Goal: Task Accomplishment & Management: Use online tool/utility

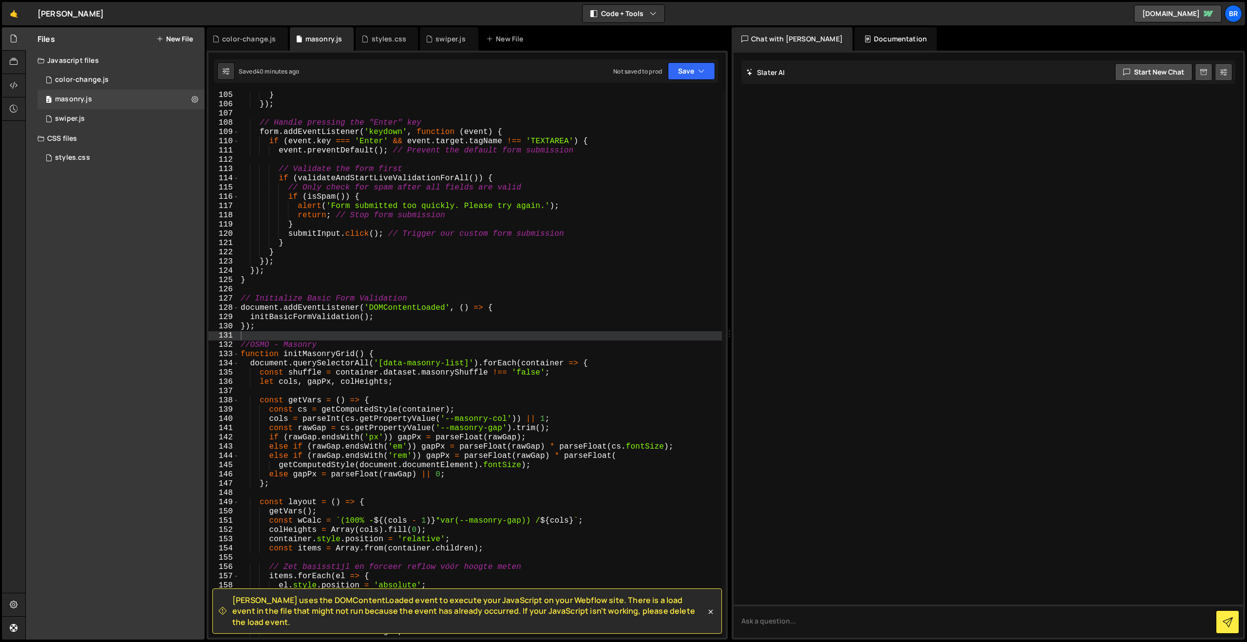
scroll to position [973, 0]
type textarea "let cols, gapPx, colHeights;"
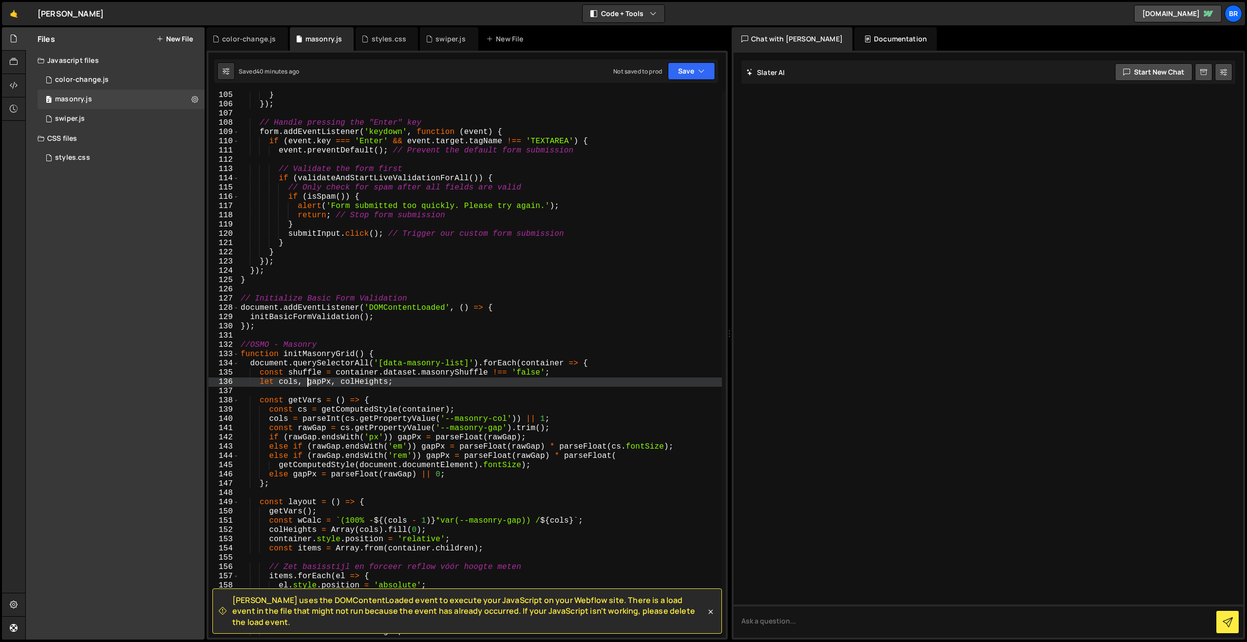
click at [307, 380] on div "} }) ; // Handle pressing the "Enter" key form . addEventListener ( 'keydown' ,…" at bounding box center [480, 373] width 483 height 565
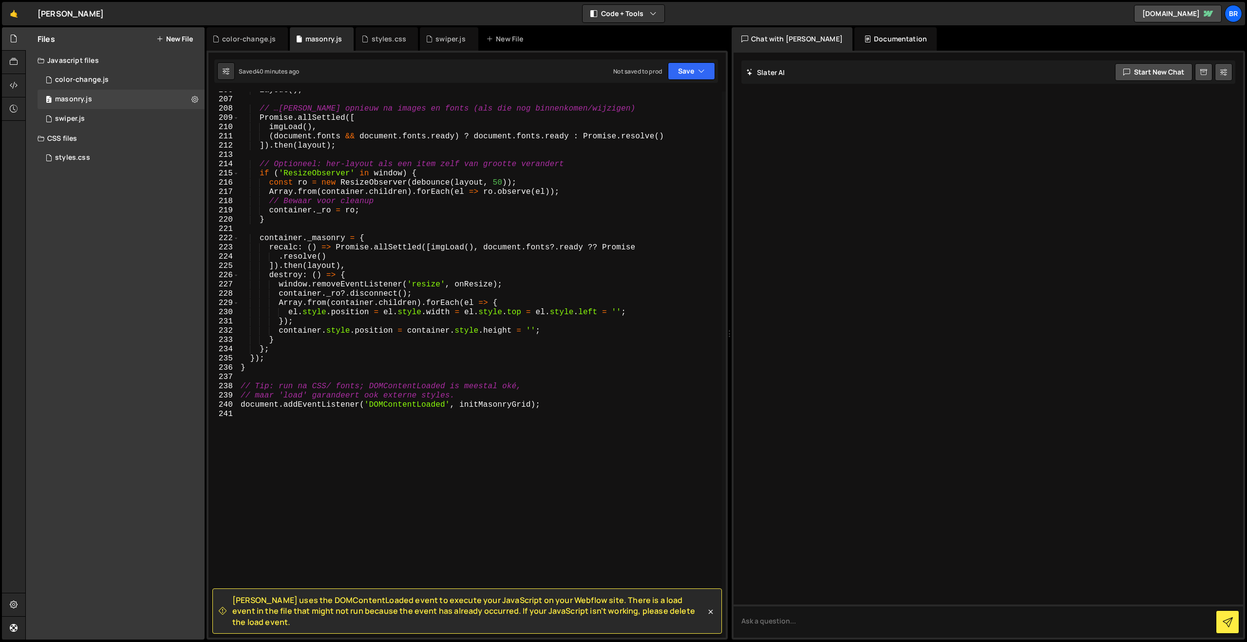
scroll to position [1962, 0]
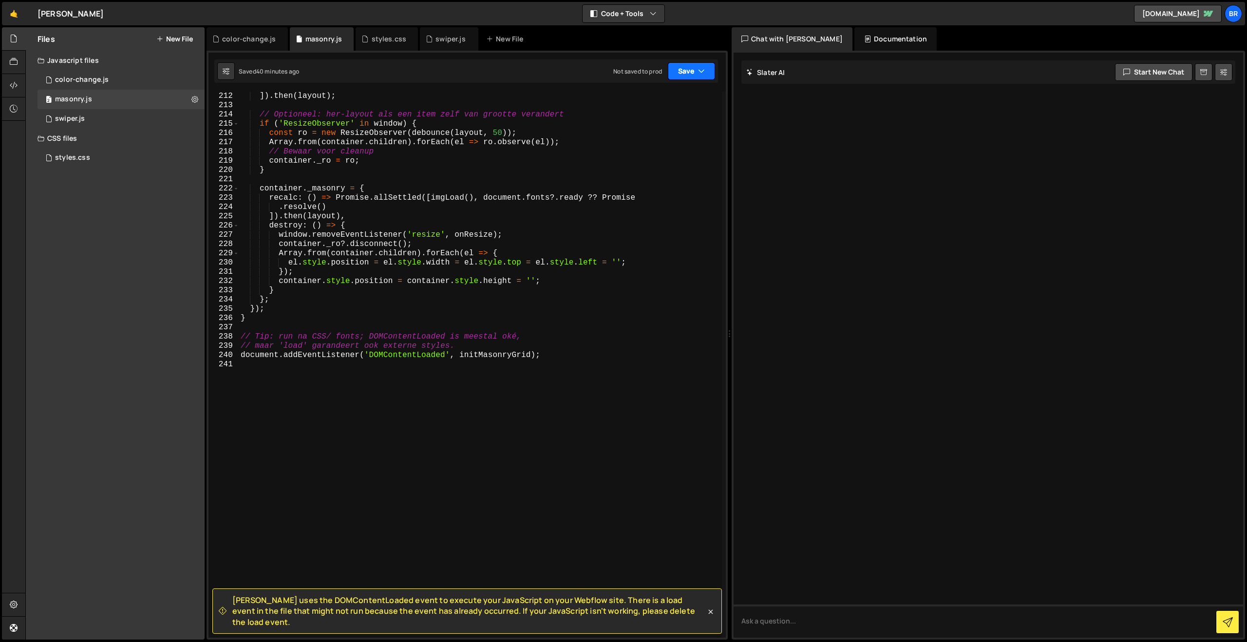
click at [686, 77] on button "Save" at bounding box center [691, 71] width 47 height 18
click at [839, 157] on div at bounding box center [989, 345] width 510 height 585
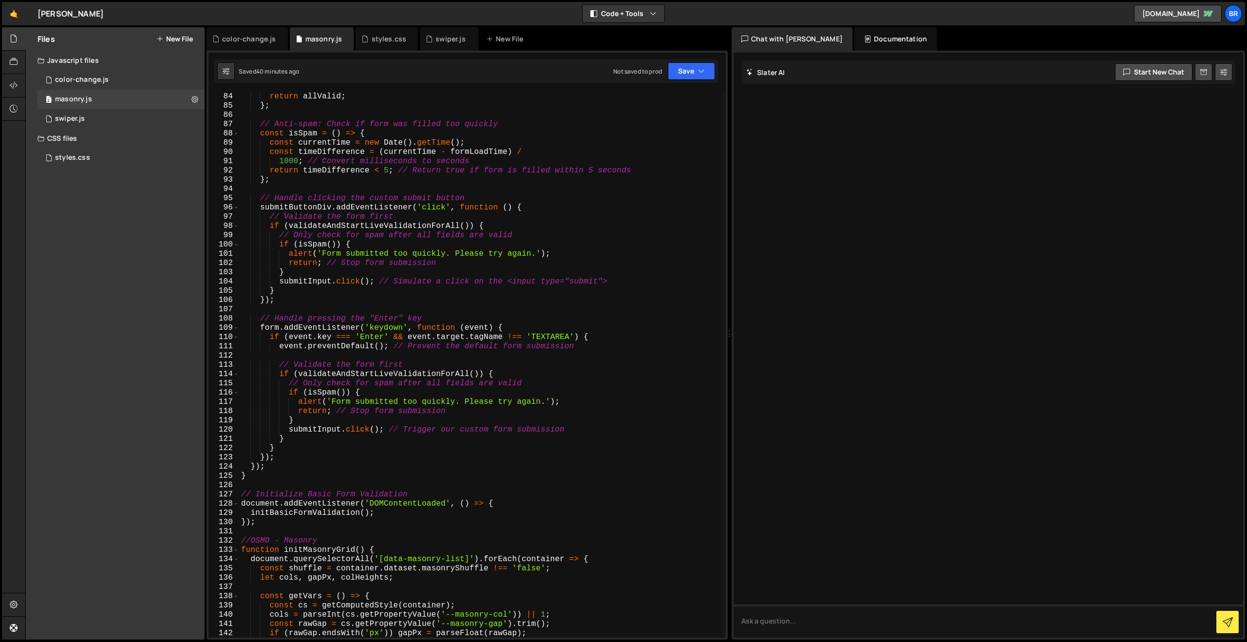
scroll to position [783, 0]
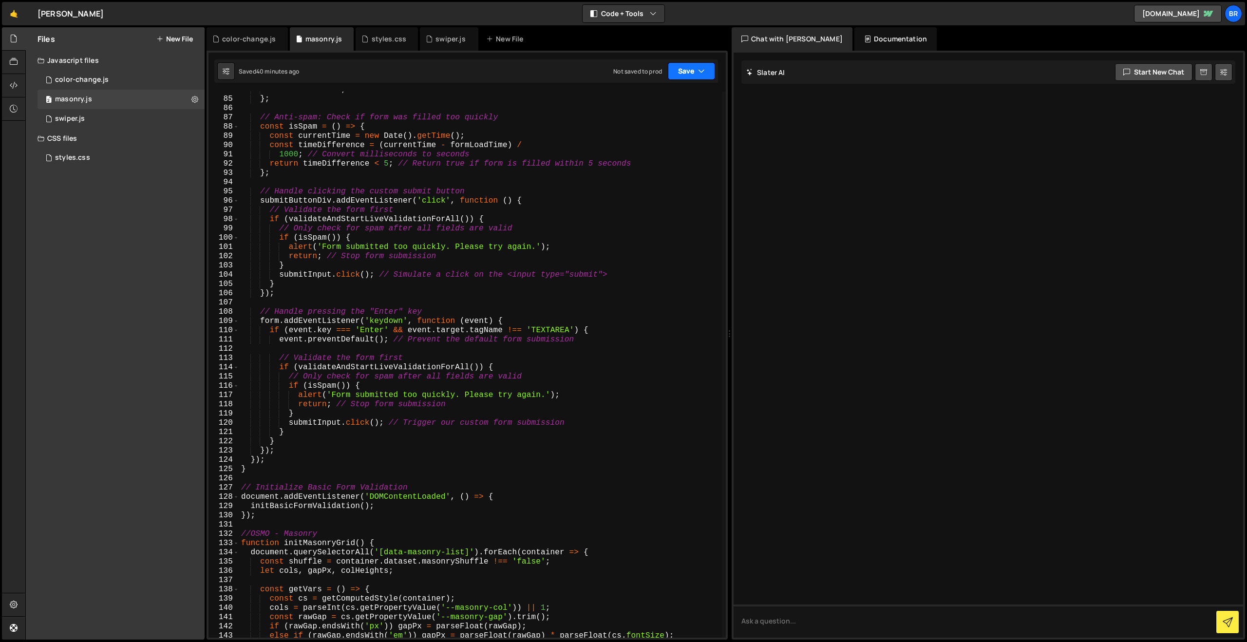
click at [690, 76] on button "Save" at bounding box center [691, 71] width 47 height 18
click at [661, 101] on div "40 minutes ago" at bounding box center [646, 105] width 42 height 8
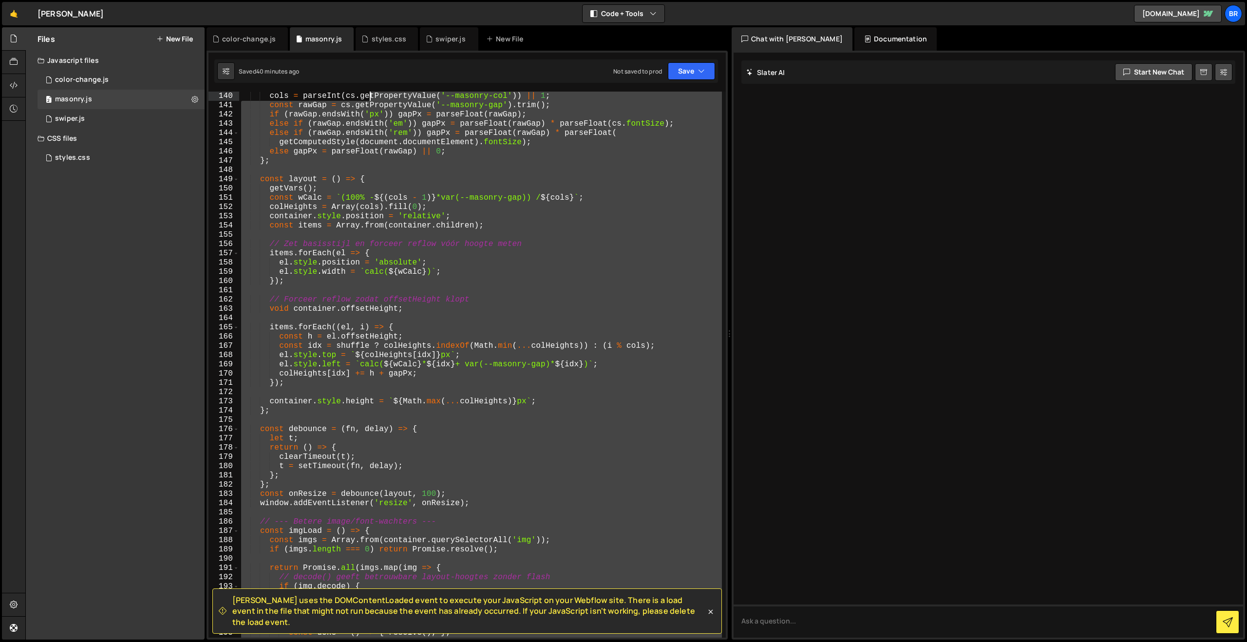
scroll to position [833, 0]
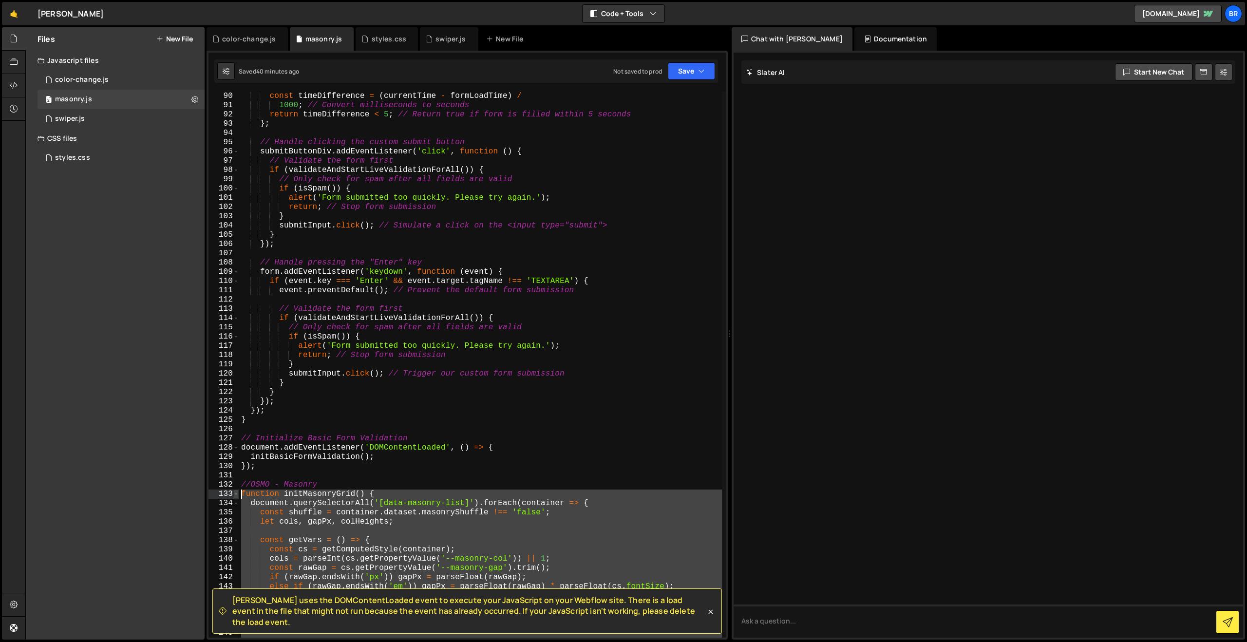
drag, startPoint x: 560, startPoint y: 355, endPoint x: 238, endPoint y: 494, distance: 350.2
click at [238, 494] on div "document.addEventListener('DOMContentLoaded', initMasonryGrid); 90 91 92 93 94 …" at bounding box center [466, 365] width 517 height 546
paste textarea "document.addEventListener('DOMContentLoaded', initMasonryGrid);"
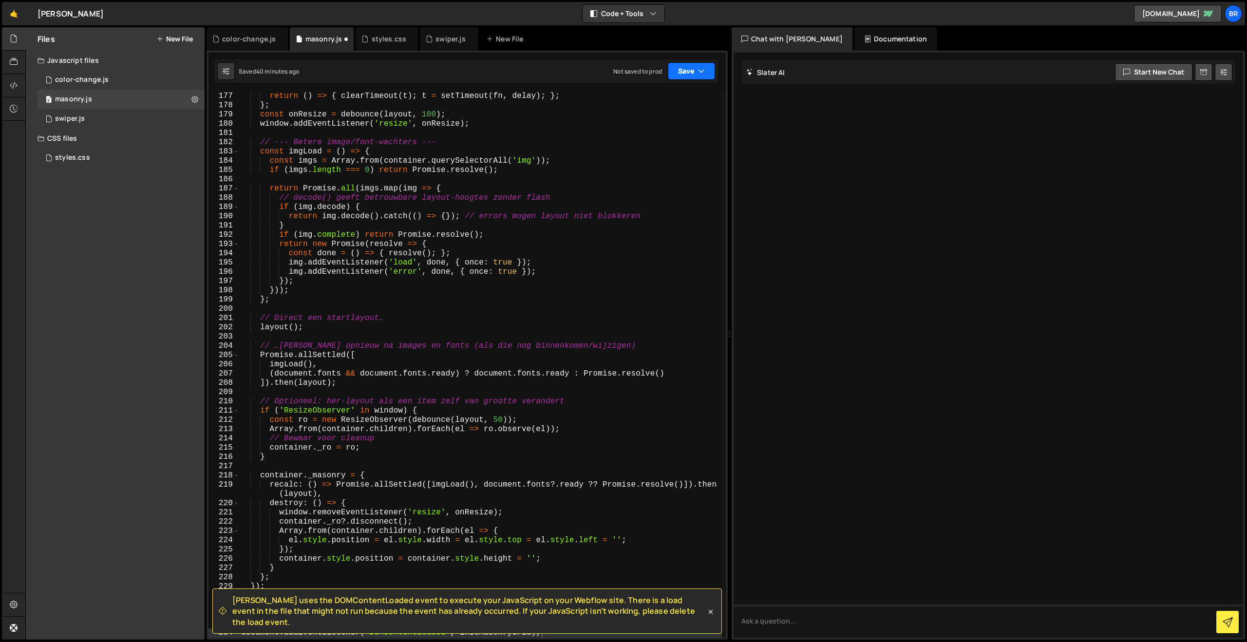
click at [689, 71] on button "Save" at bounding box center [691, 71] width 47 height 18
click at [673, 97] on div "Save to Staging S" at bounding box center [658, 95] width 101 height 10
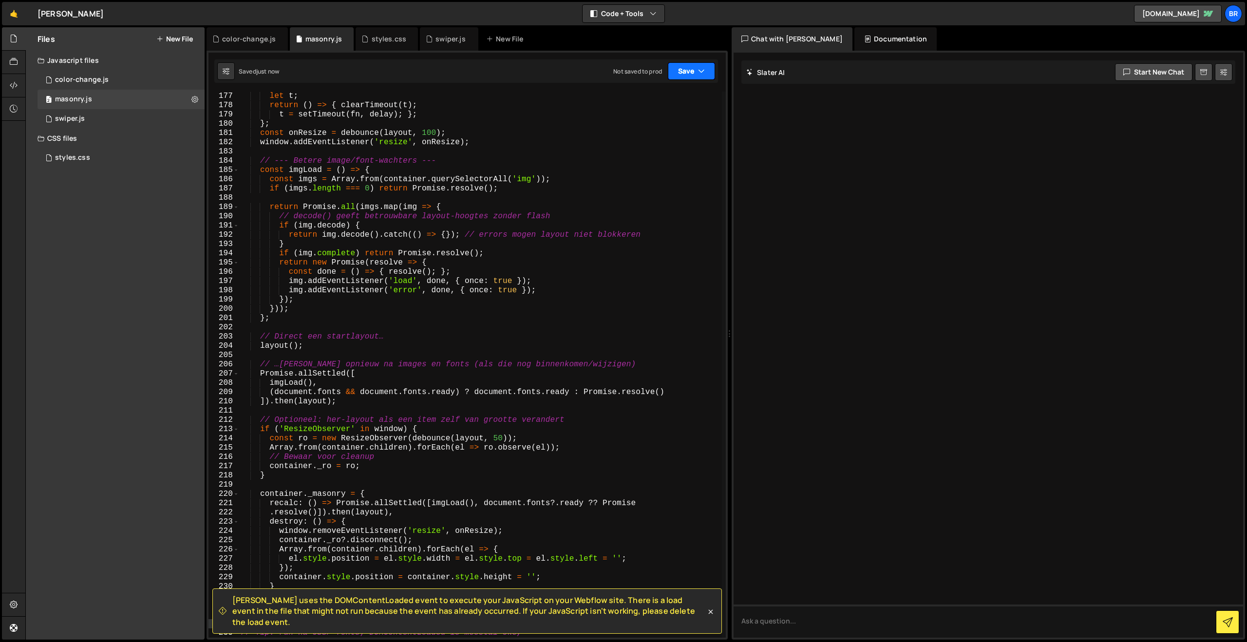
click at [683, 64] on button "Save" at bounding box center [691, 71] width 47 height 18
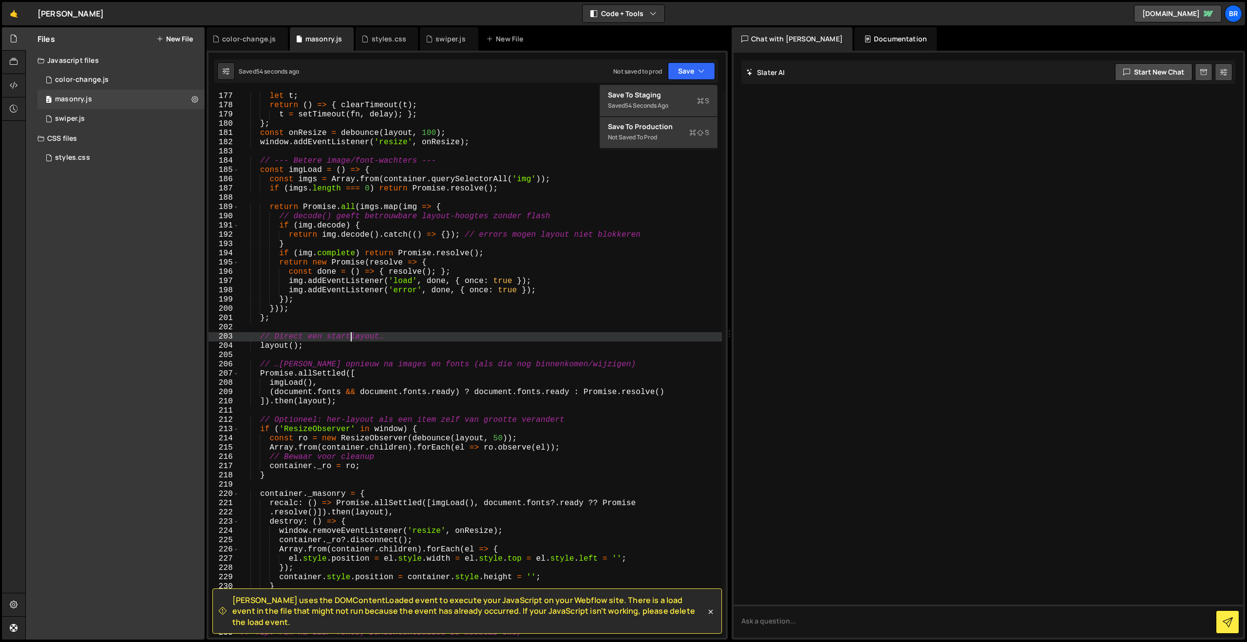
click at [352, 337] on div "let t ; return ( ) => { clearTimeout ( t ) ; t = setTimeout ( fn , delay ) ; } …" at bounding box center [480, 374] width 483 height 565
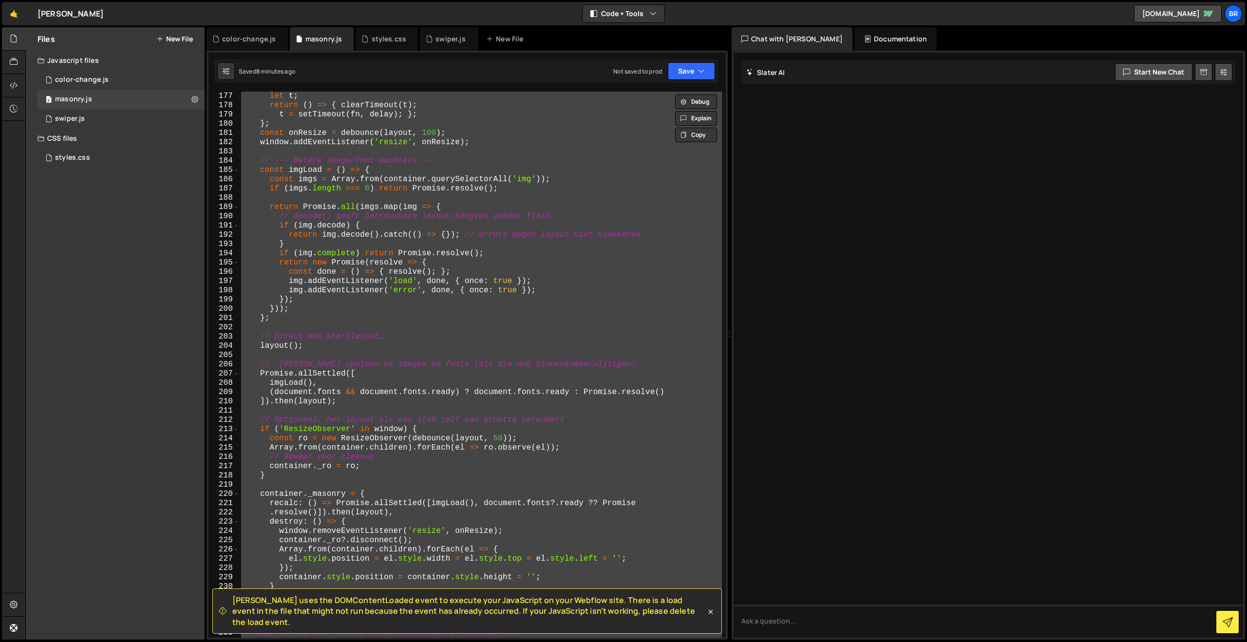
click at [420, 386] on div "let t ; return ( ) => { clearTimeout ( t ) ; t = setTimeout ( fn , delay ) ; } …" at bounding box center [480, 365] width 483 height 546
paste textarea "})();"
type textarea "})();"
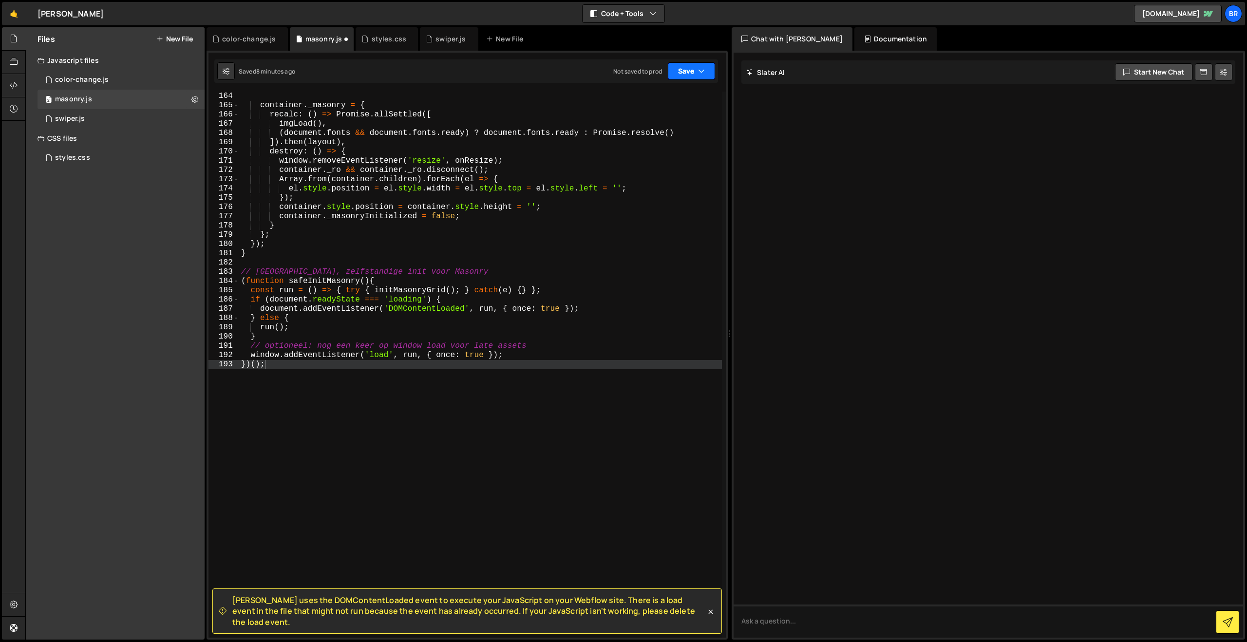
click at [686, 73] on button "Save" at bounding box center [691, 71] width 47 height 18
click at [651, 101] on div "8 minutes ago" at bounding box center [644, 105] width 38 height 8
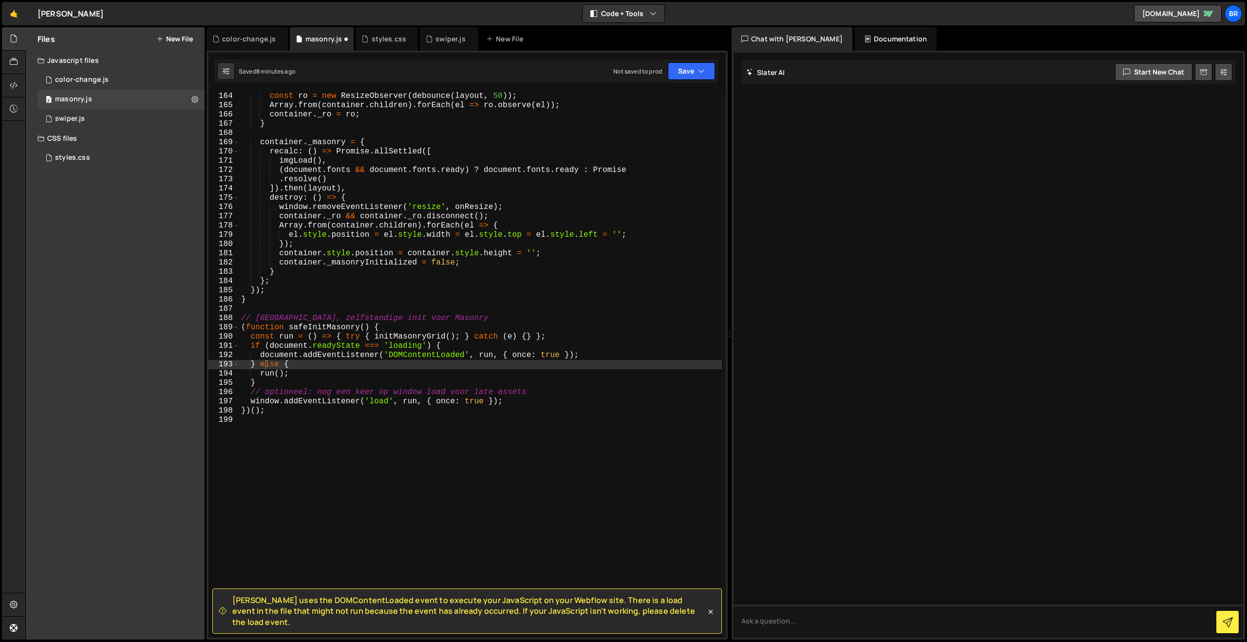
scroll to position [1509, 0]
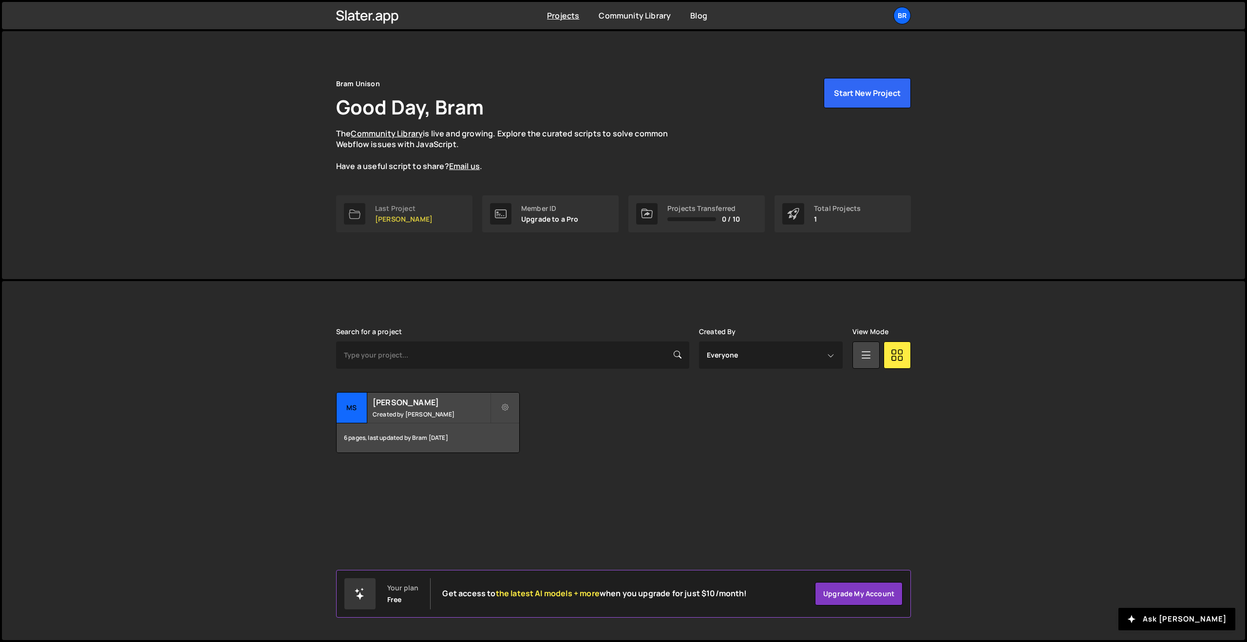
click at [388, 213] on div "Last Project MS de Jordaan" at bounding box center [403, 214] width 57 height 19
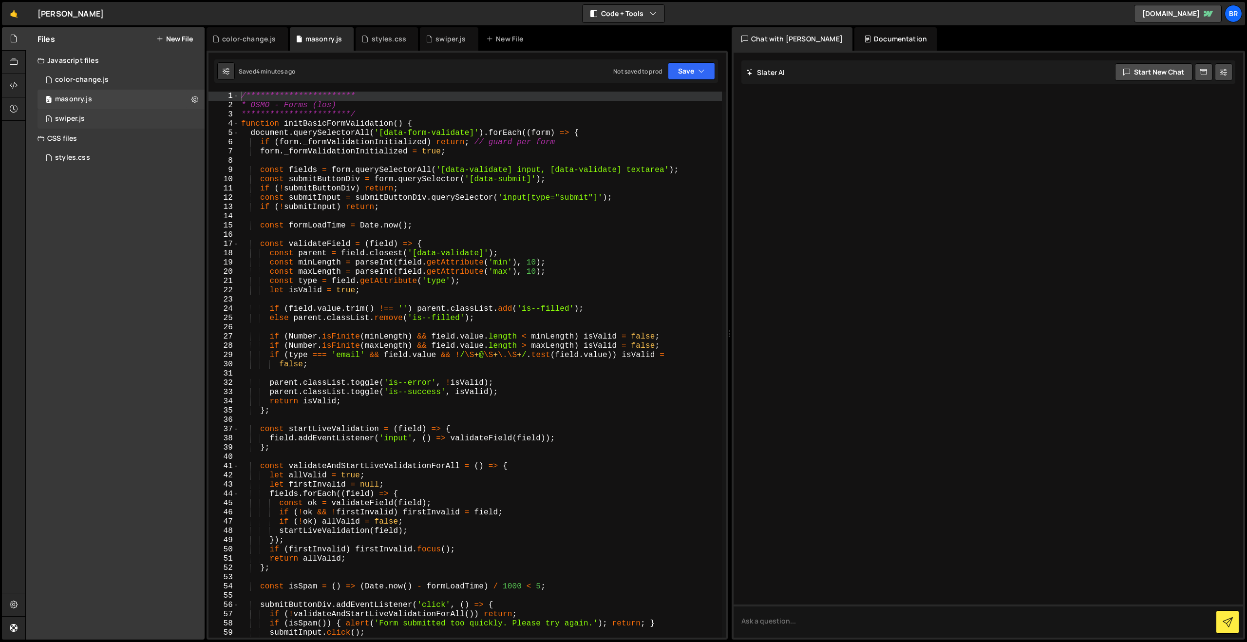
click at [191, 120] on div "1 swiper.js 0" at bounding box center [121, 118] width 167 height 19
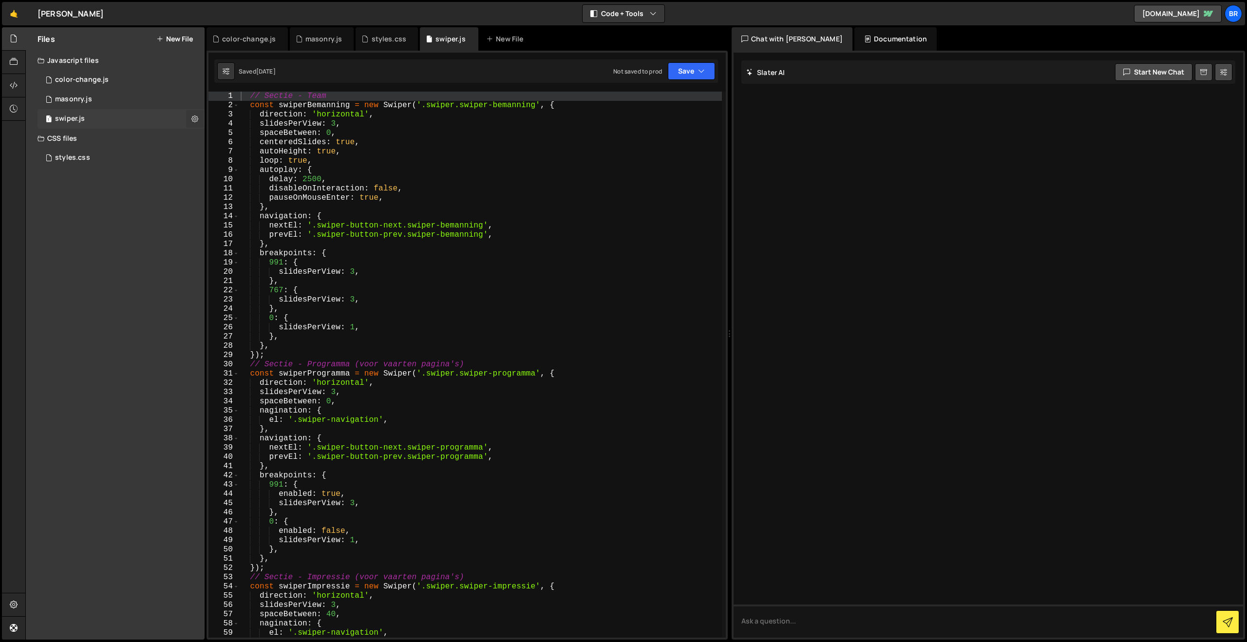
click at [195, 118] on icon at bounding box center [194, 118] width 7 height 9
click at [261, 134] on button "Edit File Settings" at bounding box center [254, 139] width 95 height 19
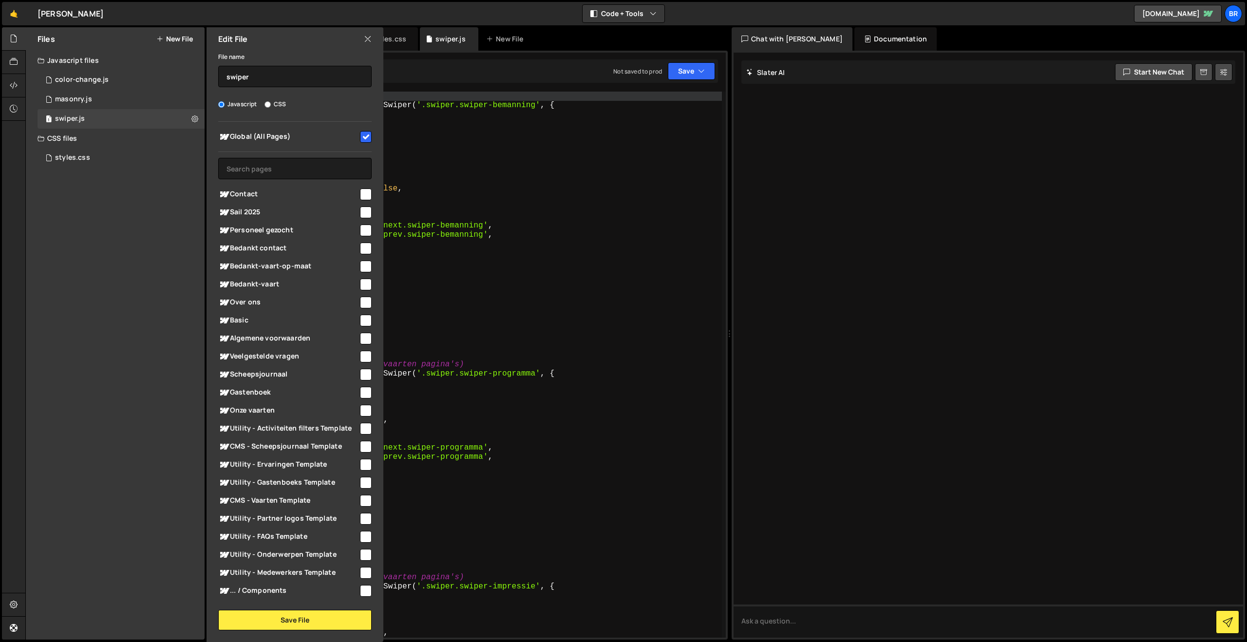
click at [78, 236] on div "Files New File Javascript files 1 color-change.js 0 2 masonry.js 0 1 swiper.js …" at bounding box center [115, 333] width 179 height 612
type textarea "navigation: {"
click at [546, 213] on div "// Sectie - Team const swiperBemanning = new Swiper ( '.swiper.swiper-bemanning…" at bounding box center [480, 374] width 483 height 565
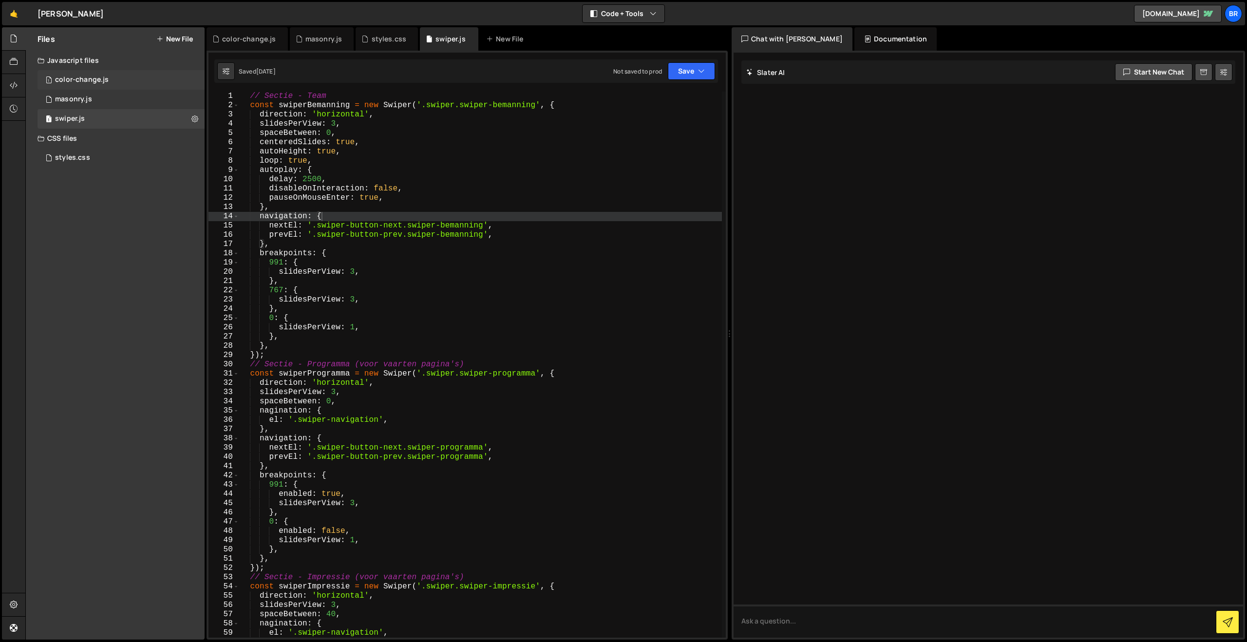
click at [81, 82] on div "color-change.js" at bounding box center [82, 80] width 54 height 9
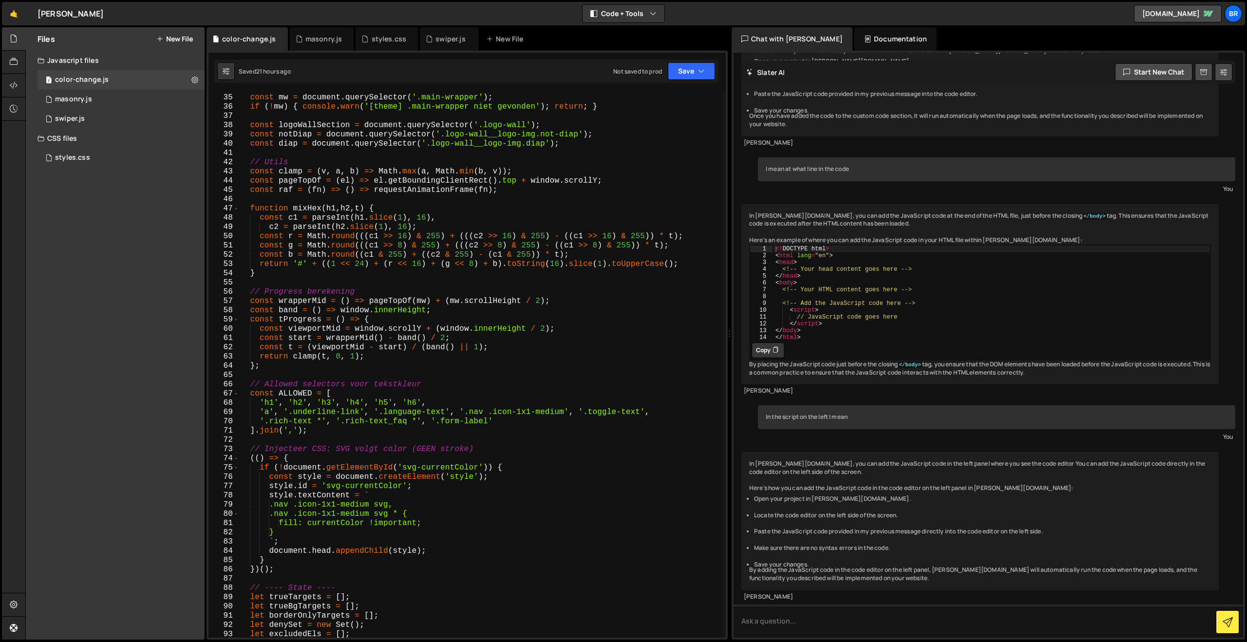
scroll to position [325, 0]
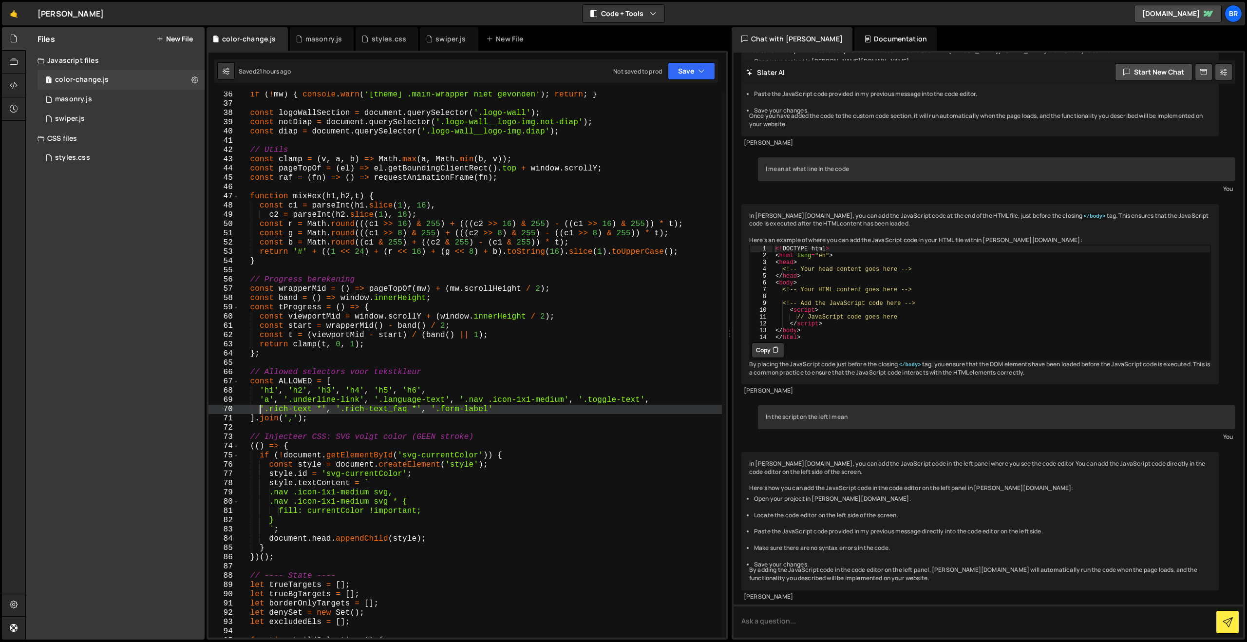
drag, startPoint x: 326, startPoint y: 410, endPoint x: 261, endPoint y: 410, distance: 65.3
click at [261, 410] on div "if ( ! mw ) { console . warn ( '[theme] .main-wrapper niet gevonden' ) ; return…" at bounding box center [480, 372] width 483 height 565
click at [499, 410] on div "if ( ! mw ) { console . warn ( '[theme] .main-wrapper niet gevonden' ) ; return…" at bounding box center [480, 372] width 483 height 565
paste textarea "'.rich-text *'"
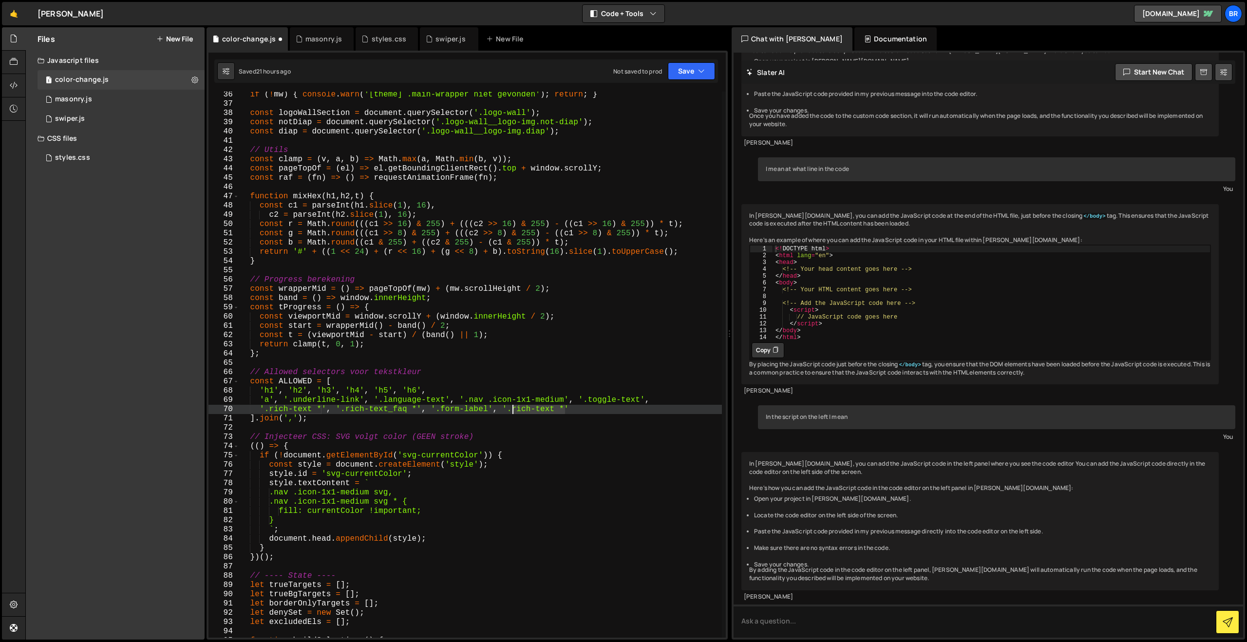
drag, startPoint x: 566, startPoint y: 410, endPoint x: 512, endPoint y: 409, distance: 53.6
click at [512, 409] on div "if ( ! mw ) { console . warn ( '[theme] .main-wrapper niet gevonden' ) ; return…" at bounding box center [480, 372] width 483 height 565
drag, startPoint x: 592, startPoint y: 409, endPoint x: 493, endPoint y: 413, distance: 98.5
click at [493, 413] on div "if ( ! mw ) { console . warn ( '[theme] .main-wrapper niet gevonden' ) ; return…" at bounding box center [480, 372] width 483 height 565
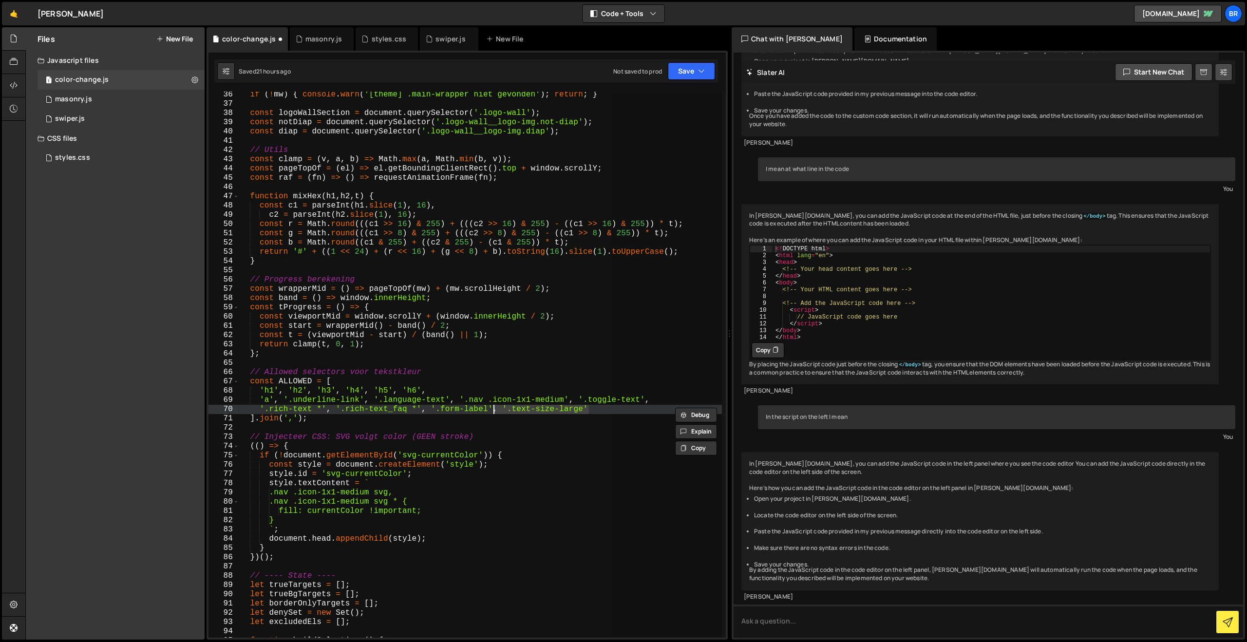
click at [622, 406] on div "if ( ! mw ) { console . warn ( '[theme] .main-wrapper niet gevonden' ) ; return…" at bounding box center [480, 365] width 483 height 546
paste textarea ", '.text-size-large'"
click at [664, 411] on div "if ( ! mw ) { console . warn ( '[theme] .main-wrapper niet gevonden' ) ; return…" at bounding box center [480, 372] width 483 height 565
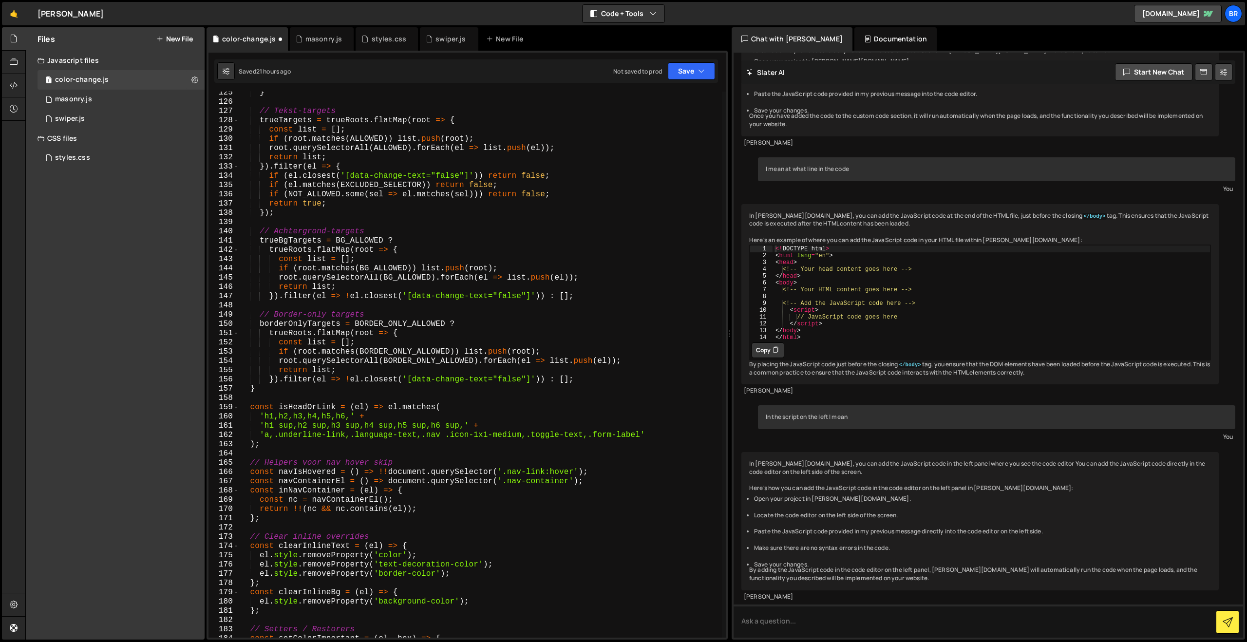
scroll to position [1162, 0]
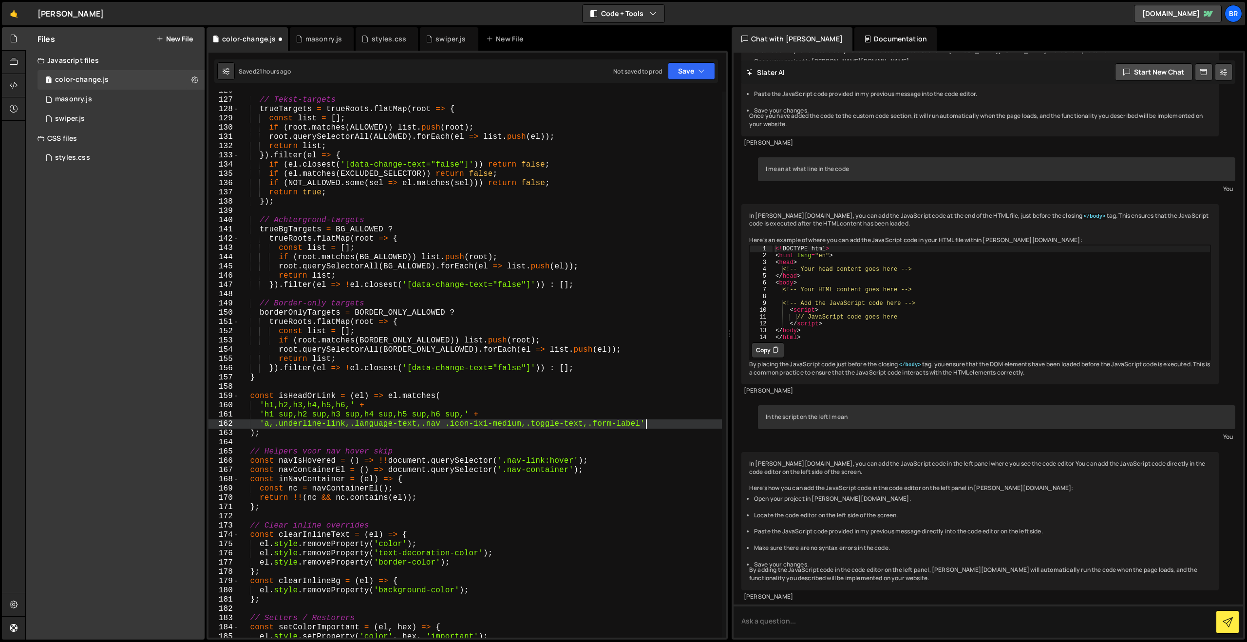
click at [645, 425] on div "// Tekst-targets trueTargets = trueRoots . flatMap ( root => { const list = [ ]…" at bounding box center [480, 368] width 483 height 565
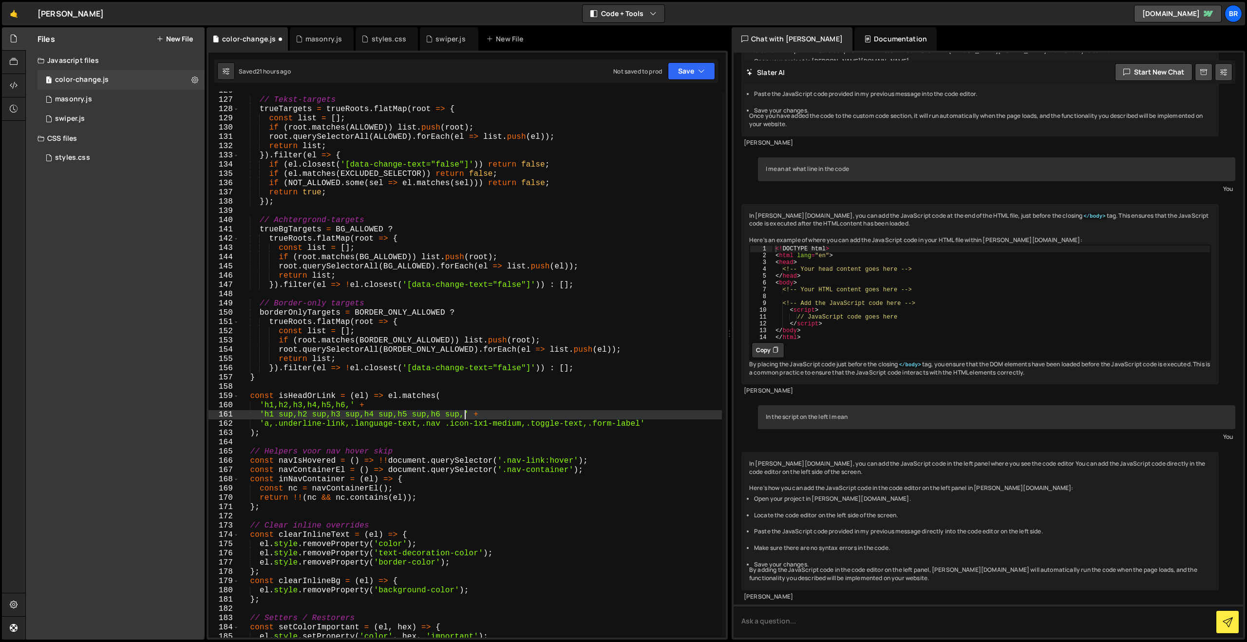
click at [463, 415] on div "// Tekst-targets trueTargets = trueRoots . flatMap ( root => { const list = [ ]…" at bounding box center [480, 368] width 483 height 565
click at [684, 70] on button "Save" at bounding box center [691, 71] width 47 height 18
click at [644, 107] on div "21 hours ago" at bounding box center [642, 105] width 35 height 8
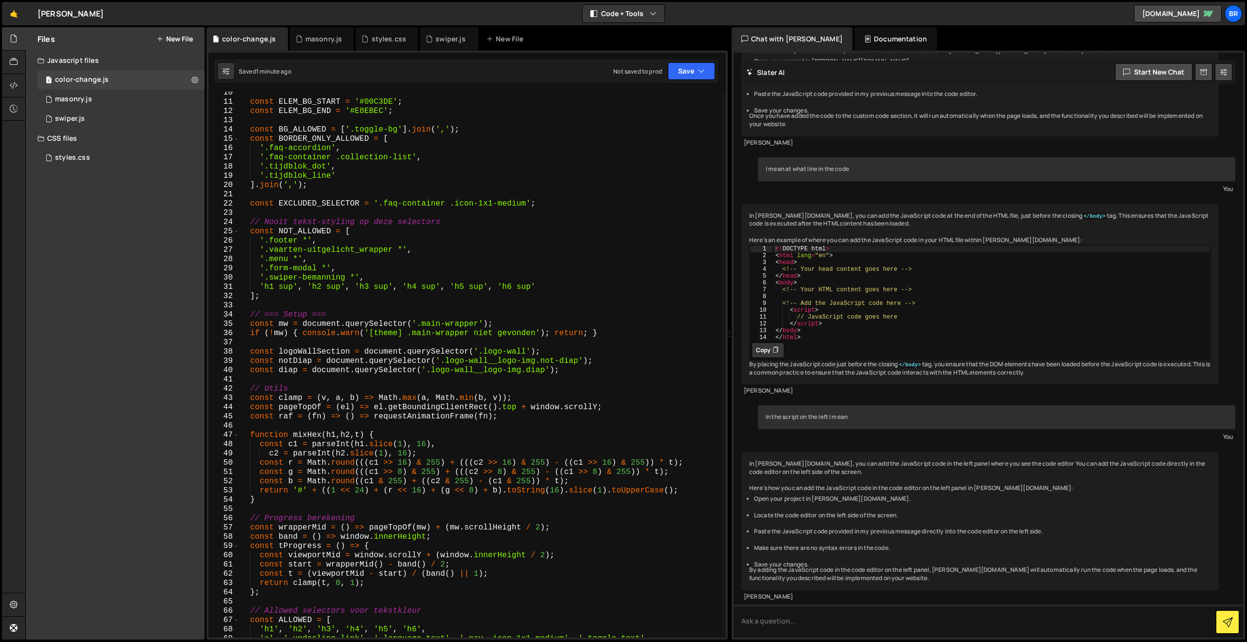
scroll to position [0, 0]
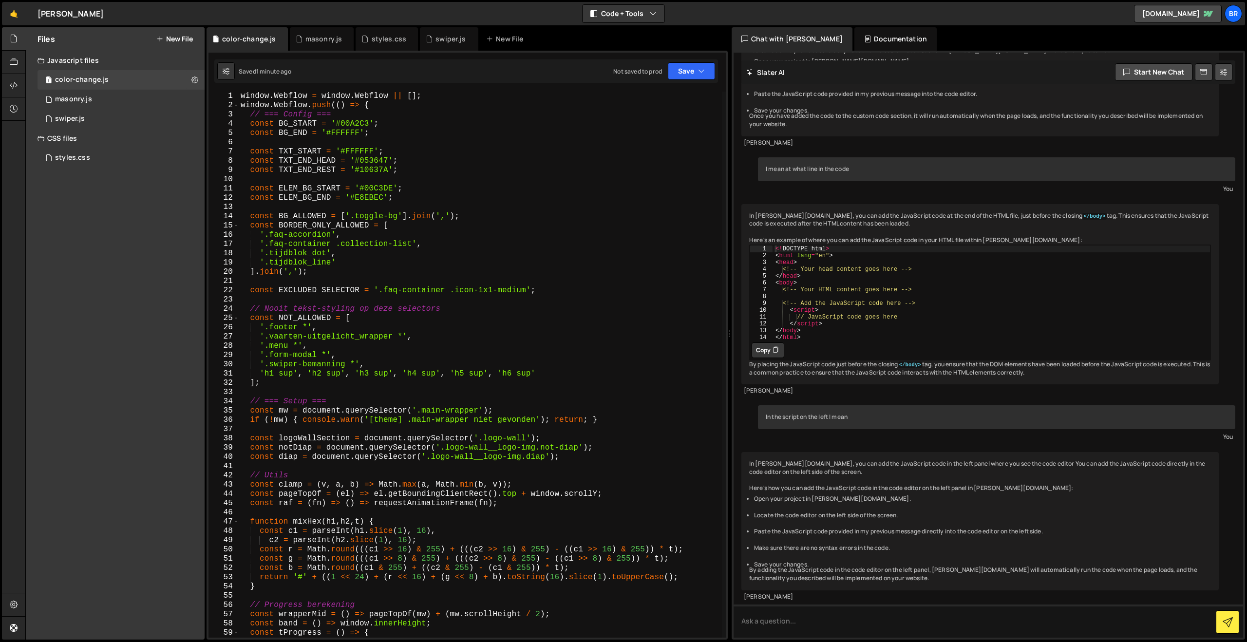
click at [339, 262] on div "window . Webflow = window . Webflow || [ ] ; window . Webflow . push (( ) => { …" at bounding box center [480, 374] width 483 height 565
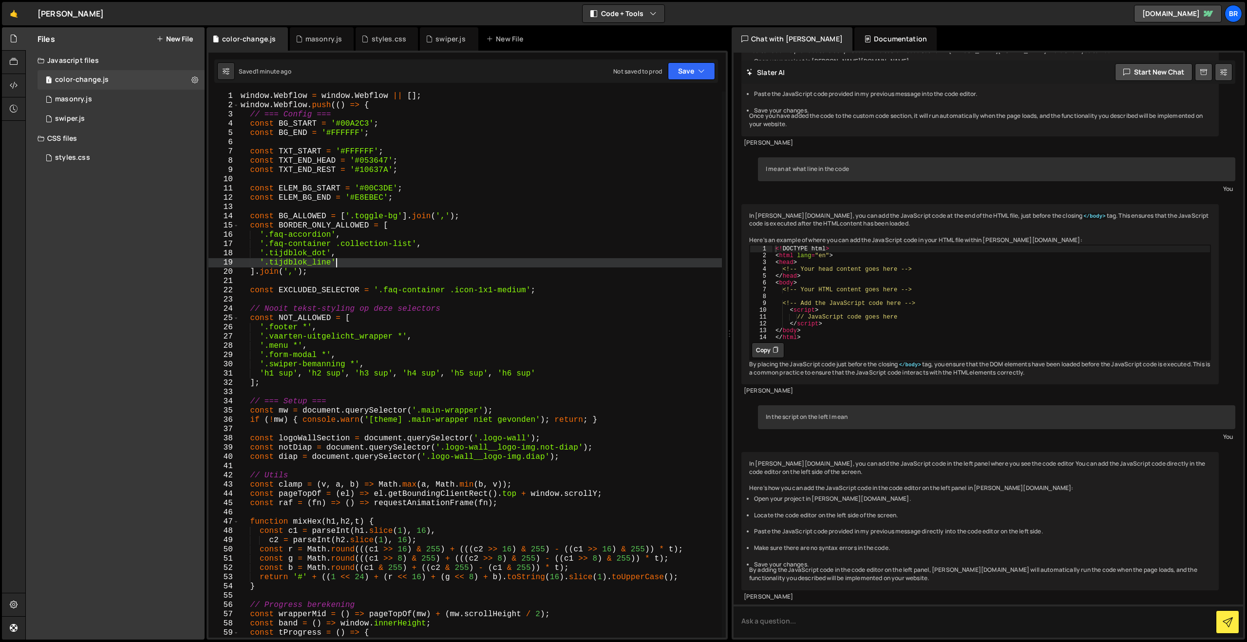
type textarea "'.tijdblok_line',"
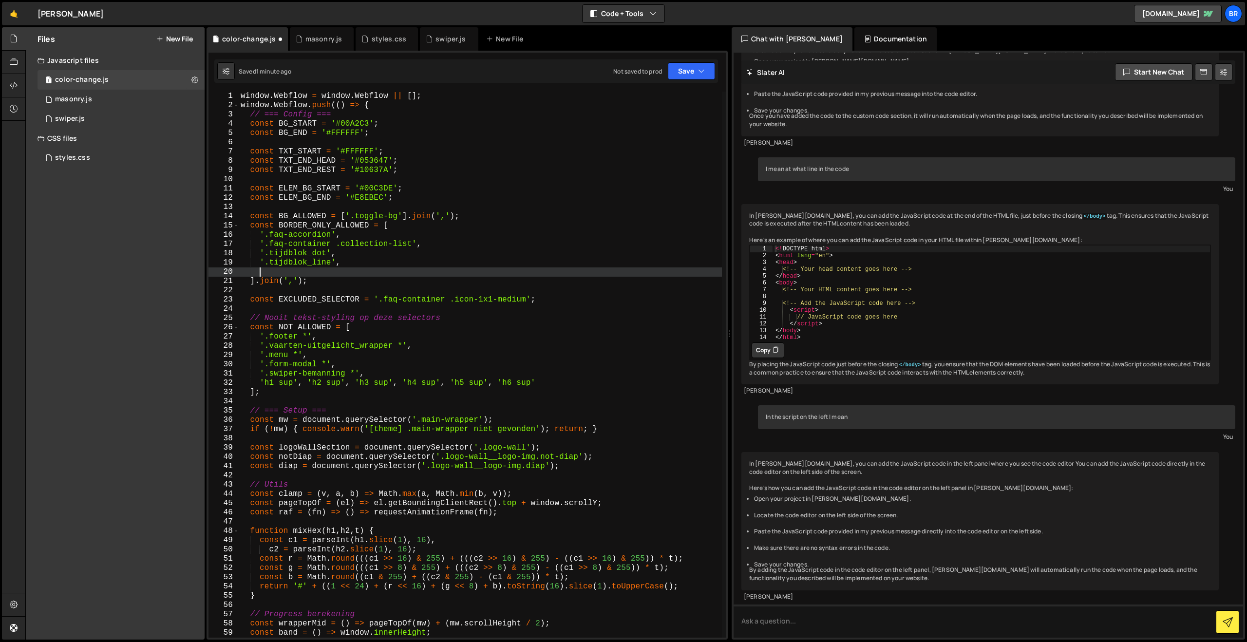
scroll to position [0, 0]
paste textarea "swiper-pagination-bullet"
click at [260, 269] on div "window . Webflow = window . Webflow || [ ] ; window . Webflow . push (( ) => { …" at bounding box center [480, 374] width 483 height 565
click at [392, 272] on div "window . Webflow = window . Webflow || [ ] ; window . Webflow . push (( ) => { …" at bounding box center [480, 374] width 483 height 565
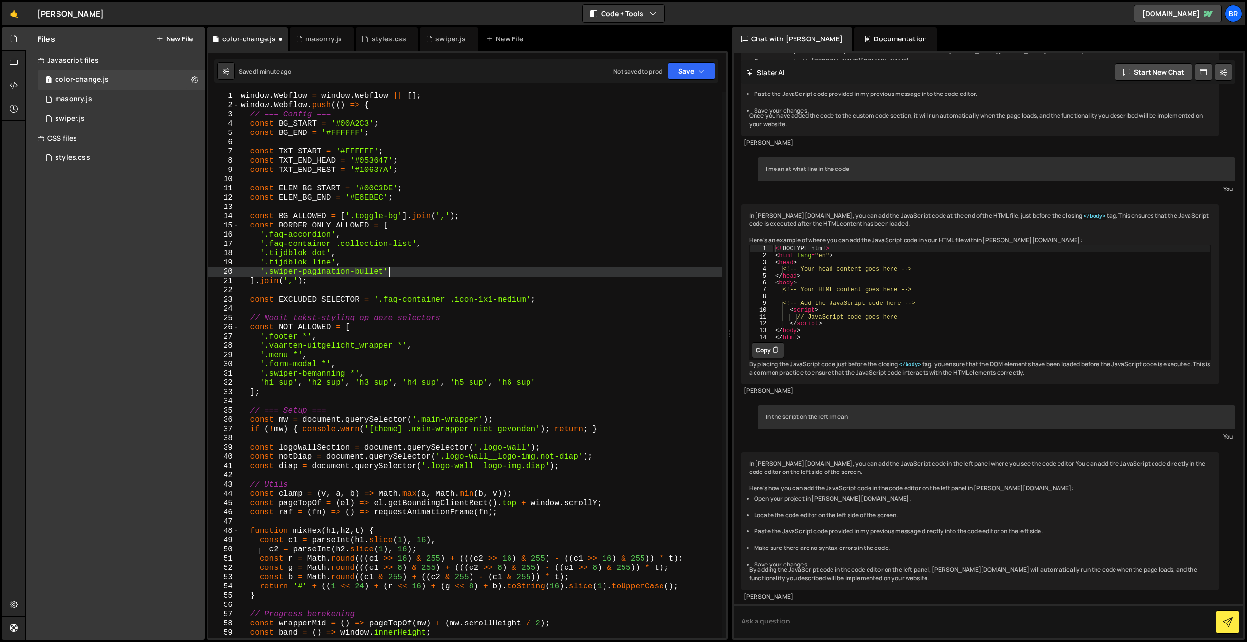
scroll to position [0, 8]
click at [677, 70] on button "Save" at bounding box center [691, 71] width 47 height 18
click at [672, 104] on div "Saved 1 minute ago" at bounding box center [658, 106] width 101 height 12
drag, startPoint x: 398, startPoint y: 274, endPoint x: 336, endPoint y: 264, distance: 62.7
click at [336, 264] on div "window . Webflow = window . Webflow || [ ] ; window . Webflow . push (( ) => { …" at bounding box center [480, 374] width 483 height 565
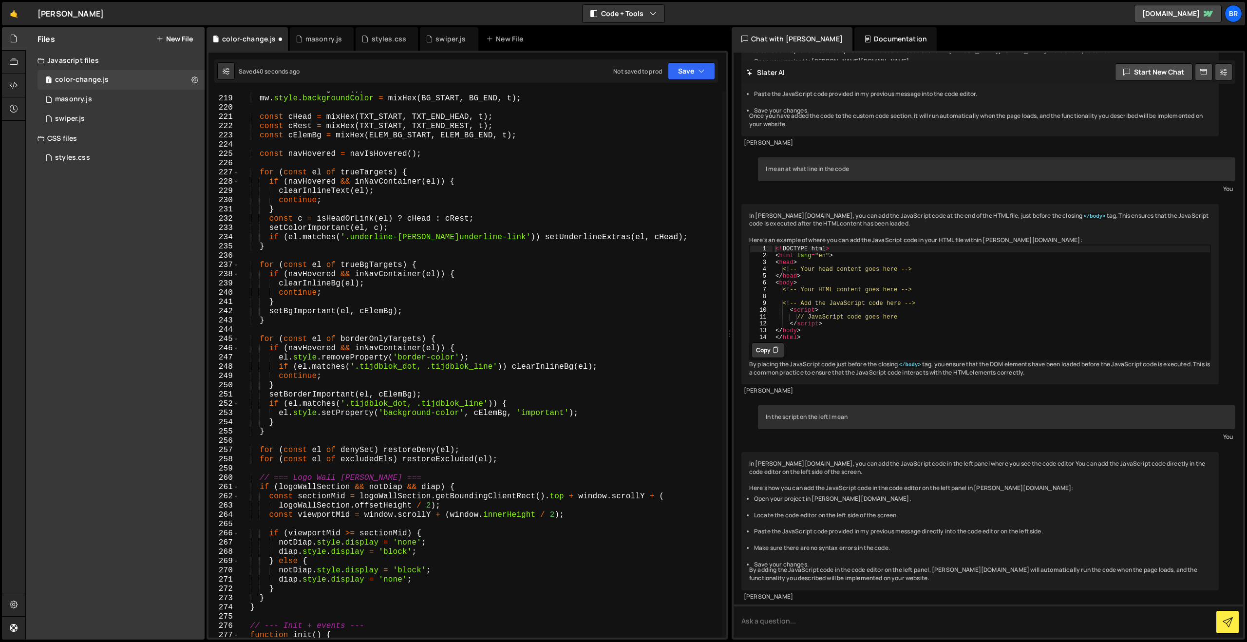
scroll to position [2016, 0]
click at [485, 405] on div "const t = tProgress ( ) ; mw . style . backgroundColor = mixHex ( BG_START , BG…" at bounding box center [480, 366] width 483 height 565
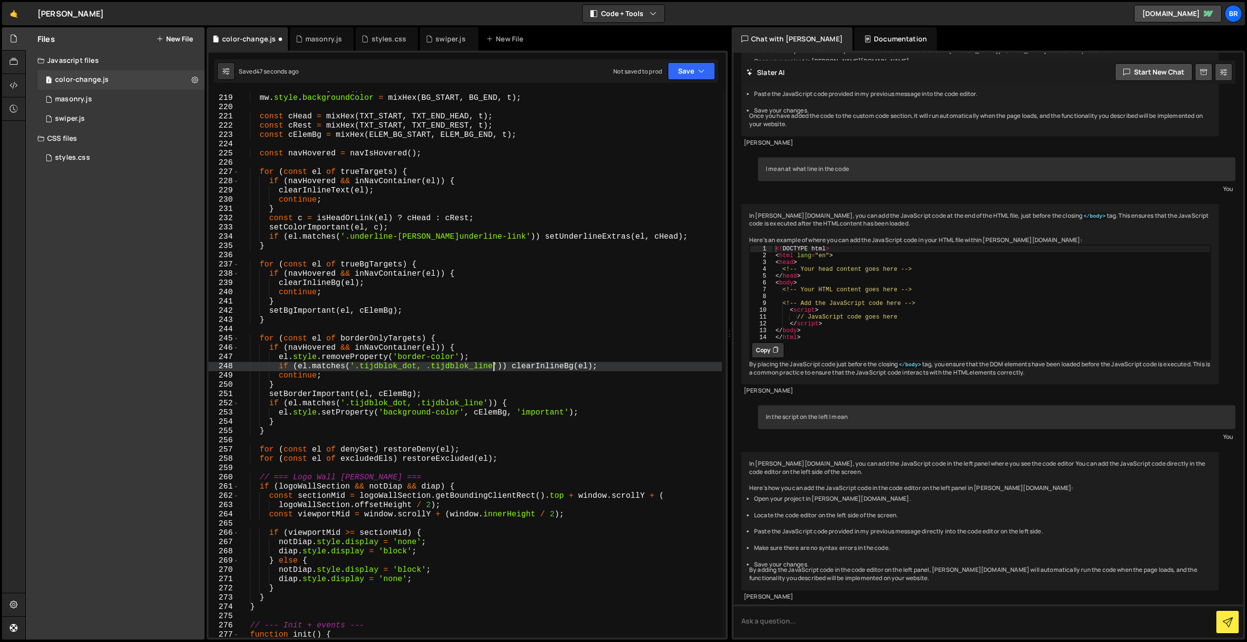
click at [493, 368] on div "const t = tProgress ( ) ; mw . style . backgroundColor = mixHex ( BG_START , BG…" at bounding box center [480, 366] width 483 height 565
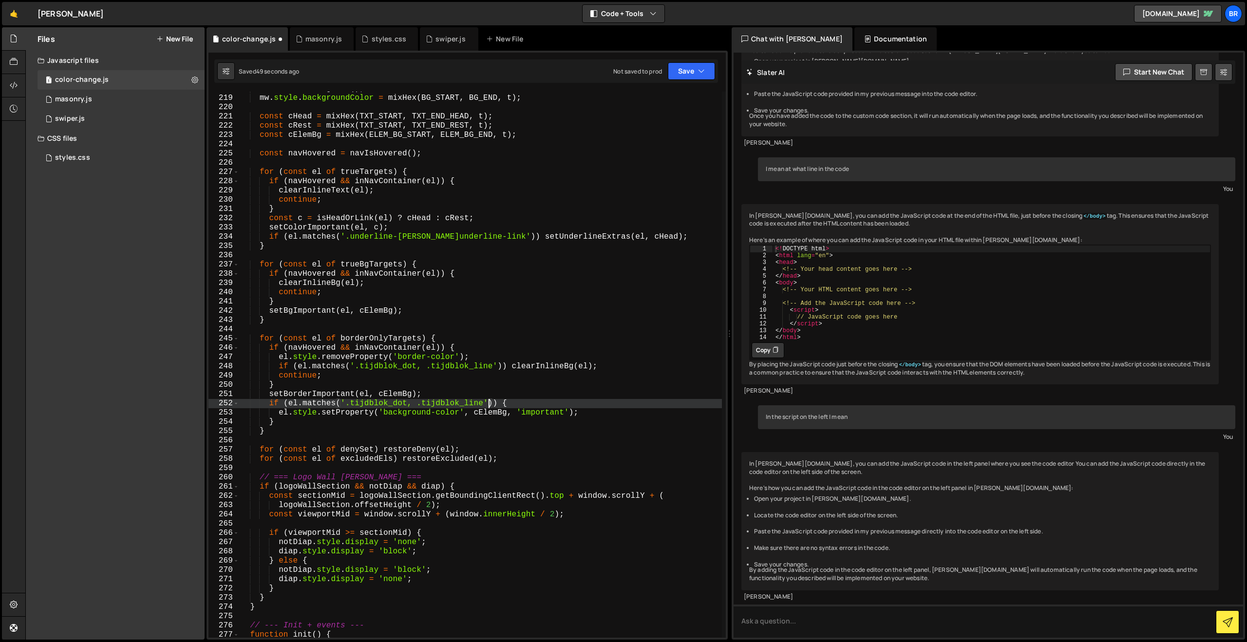
click at [487, 407] on div "const t = tProgress ( ) ; mw . style . backgroundColor = mixHex ( BG_START , BG…" at bounding box center [480, 366] width 483 height 565
paste textarea "'.swiper-pagination-bullet'"
paste textarea "'.swiper-pagination-bullet"
paste textarea "'.swiper-pagination-bullet'"
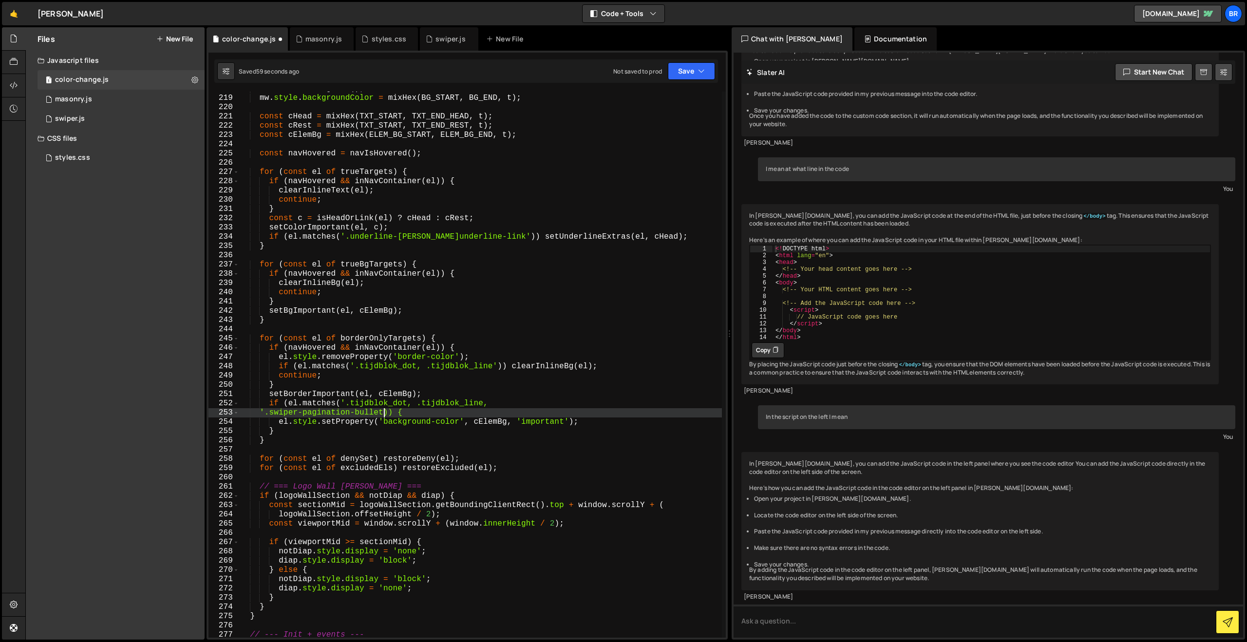
click at [266, 412] on div "const t = tProgress ( ) ; mw . style . backgroundColor = mixHex ( BG_START , BG…" at bounding box center [480, 366] width 483 height 565
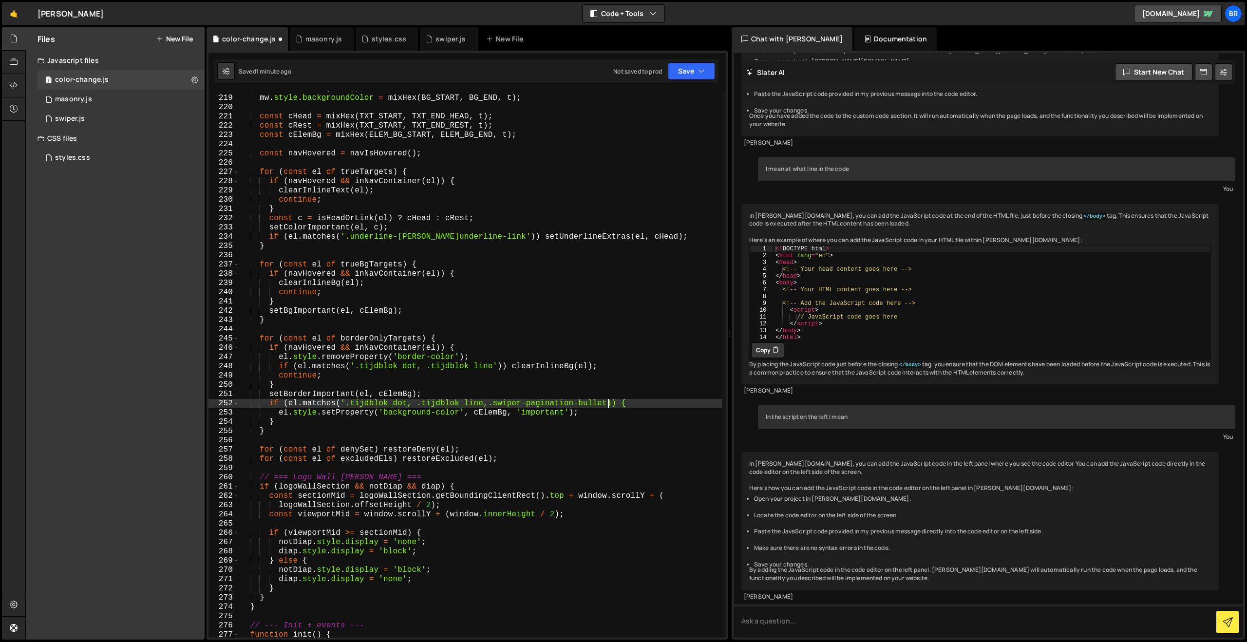
click at [609, 404] on div "const t = tProgress ( ) ; mw . style . backgroundColor = mixHex ( BG_START , BG…" at bounding box center [480, 366] width 483 height 565
click at [682, 72] on button "Save" at bounding box center [691, 71] width 47 height 18
click at [668, 98] on div "Save to Staging S" at bounding box center [658, 95] width 101 height 10
type textarea "}"
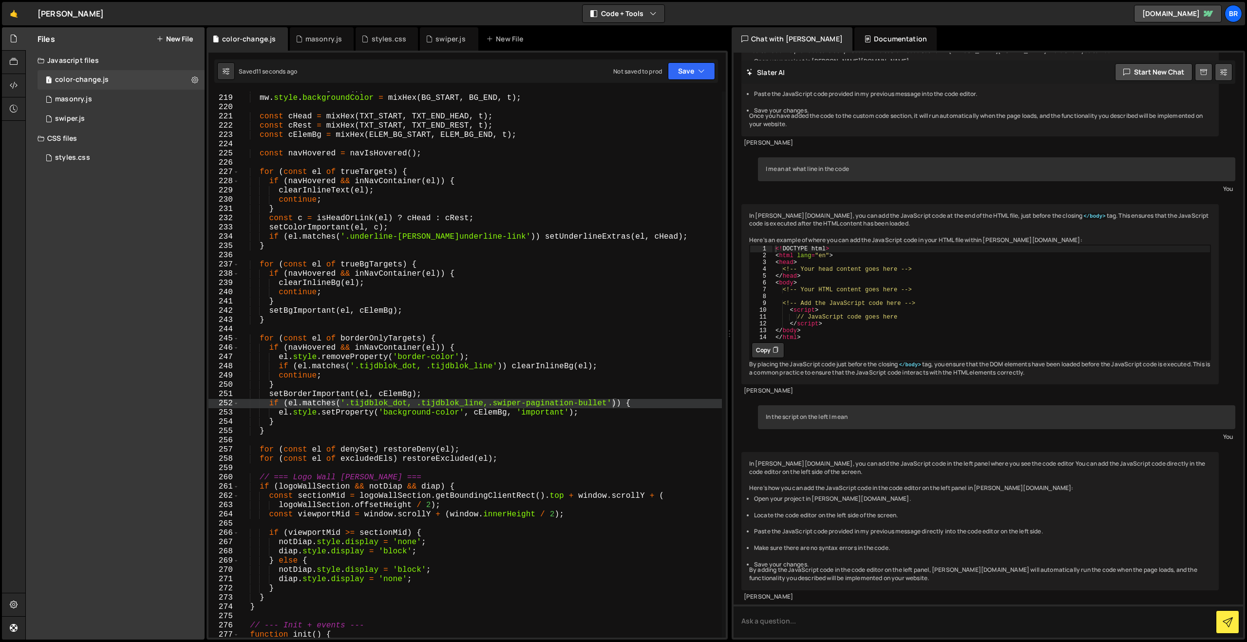
scroll to position [0, 1]
click at [411, 381] on div "const t = tProgress ( ) ; mw . style . backgroundColor = mixHex ( BG_START , BG…" at bounding box center [480, 366] width 483 height 565
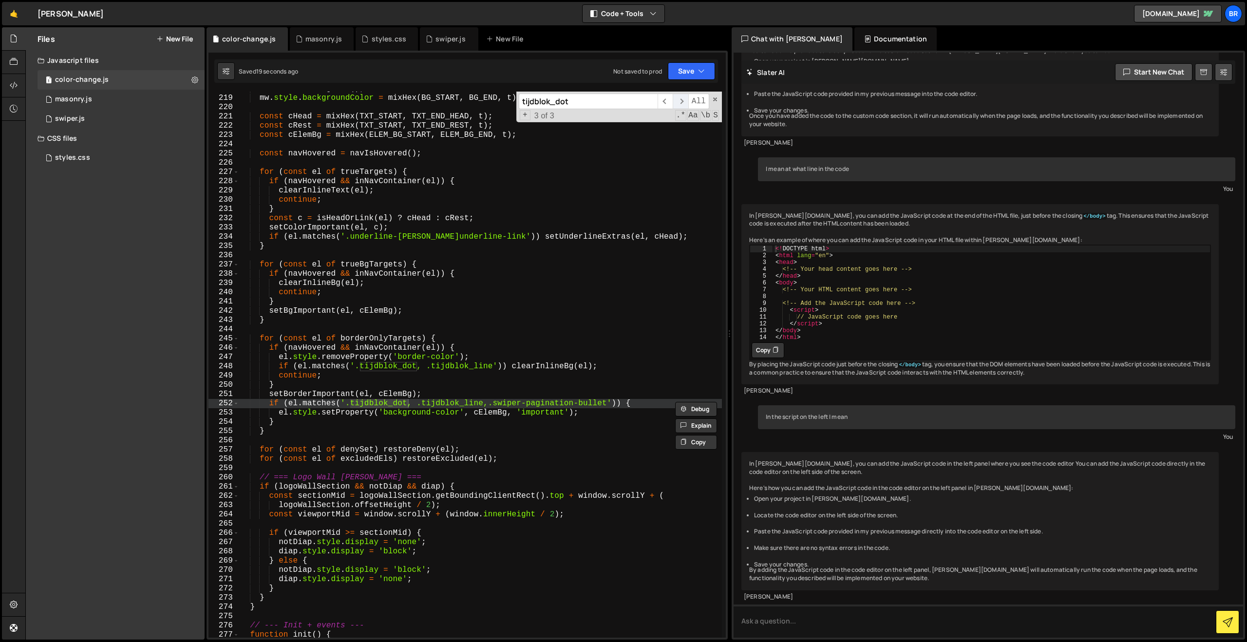
type input "tijdblok_dot"
click at [677, 103] on span "​" at bounding box center [680, 102] width 15 height 16
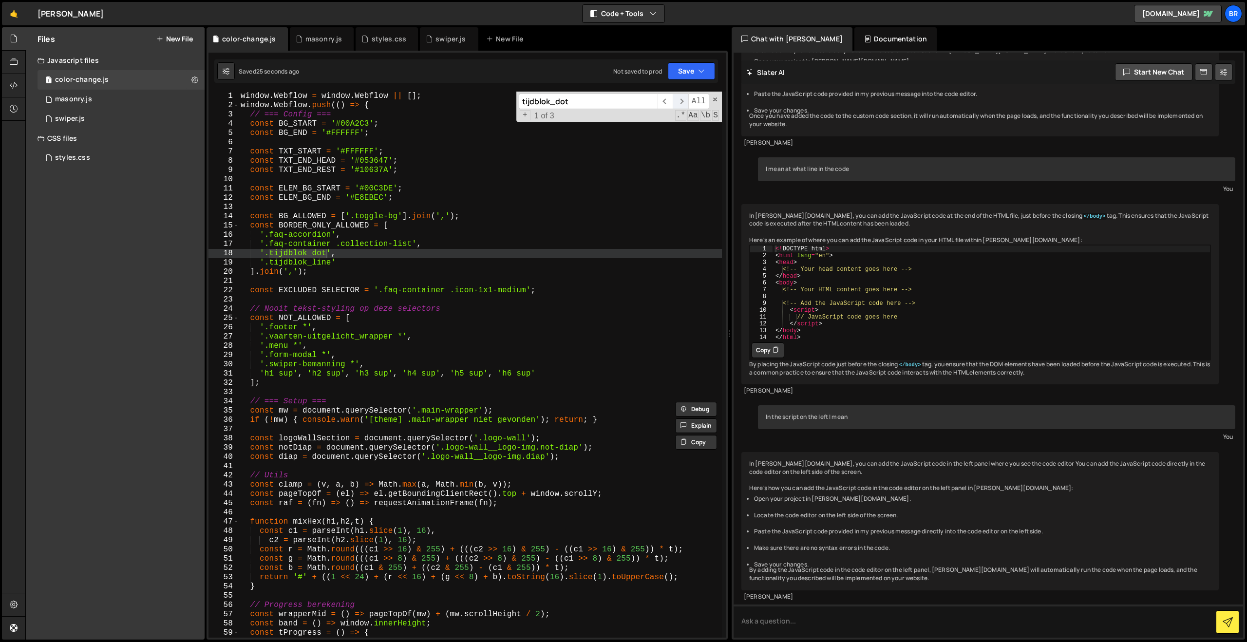
click at [677, 103] on span "​" at bounding box center [680, 102] width 15 height 16
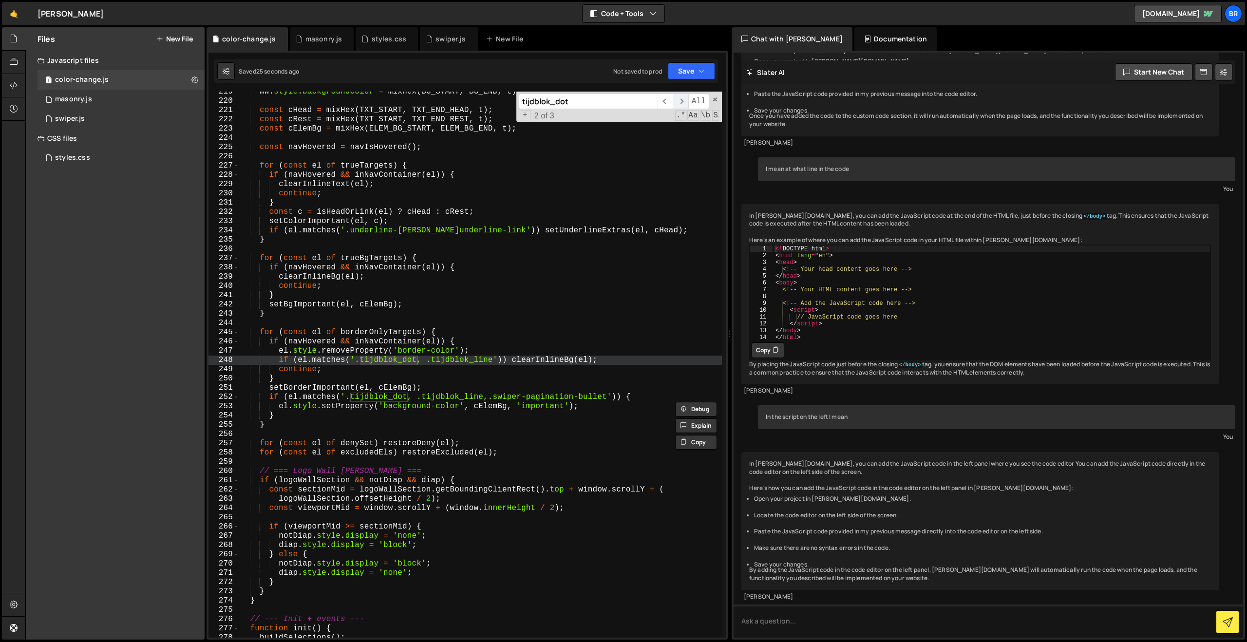
scroll to position [2022, 0]
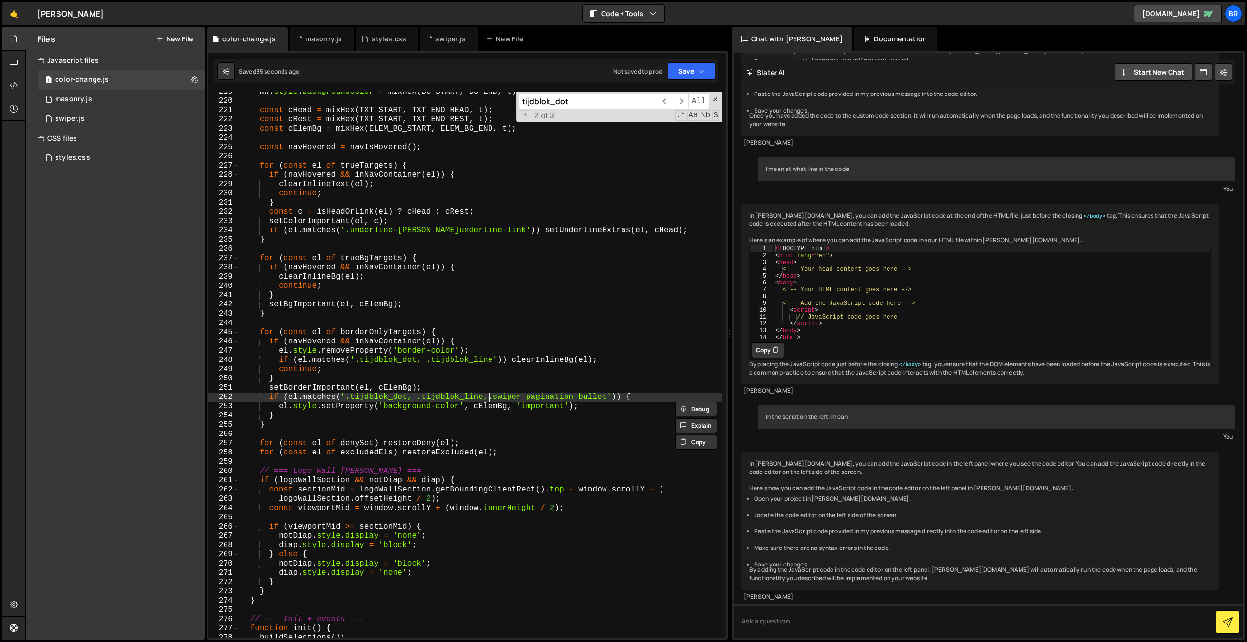
click at [490, 401] on div "mw . style . backgroundColor = mixHex ( BG_START , BG_END , t ) ; const cHead =…" at bounding box center [480, 369] width 483 height 565
click at [681, 102] on span "​" at bounding box center [680, 102] width 15 height 16
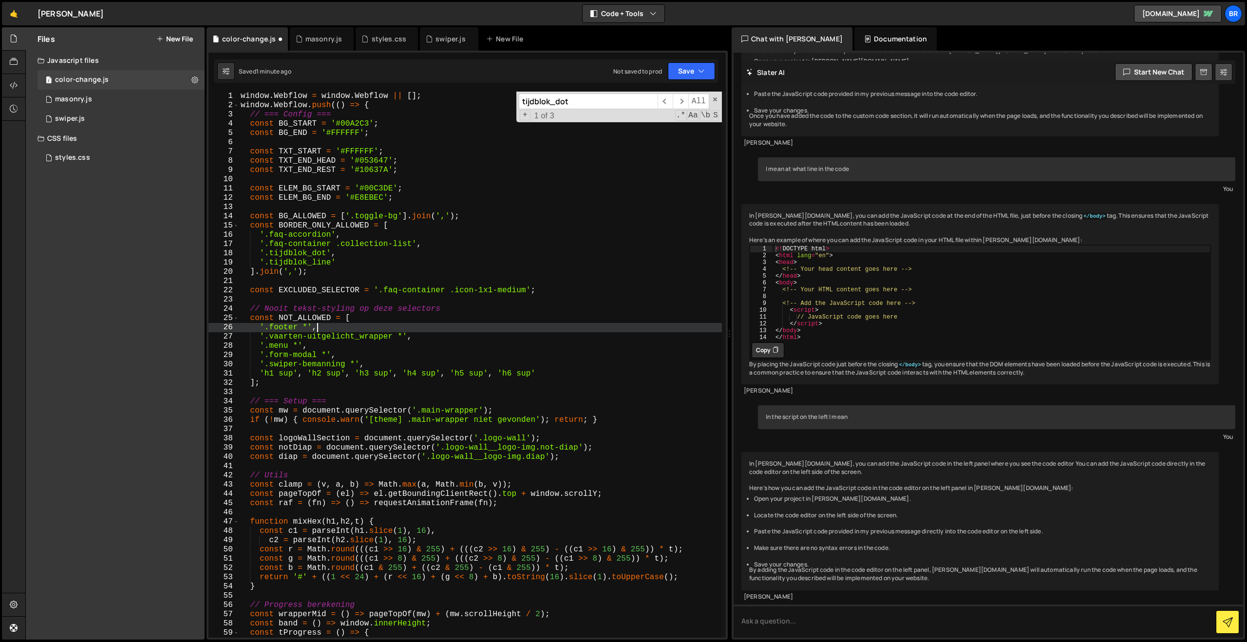
scroll to position [0, 4]
click at [404, 329] on div "window . Webflow = window . Webflow || [ ] ; window . Webflow . push (( ) => { …" at bounding box center [480, 374] width 483 height 565
click at [678, 104] on span "​" at bounding box center [680, 102] width 15 height 16
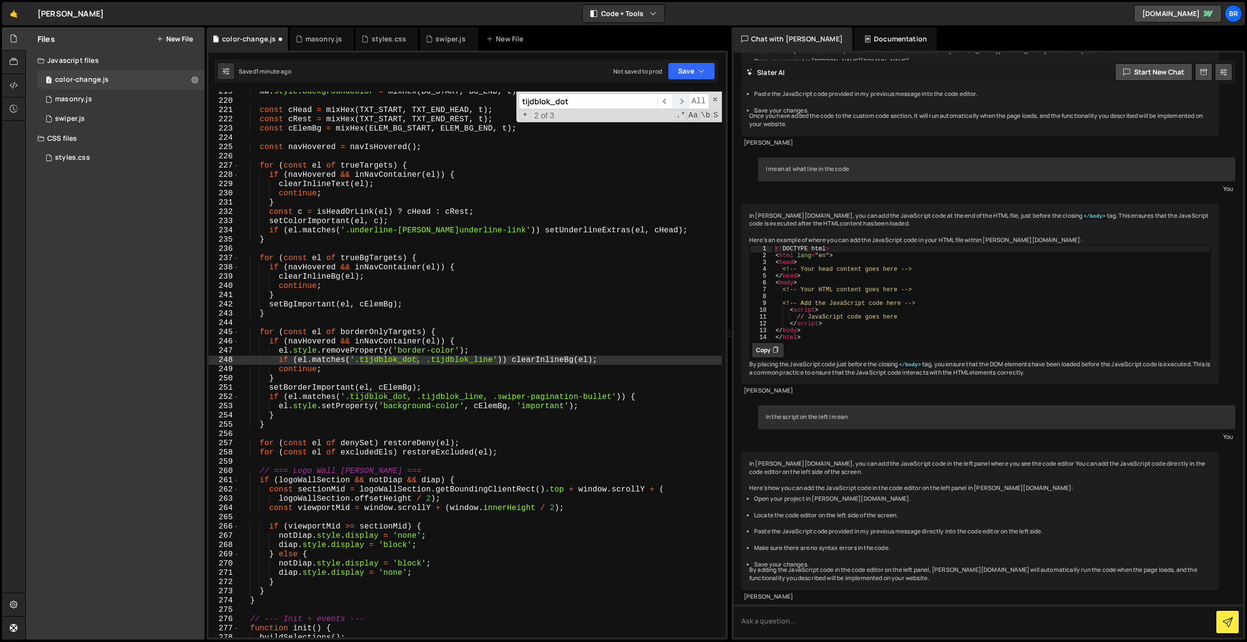
scroll to position [2022, 0]
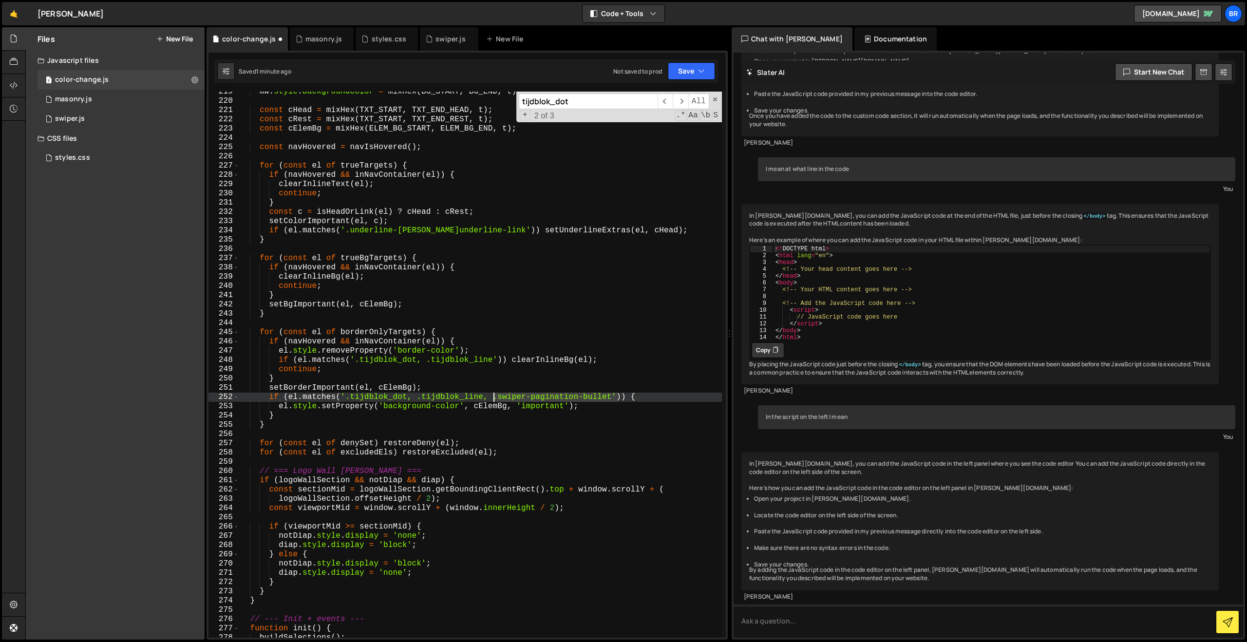
drag, startPoint x: 617, startPoint y: 398, endPoint x: 493, endPoint y: 399, distance: 123.3
click at [493, 399] on div "mw . style . backgroundColor = mixHex ( BG_START , BG_END , t ) ; const cHead =…" at bounding box center [480, 369] width 483 height 565
click at [493, 399] on div "mw . style . backgroundColor = mixHex ( BG_START , BG_END , t ) ; const cHead =…" at bounding box center [480, 365] width 483 height 546
drag, startPoint x: 493, startPoint y: 399, endPoint x: 611, endPoint y: 399, distance: 117.9
click at [611, 399] on div "mw . style . backgroundColor = mixHex ( BG_START , BG_END , t ) ; const cHead =…" at bounding box center [480, 369] width 483 height 565
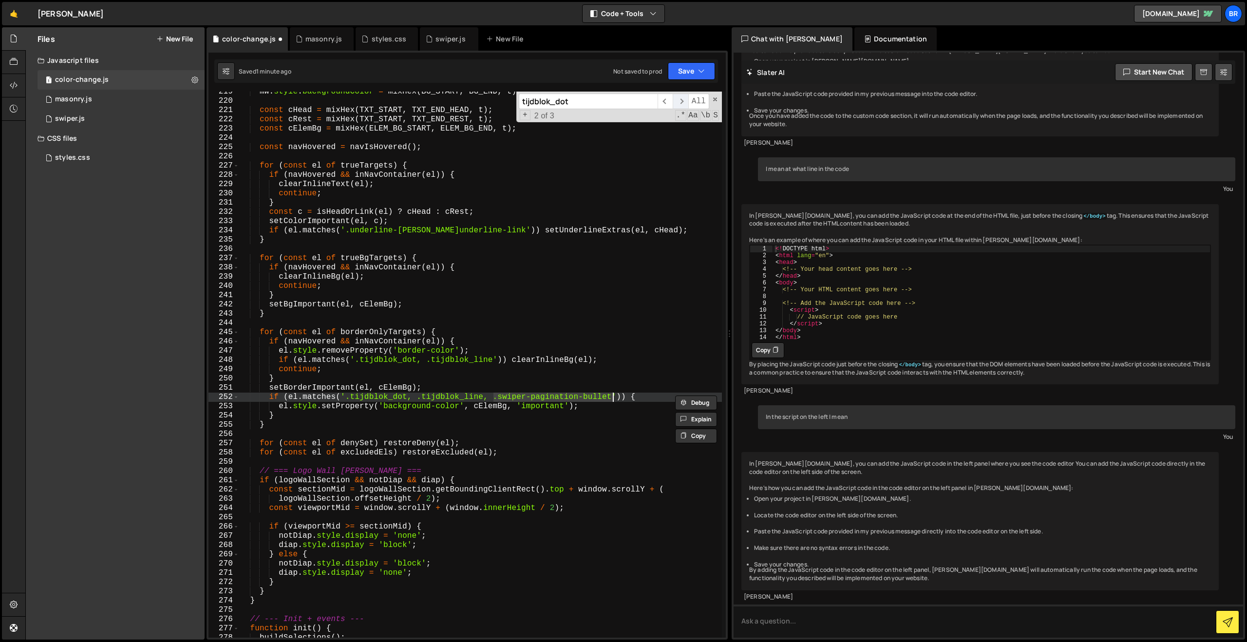
click at [676, 102] on span "​" at bounding box center [680, 102] width 15 height 16
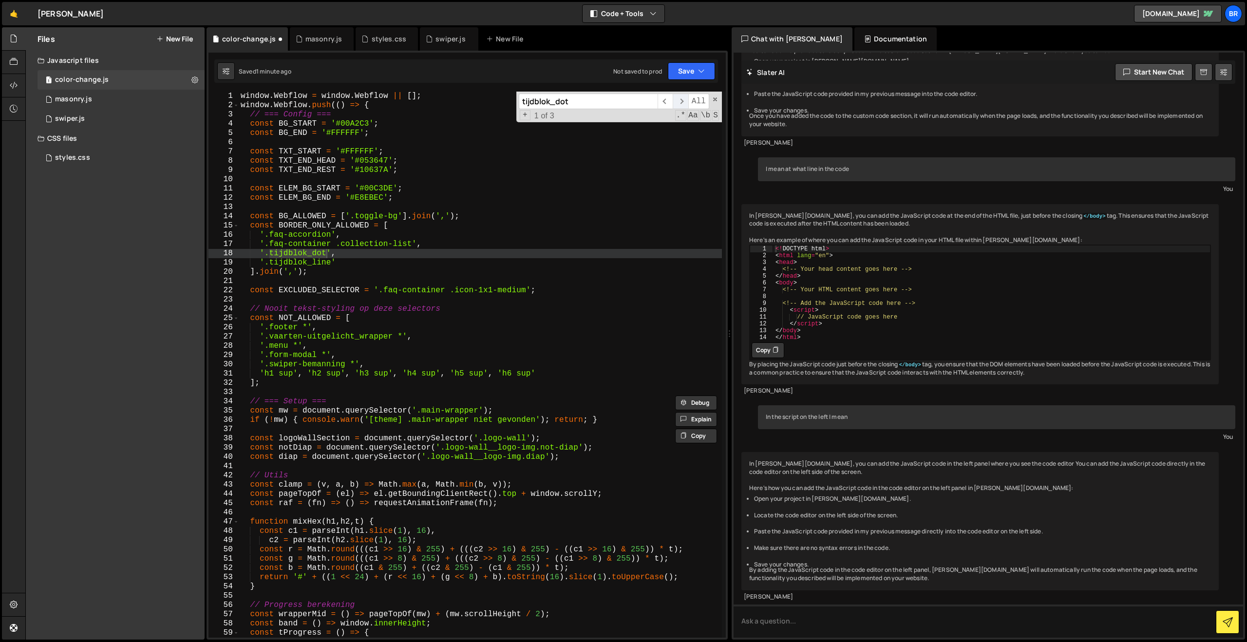
scroll to position [0, 0]
click at [336, 265] on div "window . Webflow = window . Webflow || [ ] ; window . Webflow . push (( ) => { …" at bounding box center [480, 374] width 483 height 565
type textarea "'.tijdblok_line',"
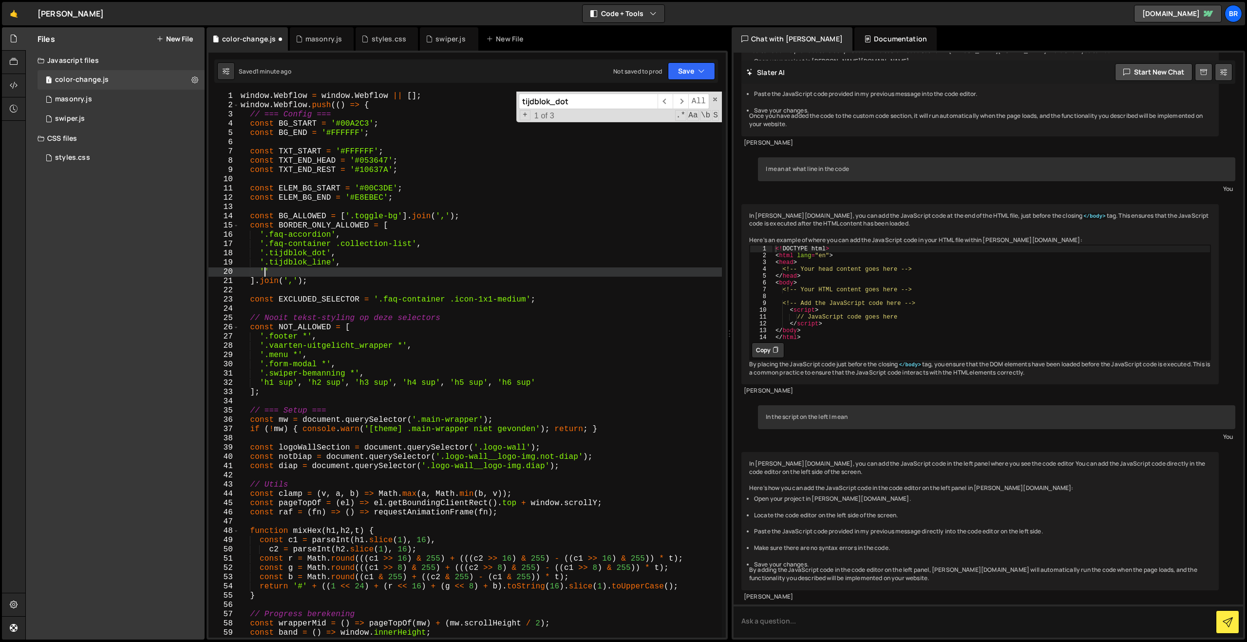
scroll to position [0, 1]
paste textarea ".swiper-pagination-bullet"
click at [678, 100] on span "​" at bounding box center [680, 102] width 15 height 16
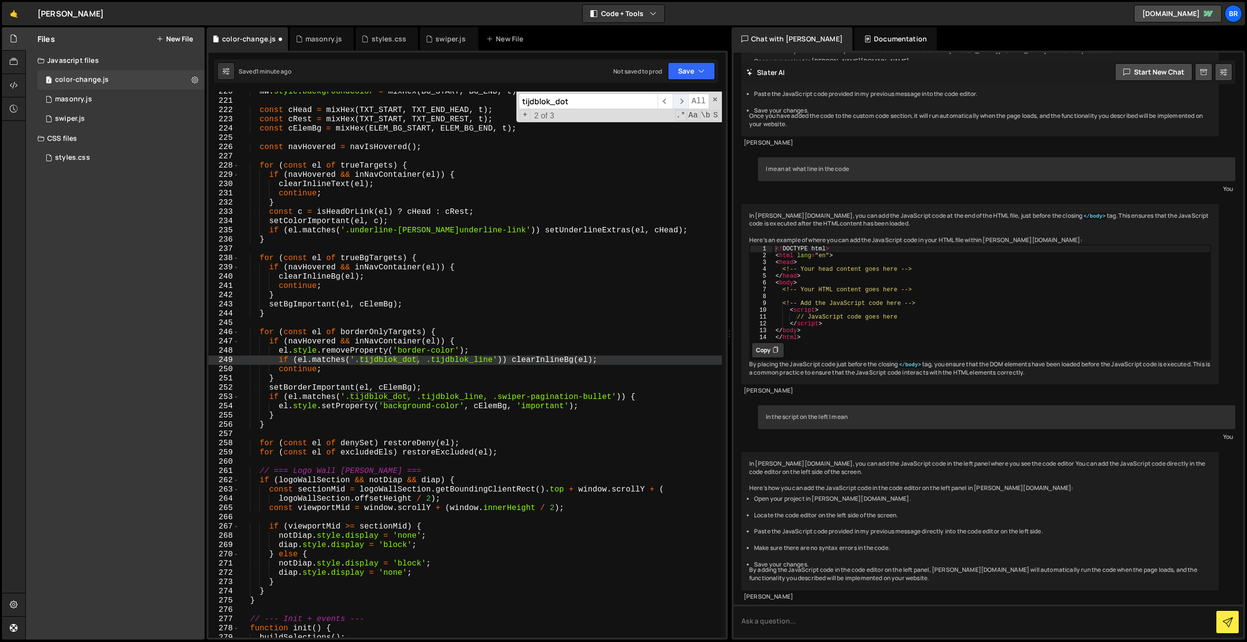
scroll to position [2031, 0]
click at [495, 363] on div "mw . style . backgroundColor = mixHex ( BG_START , BG_END , t ) ; const cHead =…" at bounding box center [480, 369] width 483 height 565
paste textarea ".swiper-pagination-bullet"
click at [495, 363] on div "mw . style . backgroundColor = mixHex ( BG_START , BG_END , t ) ; const cHead =…" at bounding box center [480, 369] width 483 height 565
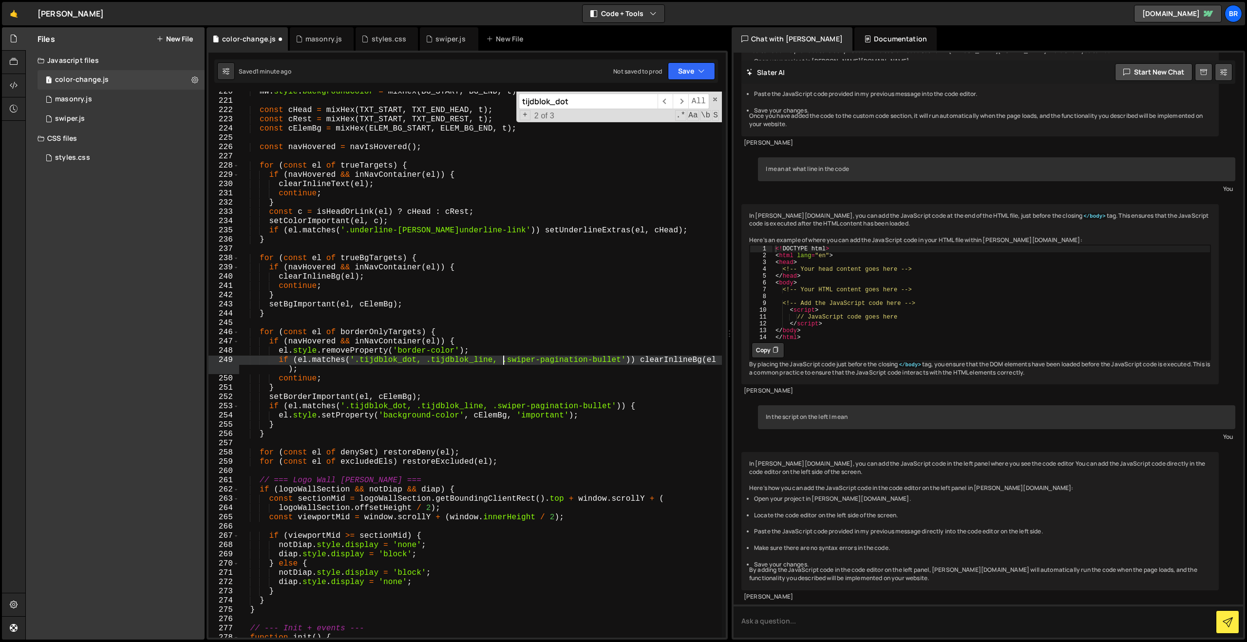
scroll to position [0, 16]
click at [690, 72] on button "Save" at bounding box center [691, 71] width 47 height 18
click at [655, 105] on div "1 minute ago" at bounding box center [642, 105] width 34 height 8
drag, startPoint x: 507, startPoint y: 360, endPoint x: 623, endPoint y: 361, distance: 115.9
click at [623, 361] on div "mw . style . backgroundColor = mixHex ( BG_START , BG_END , t ) ; const cHead =…" at bounding box center [480, 369] width 483 height 565
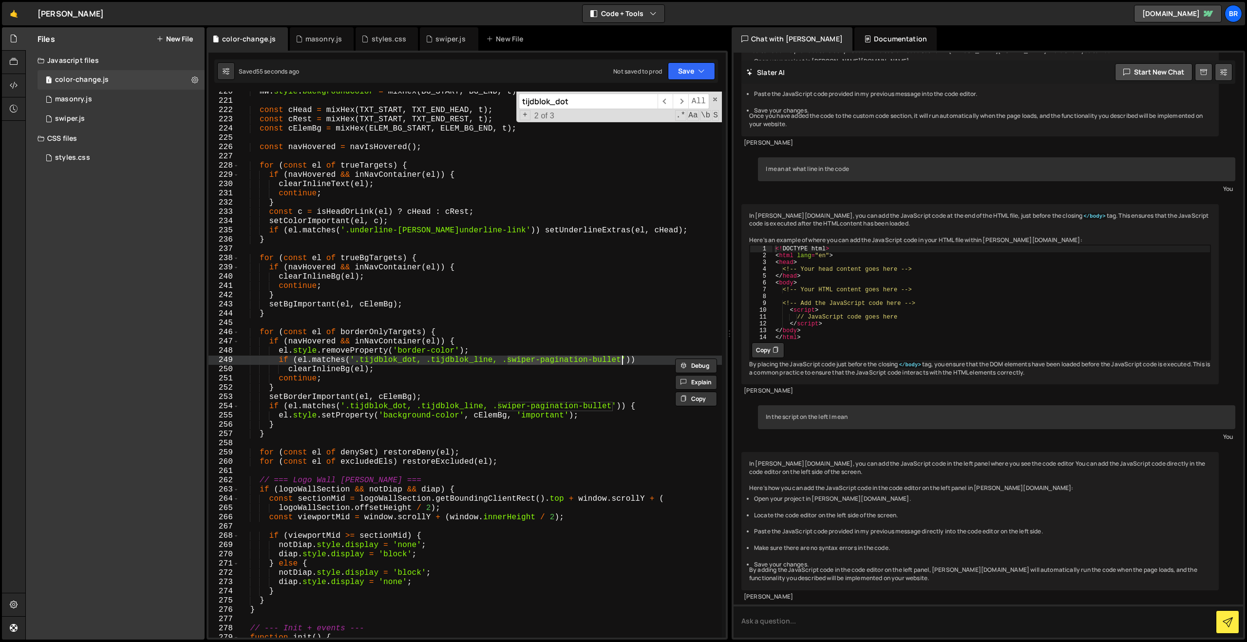
paste textarea ".swiper-pagination.swiper-testimonials ."
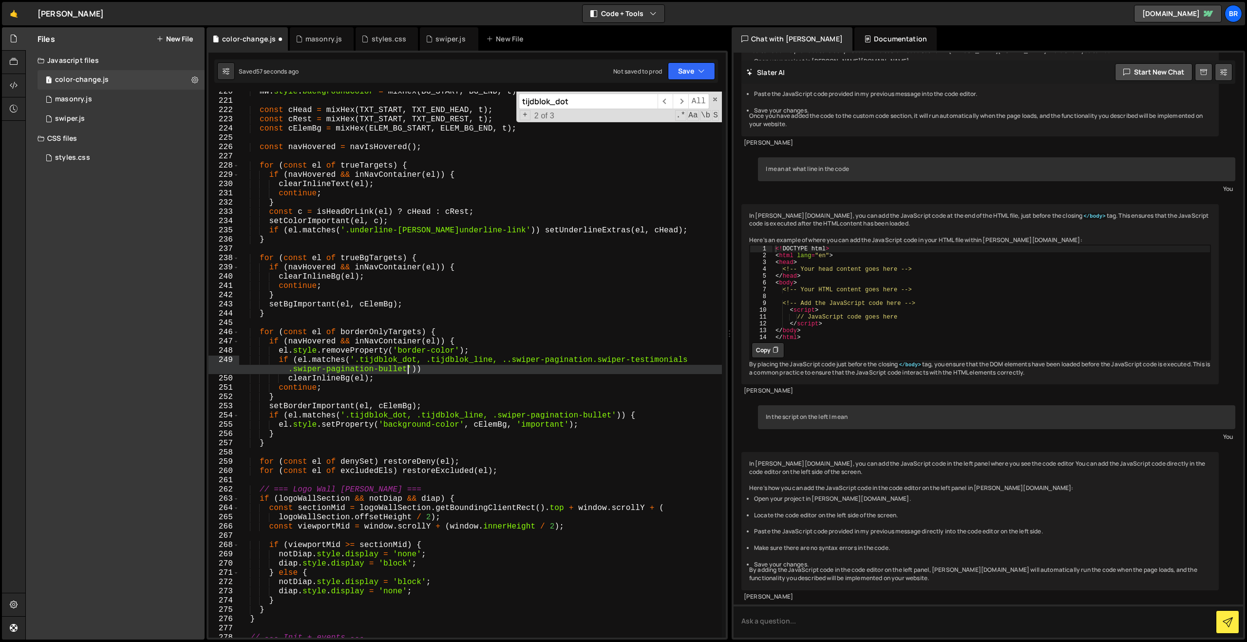
click at [510, 358] on div "mw . style . backgroundColor = mixHex ( BG_START , BG_END , t ) ; const cHead =…" at bounding box center [480, 369] width 483 height 565
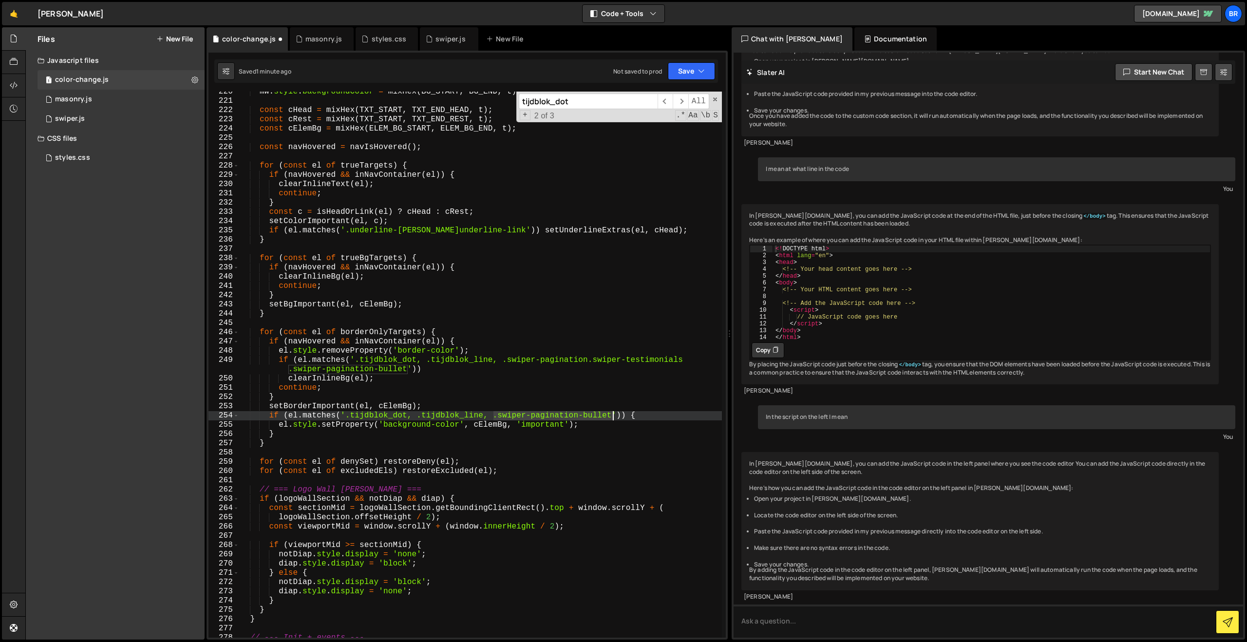
drag, startPoint x: 493, startPoint y: 417, endPoint x: 611, endPoint y: 418, distance: 117.9
click at [611, 418] on div "mw . style . backgroundColor = mixHex ( BG_START , BG_END , t ) ; const cHead =…" at bounding box center [480, 369] width 483 height 565
paste textarea ".swiper-testimonials .swiper-pagination"
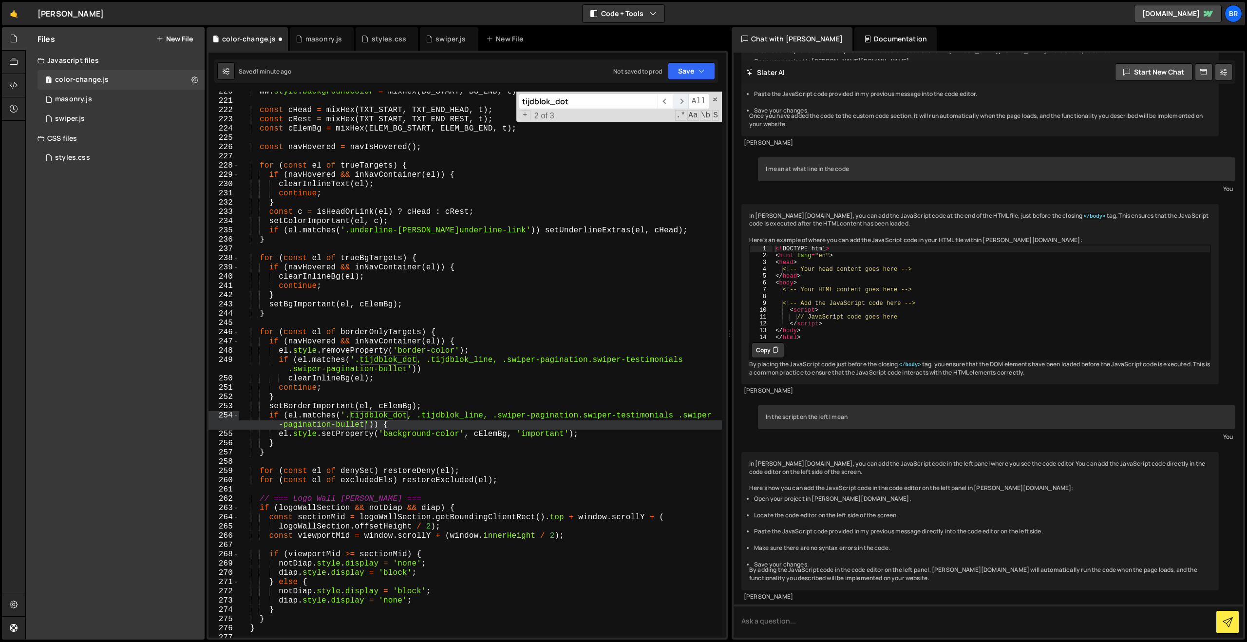
click at [677, 101] on span "​" at bounding box center [680, 102] width 15 height 16
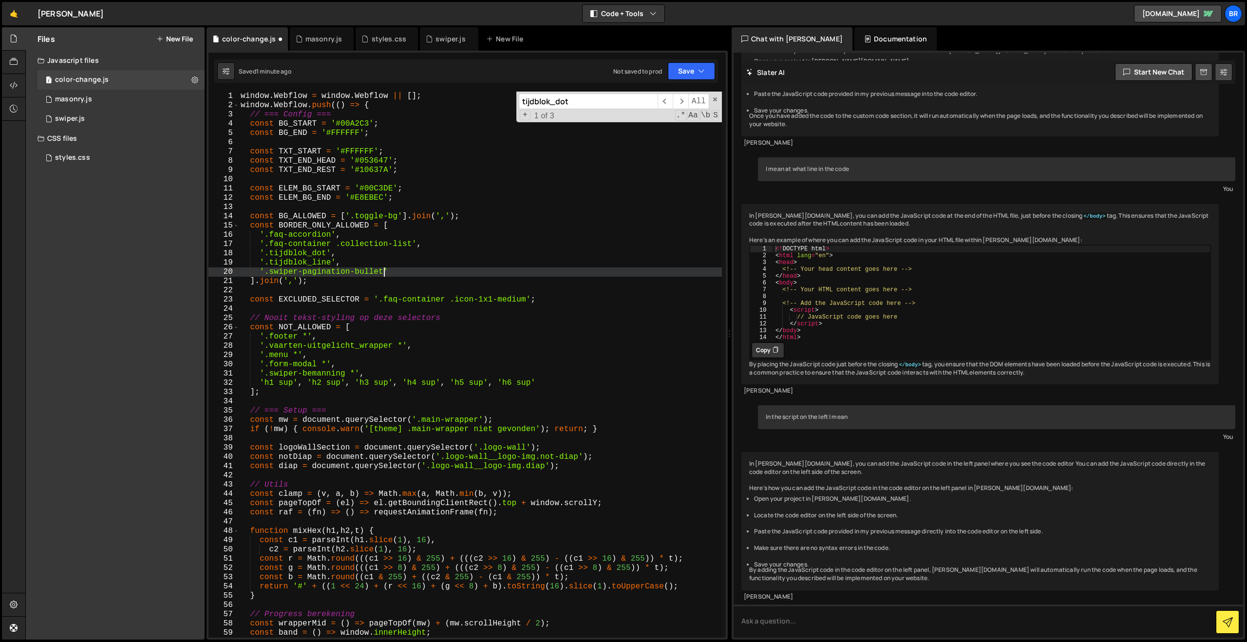
scroll to position [0, 8]
drag, startPoint x: 382, startPoint y: 272, endPoint x: 264, endPoint y: 276, distance: 117.9
click at [264, 276] on div "window . Webflow = window . Webflow || [ ] ; window . Webflow . push (( ) => { …" at bounding box center [480, 374] width 483 height 565
paste textarea ".swiper-testimonials .swiper-pagination"
click at [685, 69] on button "Save" at bounding box center [691, 71] width 47 height 18
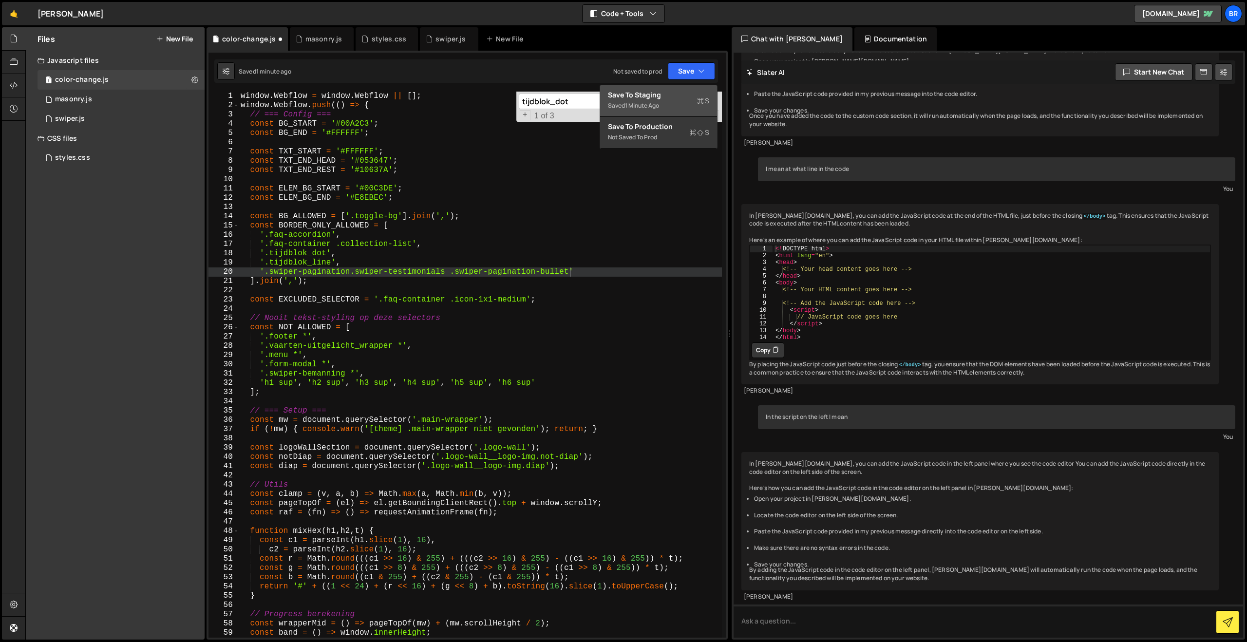
click at [661, 102] on div "Saved 1 minute ago" at bounding box center [658, 106] width 101 height 12
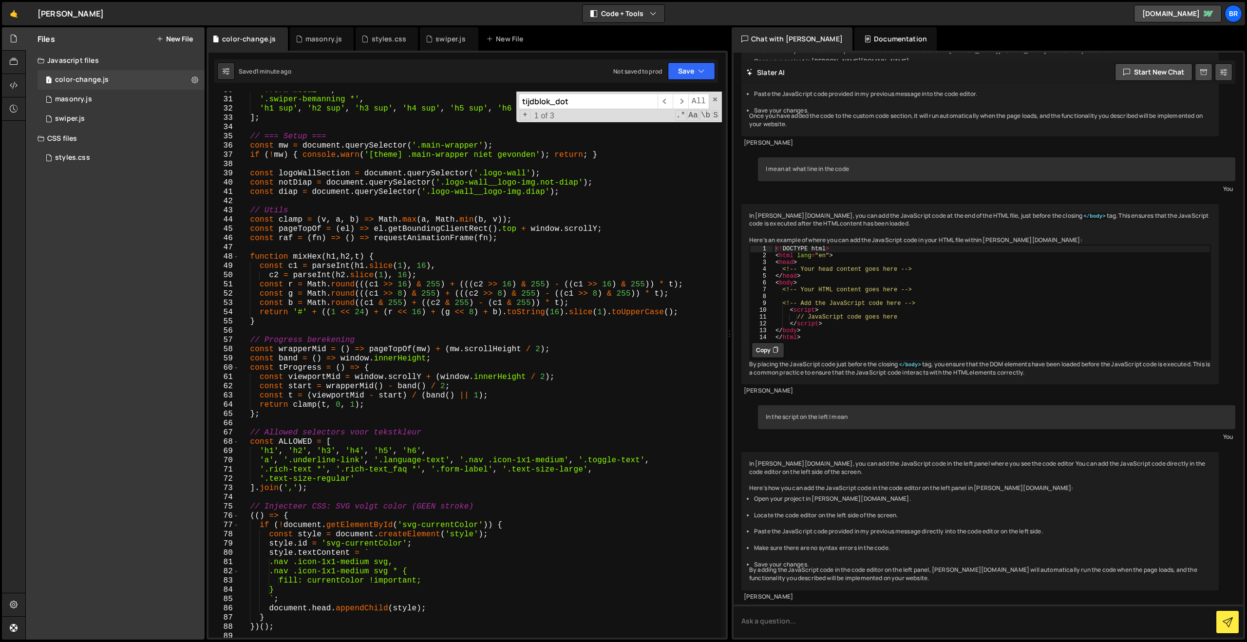
scroll to position [274, 0]
click at [356, 481] on div "'.form-modal *' , '.swiper-bemanning *' , 'h1 sup' , 'h2 sup' , 'h3 sup' , 'h4 …" at bounding box center [480, 368] width 483 height 565
paste textarea "breadcrumbs"
click at [365, 478] on div "'.form-modal *' , '.swiper-bemanning *' , 'h1 sup' , 'h2 sup' , 'h3 sup' , 'h4 …" at bounding box center [480, 368] width 483 height 565
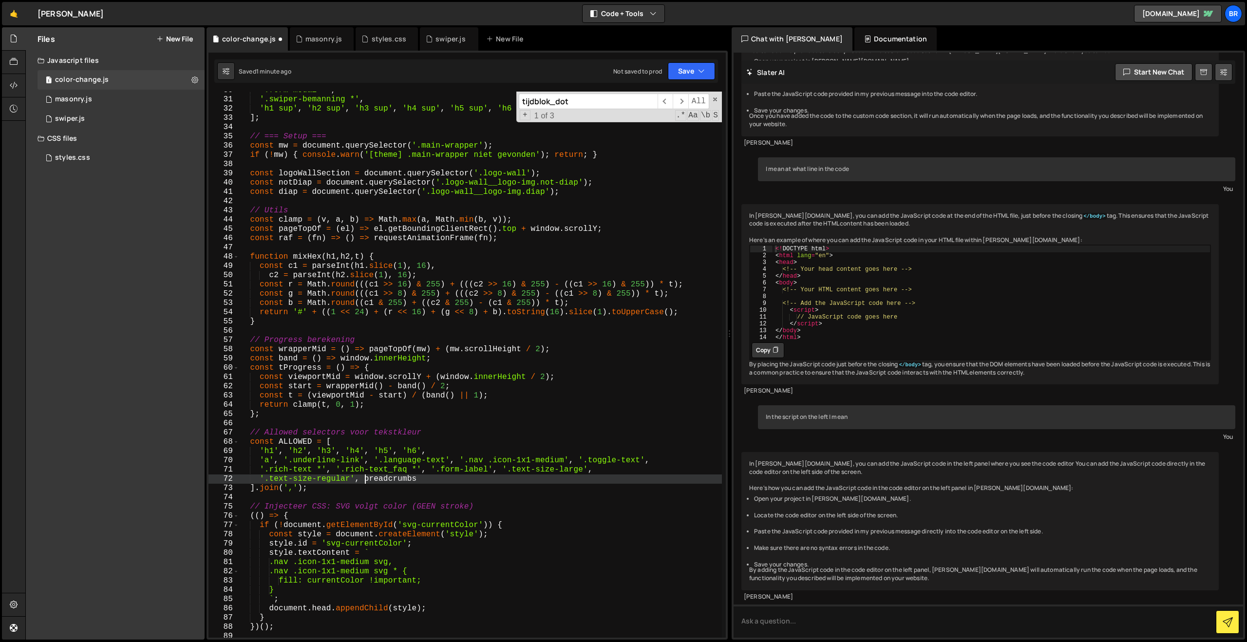
scroll to position [0, 8]
click at [432, 477] on div "'.form-modal *' , '.swiper-bemanning *' , 'h1 sup' , 'h2 sup' , 'h3 sup' , 'h4 …" at bounding box center [480, 368] width 483 height 565
drag, startPoint x: 452, startPoint y: 479, endPoint x: 354, endPoint y: 481, distance: 97.5
click at [354, 481] on div "'.form-modal *' , '.swiper-bemanning *' , 'h1 sup' , 'h2 sup' , 'h3 sup' , 'h4 …" at bounding box center [480, 368] width 483 height 565
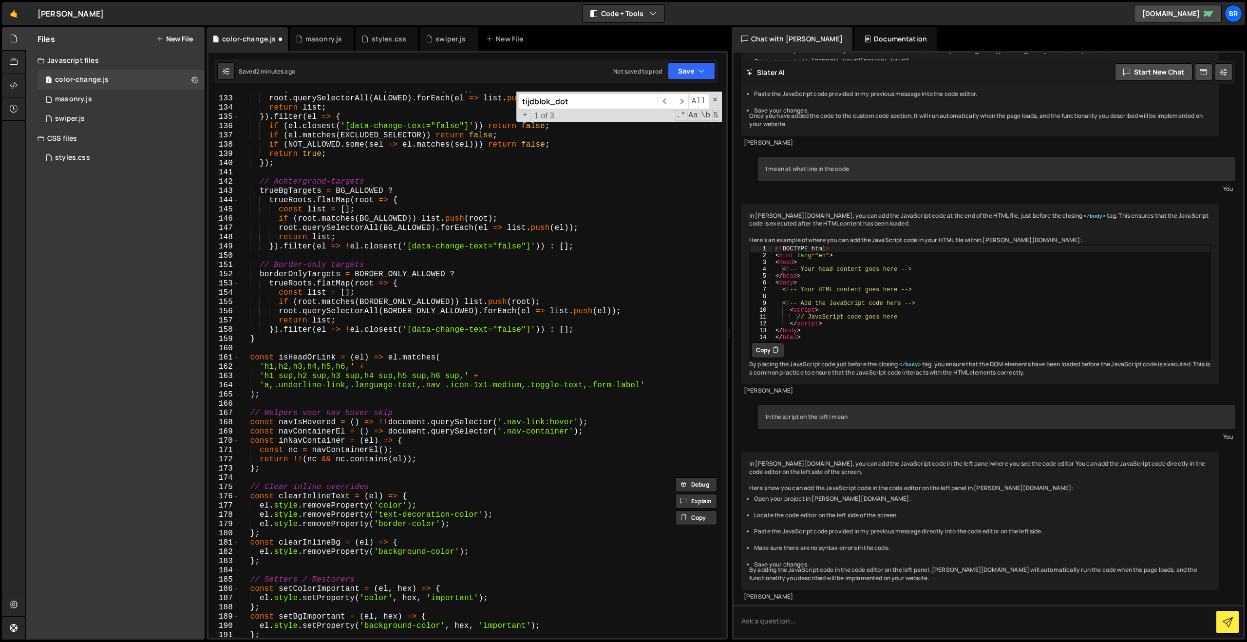
scroll to position [1238, 0]
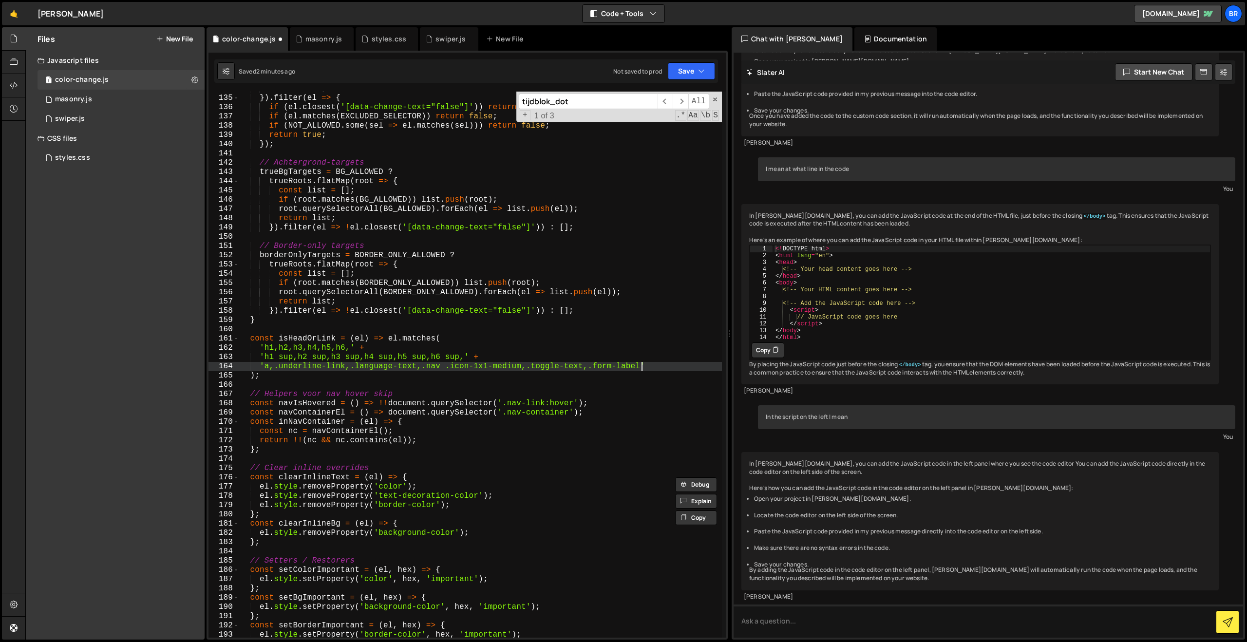
click at [642, 368] on div "return list ; }) . filter ( el => { if ( el . closest ( '[data-change-text="fal…" at bounding box center [480, 366] width 483 height 565
paste textarea ", '.breadcrumbs *'"
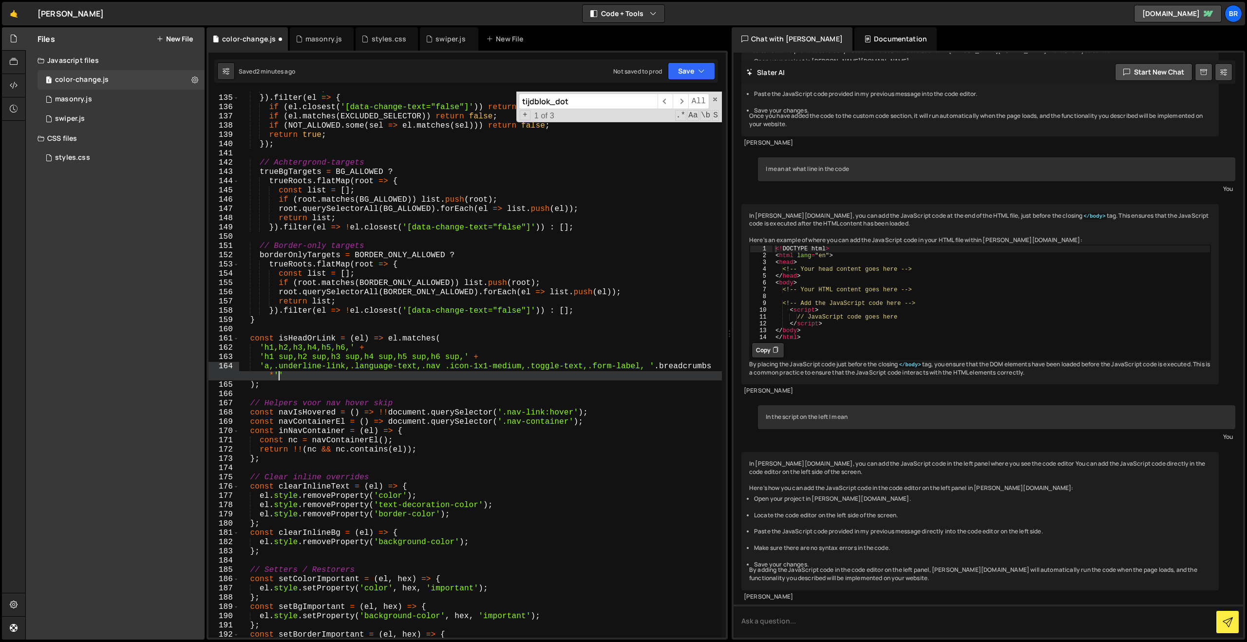
click at [655, 365] on div "return list ; }) . filter ( el => { if ( el . closest ( '[data-change-text="fal…" at bounding box center [480, 366] width 483 height 565
click at [290, 377] on div "return list ; }) . filter ( el => { if ( el . closest ( '[data-change-text="fal…" at bounding box center [480, 366] width 483 height 565
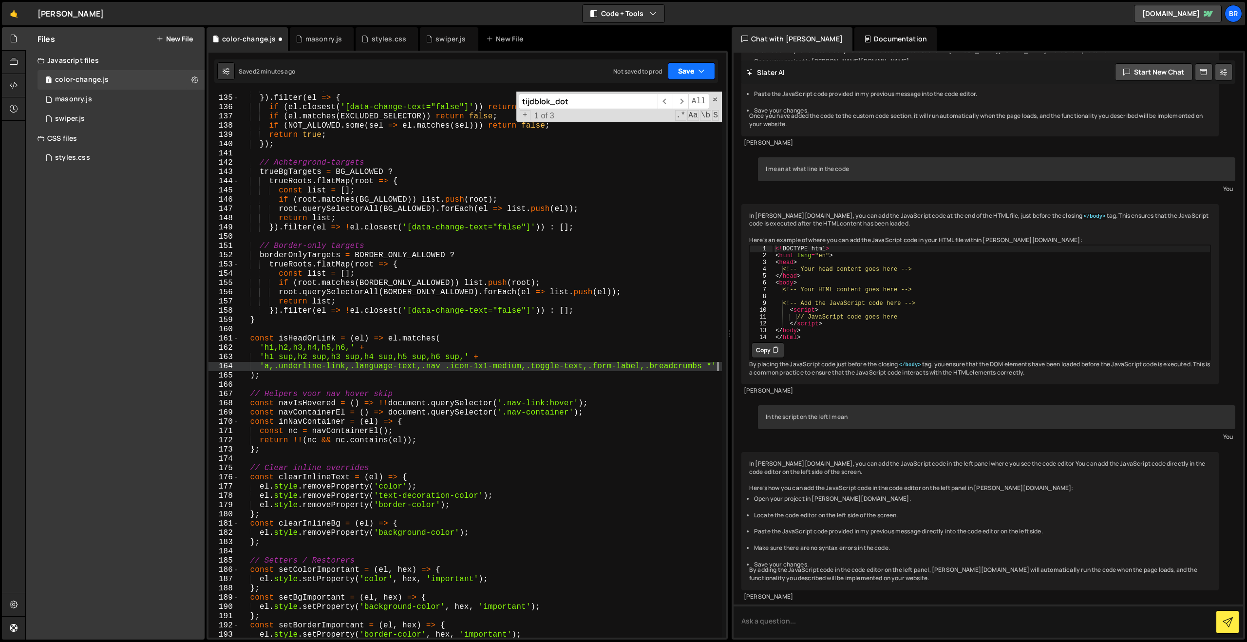
type textarea "'a,.underline-link,.language-text,.nav .icon-1x1-medium,.toggle-text,.form-labe…"
click at [674, 77] on button "Save" at bounding box center [691, 71] width 47 height 18
click at [646, 103] on div "2 minutes ago" at bounding box center [644, 105] width 38 height 8
click at [672, 72] on button "Save" at bounding box center [691, 71] width 47 height 18
click at [655, 92] on div "Save to Staging S" at bounding box center [658, 95] width 101 height 10
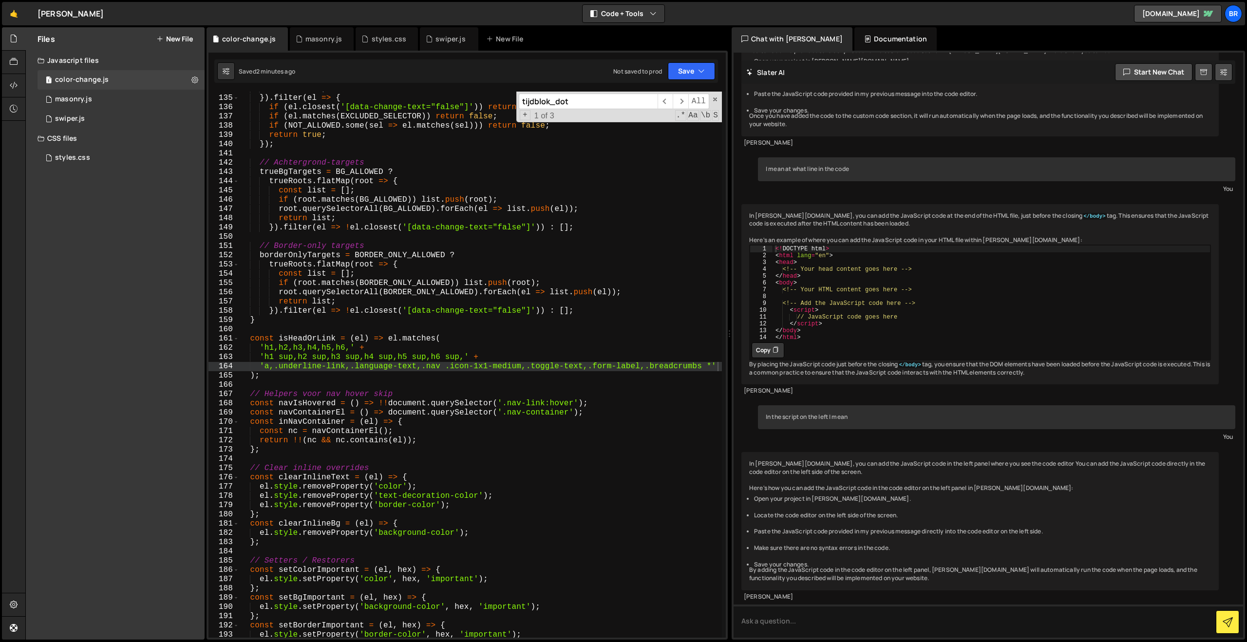
click at [419, 382] on div "return list ; }) . filter ( el => { if ( el . closest ( '[data-change-text="fal…" at bounding box center [480, 366] width 483 height 565
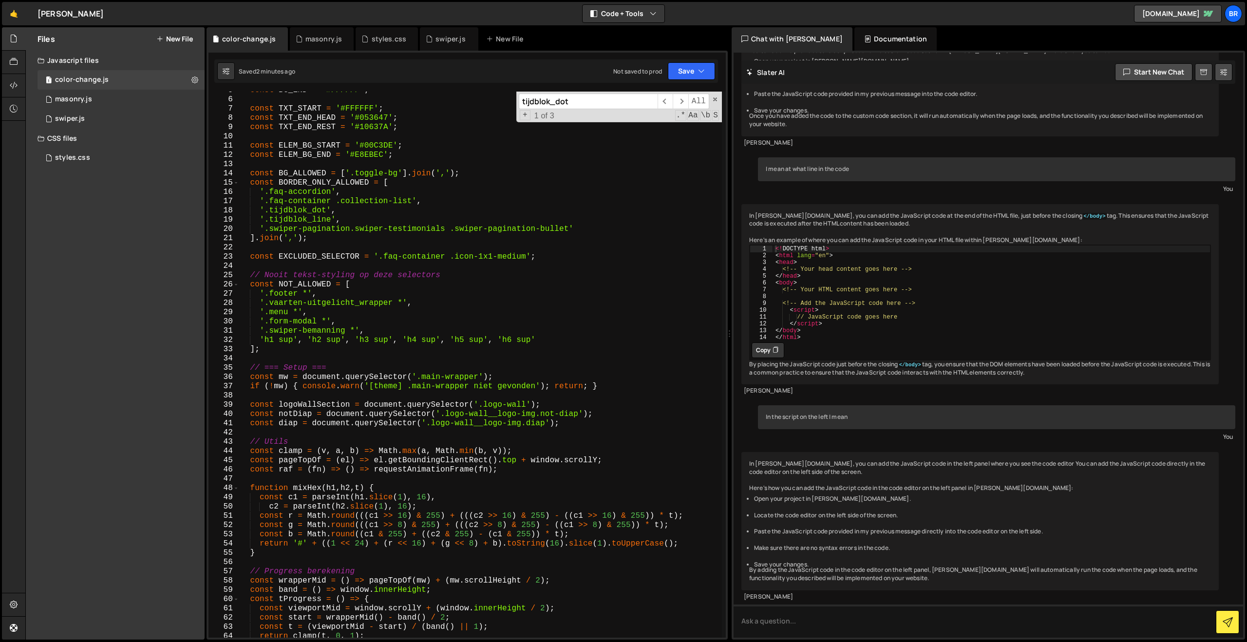
scroll to position [41, 0]
click at [580, 229] on div "const BG_END = '#FFFFFF' ; const TXT_START = '#FFFFFF' ; const TXT_END_HEAD = '…" at bounding box center [480, 369] width 483 height 565
type textarea "'.swiper-pagination.swiper-testimonials .swiper-pagination-bullet',"
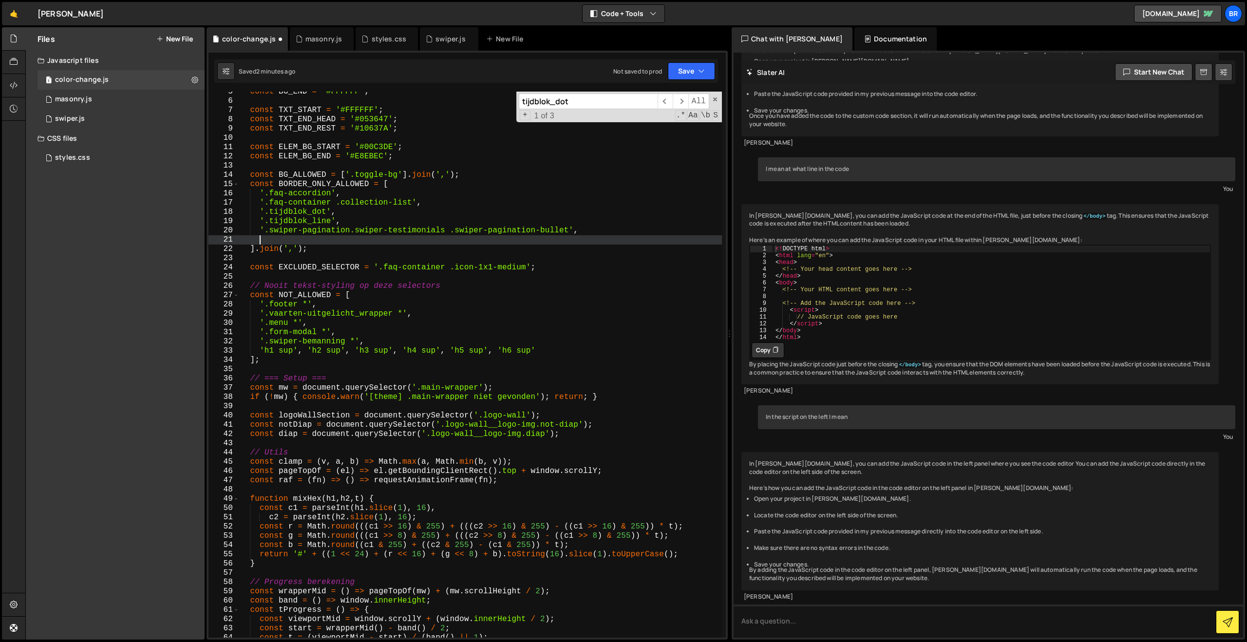
paste textarea "swiper-pagination-bullet swiper-pagination-bullet-active"
click at [261, 240] on div "const BG_END = '#FFFFFF' ; const TXT_START = '#FFFFFF' ; const TXT_END_HEAD = '…" at bounding box center [480, 369] width 483 height 565
click at [681, 76] on button "Save" at bounding box center [691, 71] width 47 height 18
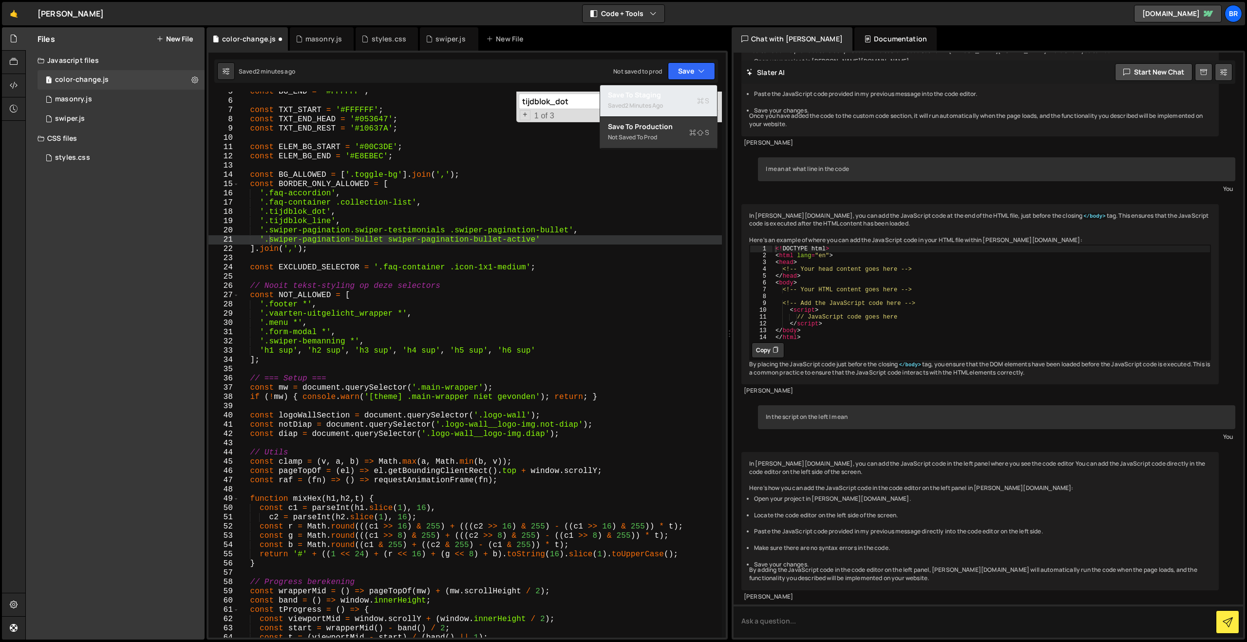
click at [660, 103] on div "2 minutes ago" at bounding box center [644, 105] width 38 height 8
click at [555, 242] on div "const BG_END = '#FFFFFF' ; const TXT_START = '#FFFFFF' ; const TXT_END_HEAD = '…" at bounding box center [480, 369] width 483 height 565
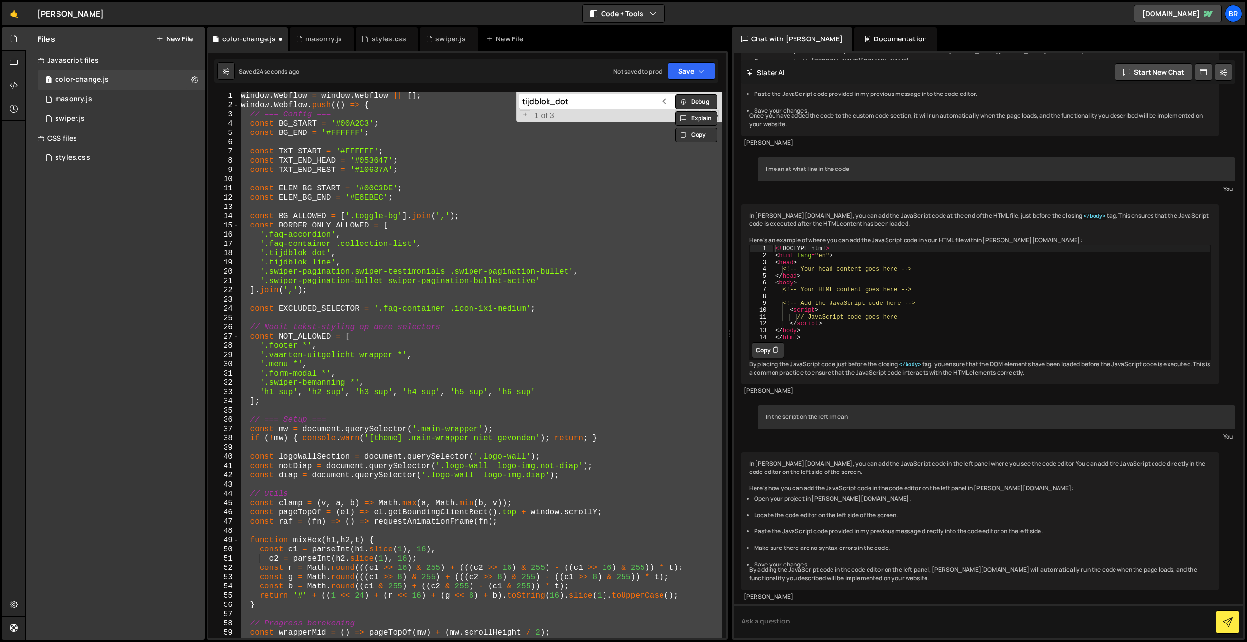
scroll to position [0, 0]
click at [557, 284] on div "window . Webflow = window . Webflow || [ ] ; window . Webflow . push (( ) => { …" at bounding box center [480, 365] width 483 height 546
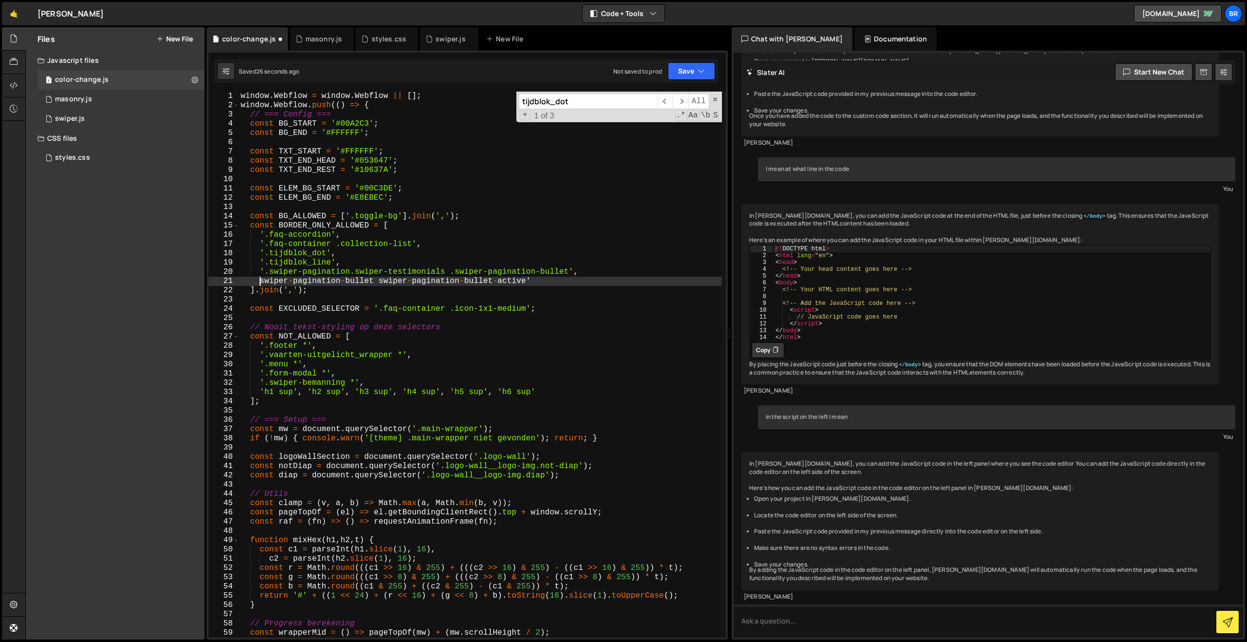
type textarea "swiper-pagination-bullet swiper-pagination-bullet-active"
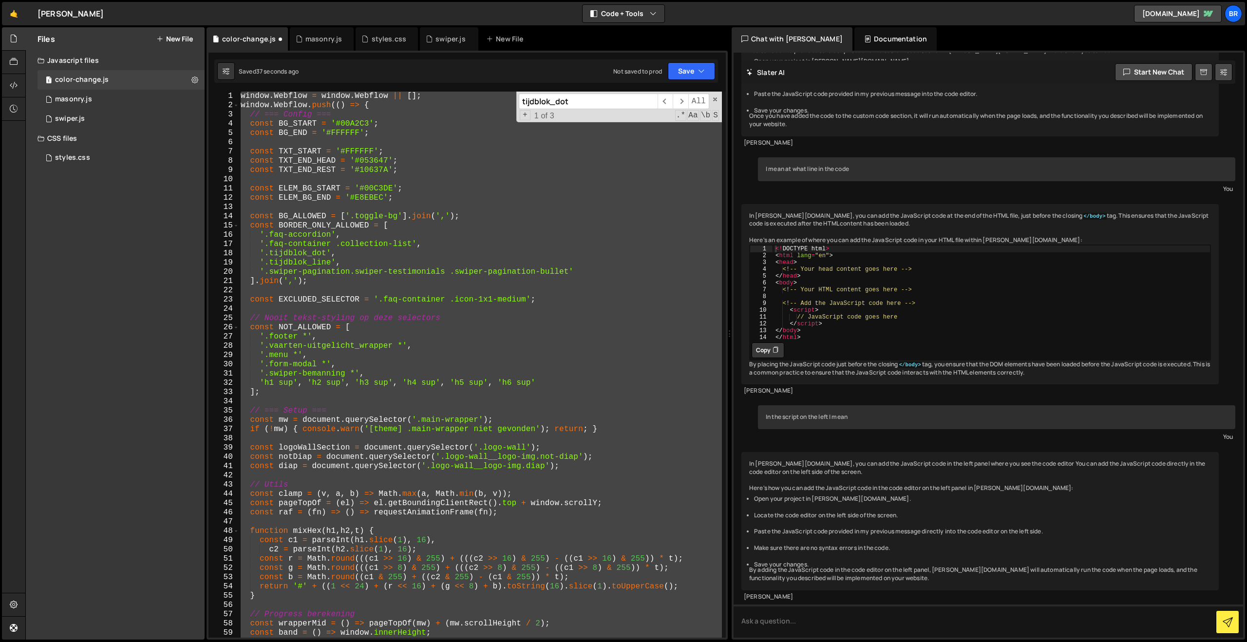
click at [584, 273] on div "window . Webflow = window . Webflow || [ ] ; window . Webflow . push (( ) => { …" at bounding box center [480, 365] width 483 height 546
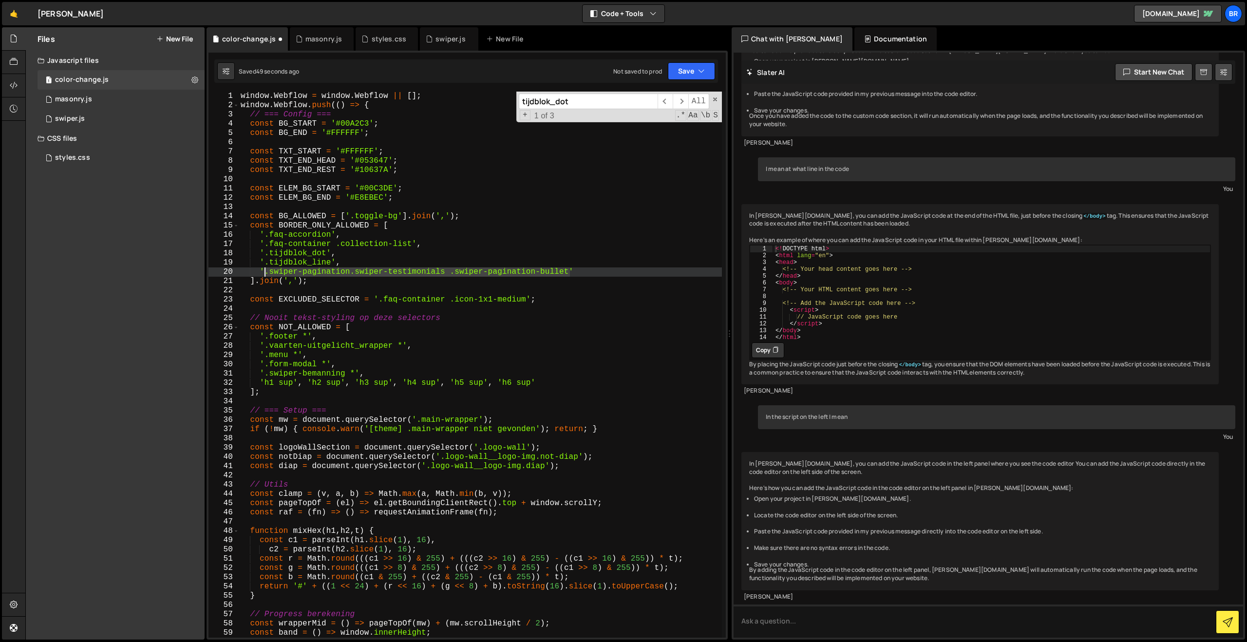
drag, startPoint x: 570, startPoint y: 271, endPoint x: 264, endPoint y: 274, distance: 306.4
click at [264, 274] on div "window . Webflow = window . Webflow || [ ] ; window . Webflow . push (( ) => { …" at bounding box center [480, 374] width 483 height 565
paste textarea "swiper-pagination-bullet swiper-pagination-bullet-active"
click at [381, 274] on div "window . Webflow = window . Webflow || [ ] ; window . Webflow . push (( ) => { …" at bounding box center [480, 374] width 483 height 565
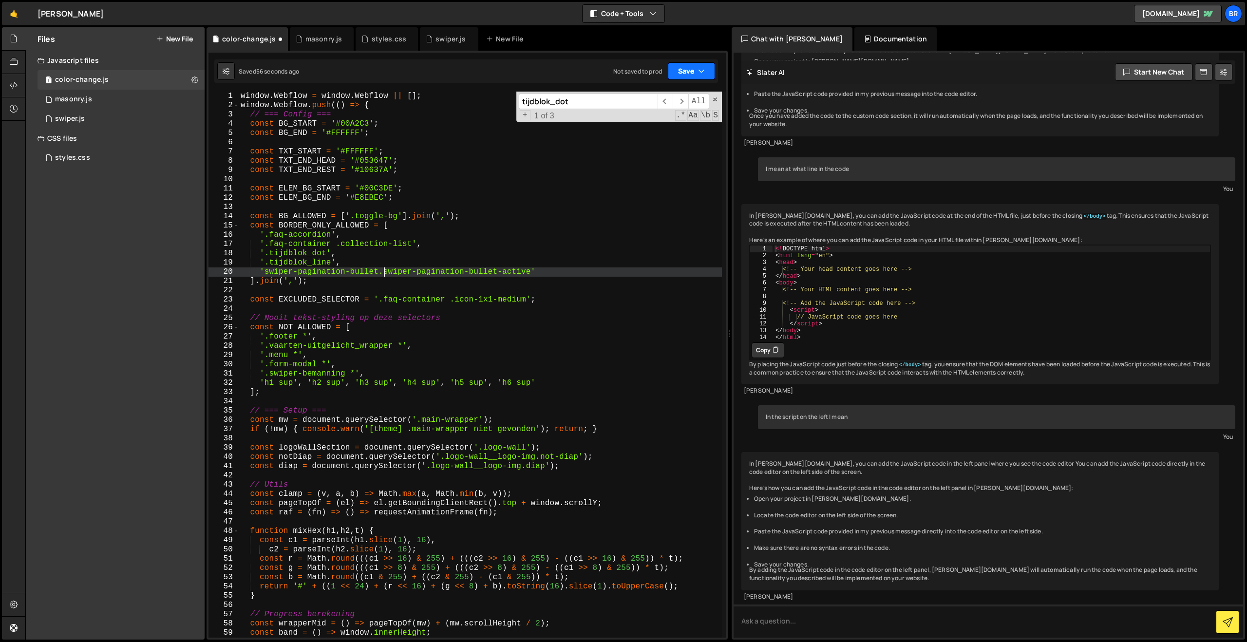
click at [682, 74] on button "Save" at bounding box center [691, 71] width 47 height 18
click at [661, 99] on div "Save to Staging S" at bounding box center [658, 95] width 101 height 10
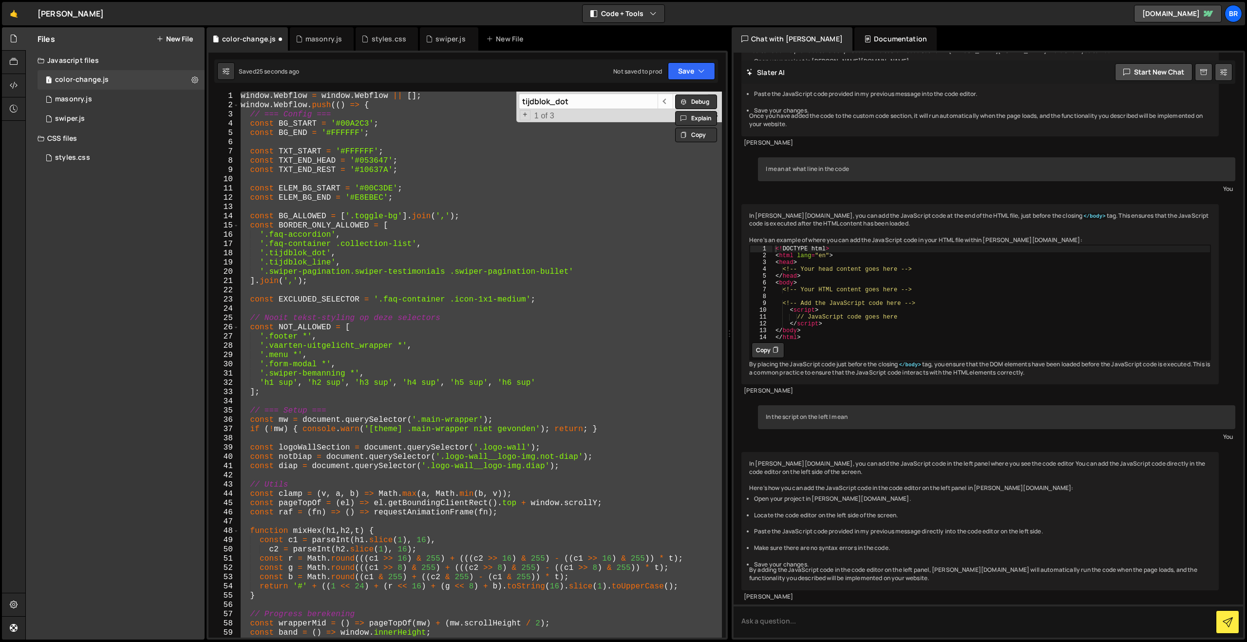
scroll to position [0, 0]
click at [572, 272] on div "window . Webflow = window . Webflow || [ ] ; window . Webflow . push (( ) => { …" at bounding box center [480, 365] width 483 height 546
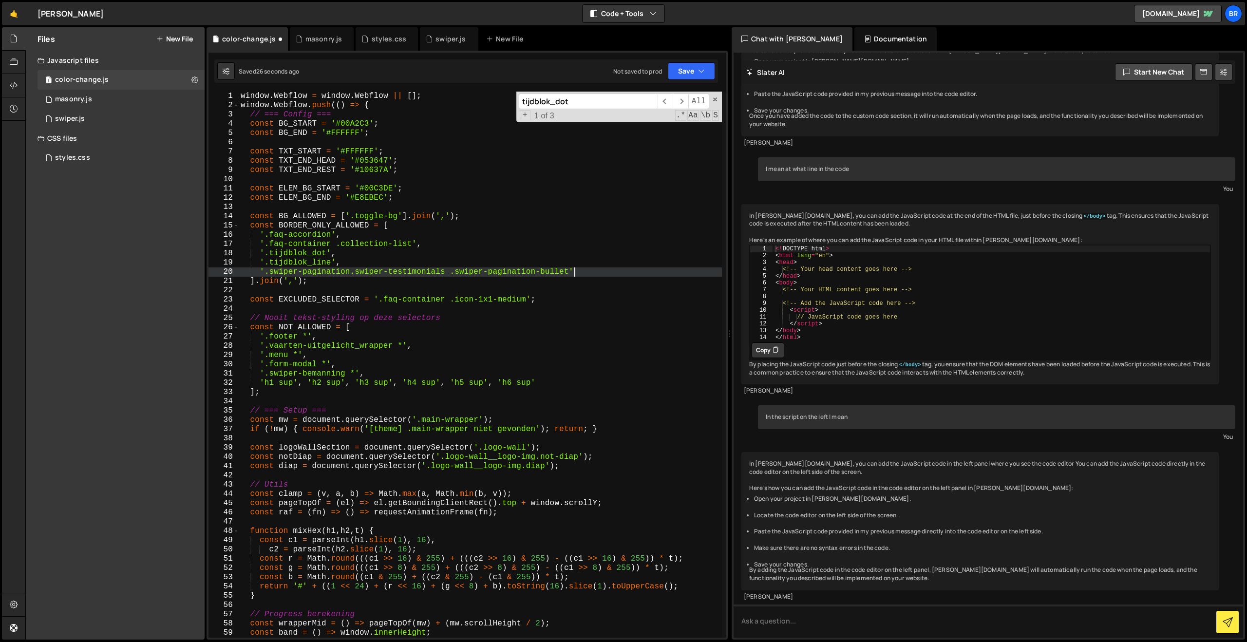
click at [587, 275] on div "window . Webflow = window . Webflow || [ ] ; window . Webflow . push (( ) => { …" at bounding box center [480, 374] width 483 height 565
type textarea "'.swiper-pagination.swiper-testimonials .swiper-pagination-bullet',"
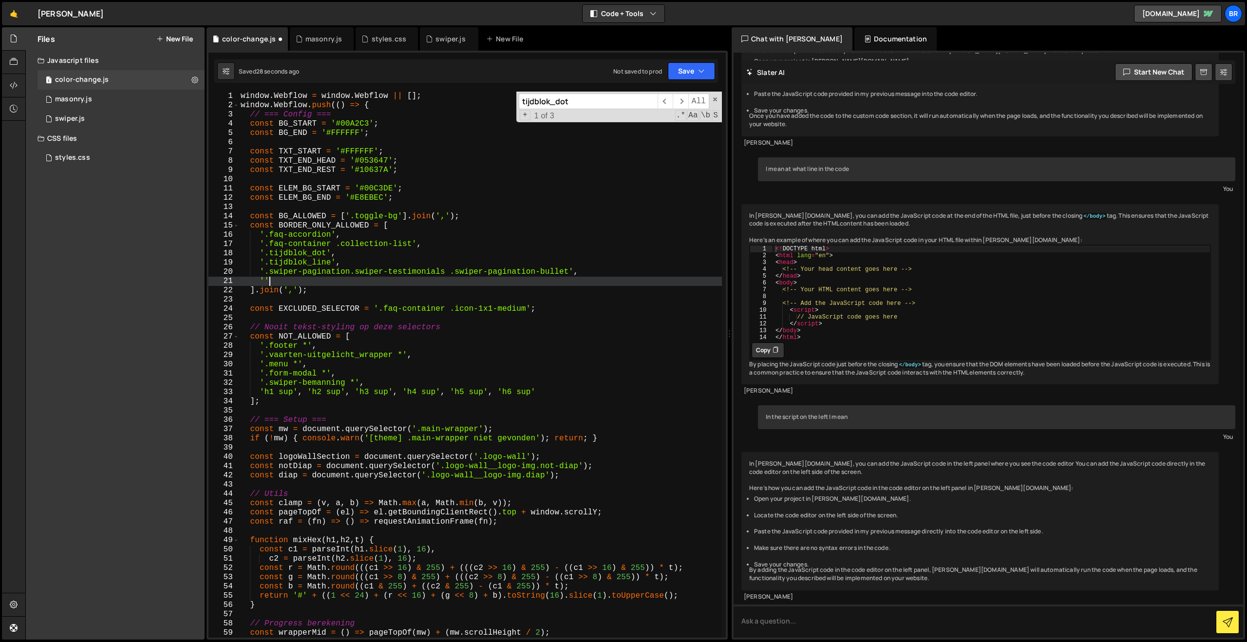
scroll to position [0, 1]
paste textarea "swiper-pagination-bullet swiper-pagination-bullet-active"
click at [265, 284] on div "window . Webflow = window . Webflow || [ ] ; window . Webflow . push (( ) => { …" at bounding box center [480, 374] width 483 height 565
click at [388, 284] on div "window . Webflow = window . Webflow || [ ] ; window . Webflow . push (( ) => { …" at bounding box center [480, 374] width 483 height 565
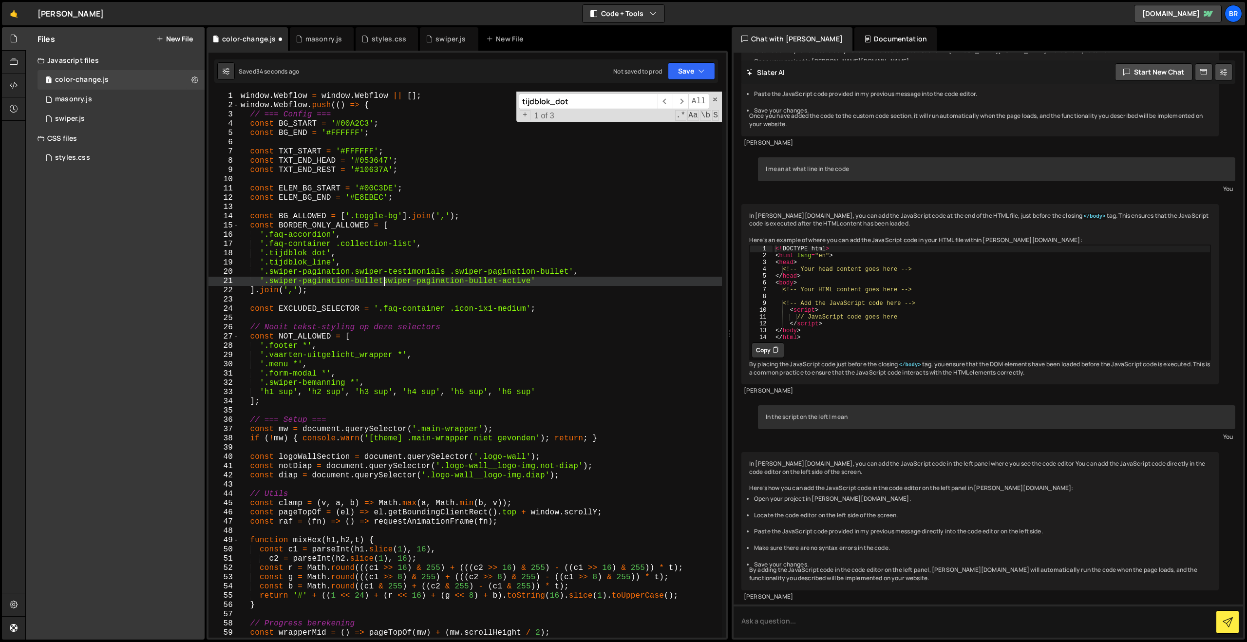
scroll to position [0, 9]
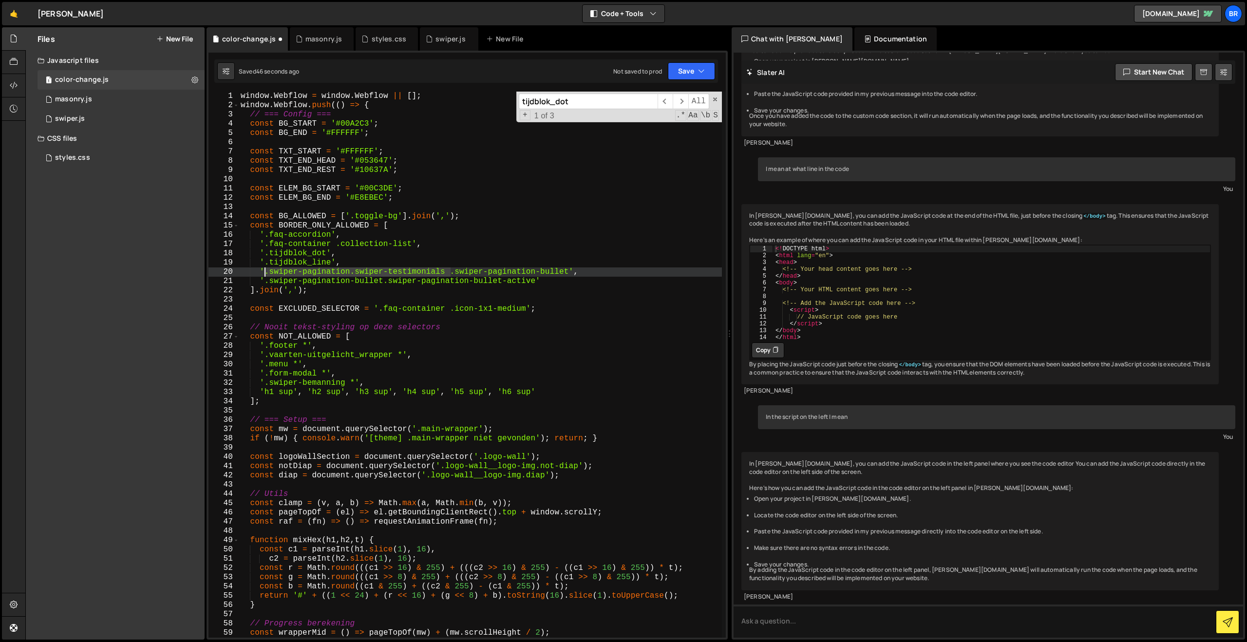
drag, startPoint x: 451, startPoint y: 272, endPoint x: 266, endPoint y: 272, distance: 184.6
click at [266, 272] on div "window . Webflow = window . Webflow || [ ] ; window . Webflow . push (( ) => { …" at bounding box center [480, 374] width 483 height 565
click at [265, 284] on div "window . Webflow = window . Webflow || [ ] ; window . Webflow . push (( ) => { …" at bounding box center [480, 374] width 483 height 565
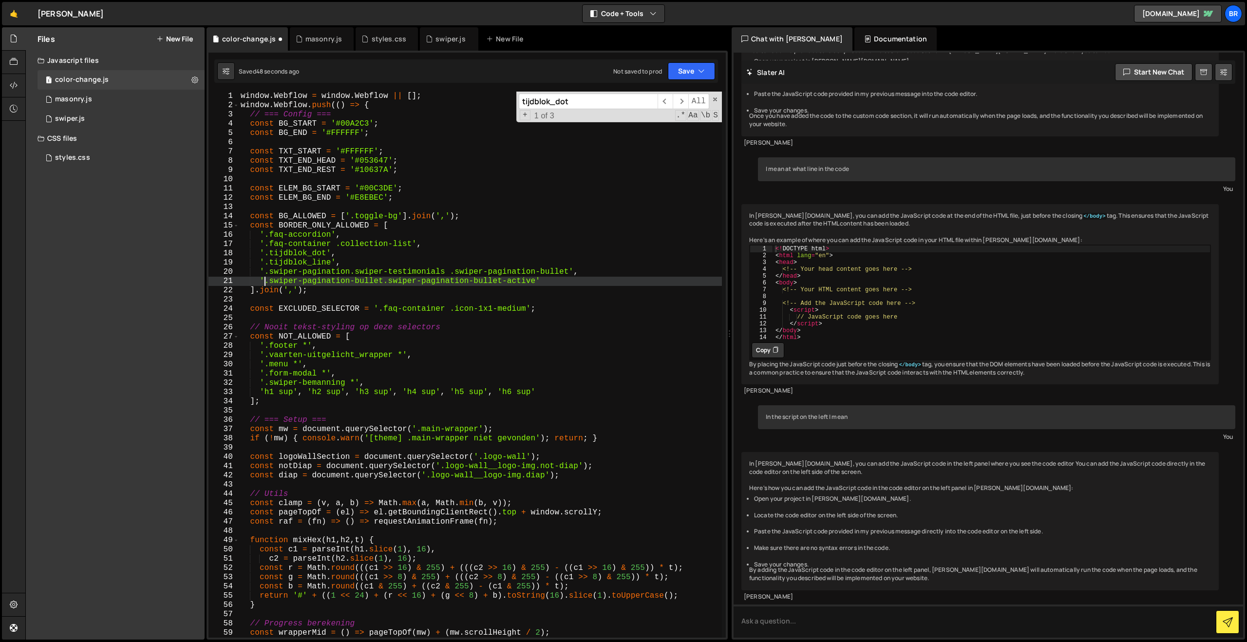
paste textarea ".swiper-testimonials .swiper-pagination"
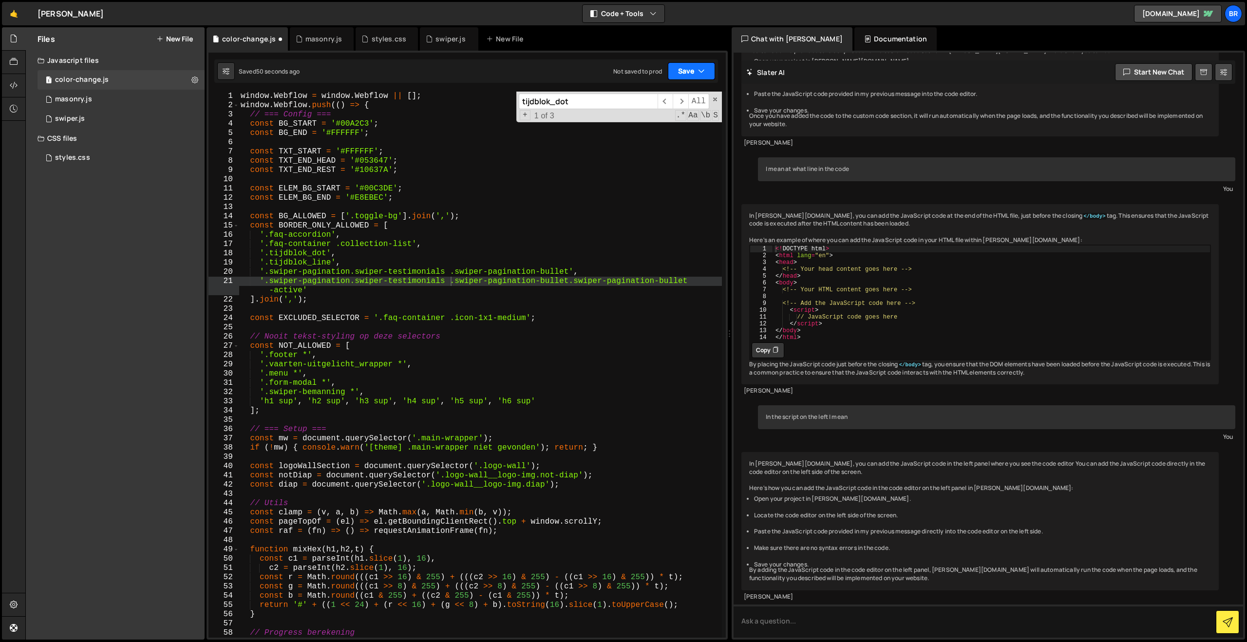
click at [682, 74] on button "Save" at bounding box center [691, 71] width 47 height 18
click at [667, 104] on div "51 seconds ago" at bounding box center [646, 105] width 42 height 8
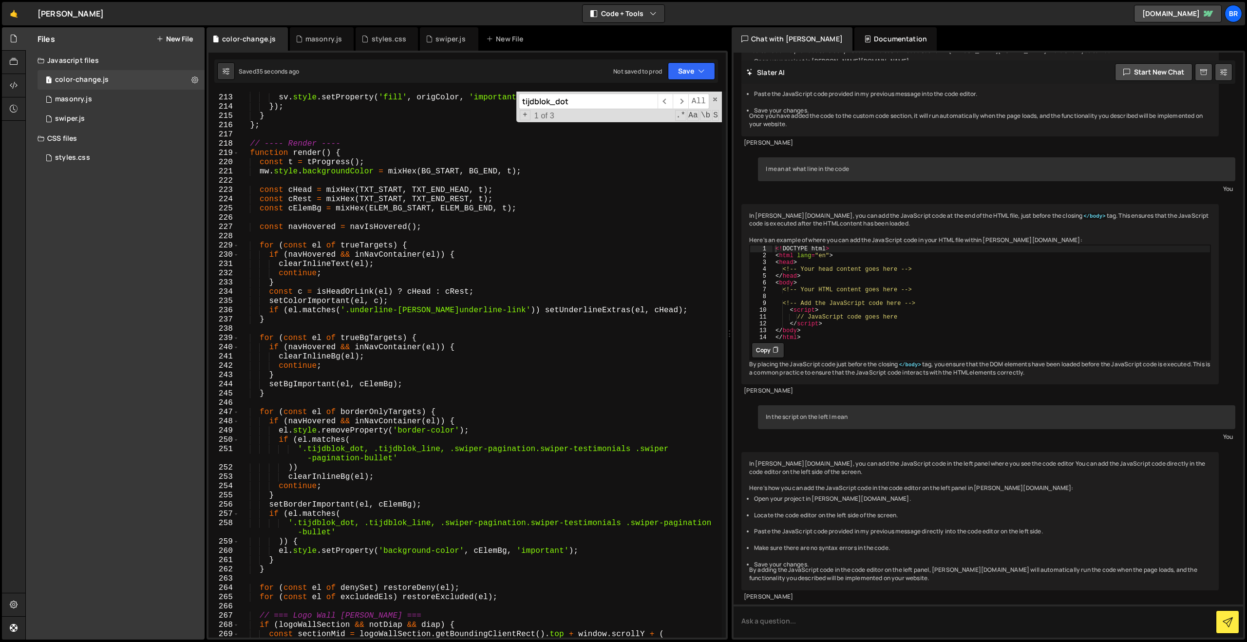
scroll to position [1970, 0]
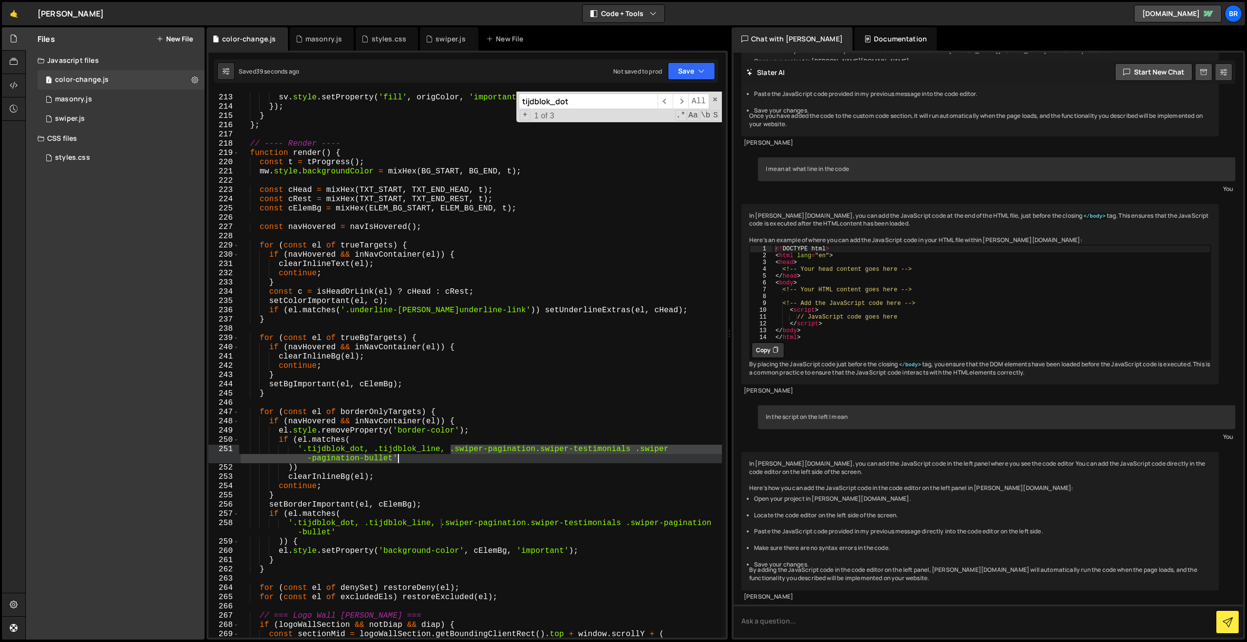
drag, startPoint x: 449, startPoint y: 449, endPoint x: 456, endPoint y: 455, distance: 9.7
click at [456, 455] on div "el . querySelectorAll ( 'svg, svg *' ) . forEach ( sv => { sv . style . setProp…" at bounding box center [480, 366] width 483 height 565
click at [434, 456] on div "el . querySelectorAll ( 'svg, svg *' ) . forEach ( sv => { sv . style . setProp…" at bounding box center [480, 365] width 483 height 546
drag, startPoint x: 443, startPoint y: 452, endPoint x: 392, endPoint y: 462, distance: 52.1
click at [392, 462] on div "el . querySelectorAll ( 'svg, svg *' ) . forEach ( sv => { sv . style . setProp…" at bounding box center [480, 366] width 483 height 565
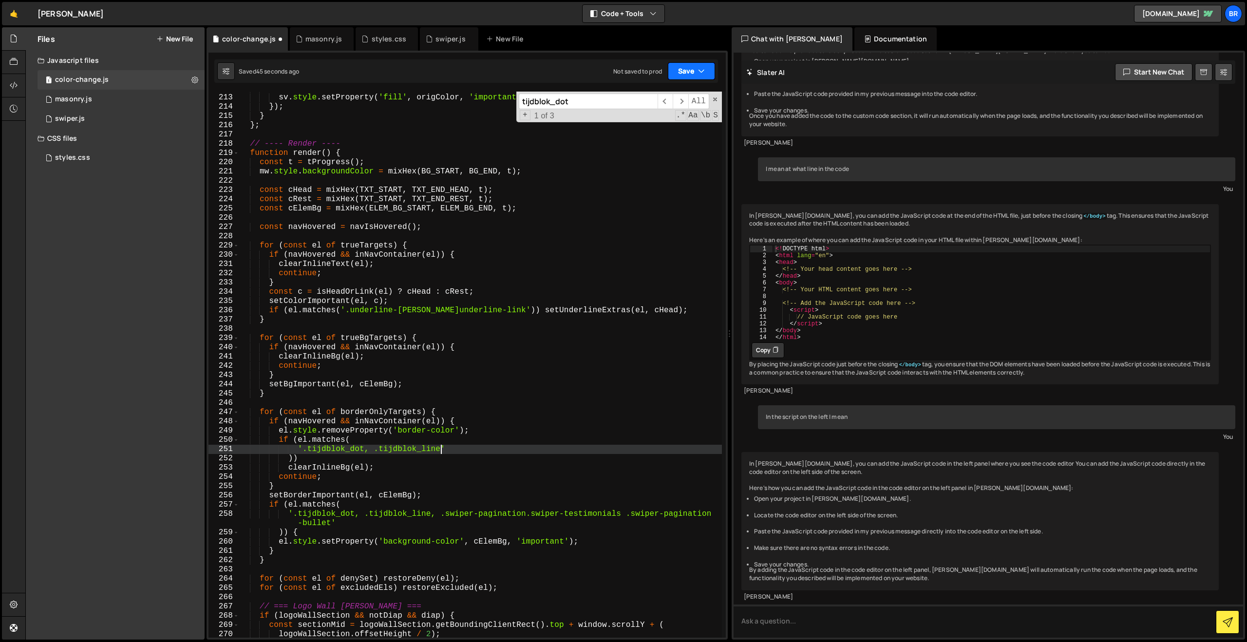
click at [686, 69] on button "Save" at bounding box center [691, 71] width 47 height 18
click at [662, 104] on div "46 seconds ago" at bounding box center [646, 105] width 43 height 8
click at [465, 353] on div "el . querySelectorAll ( 'svg, svg *' ) . forEach ( sv => { sv . style . setProp…" at bounding box center [480, 366] width 483 height 565
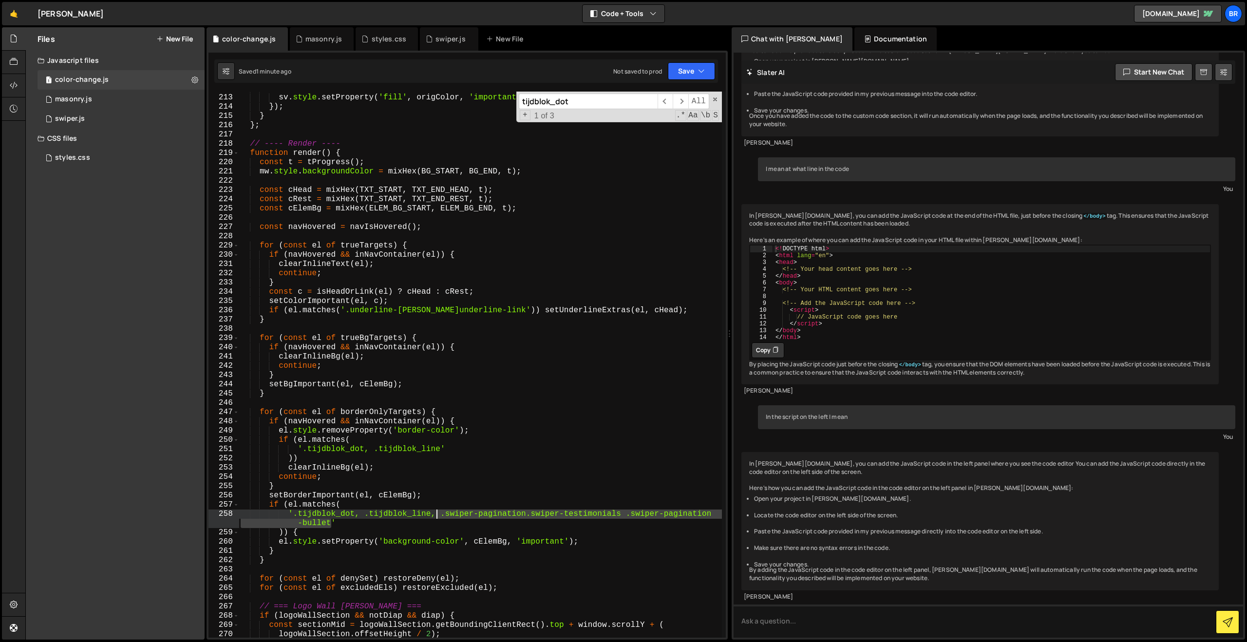
drag, startPoint x: 330, startPoint y: 526, endPoint x: 437, endPoint y: 516, distance: 107.6
click at [437, 516] on div "el . querySelectorAll ( 'svg, svg *' ) . forEach ( sv => { sv . style . setProp…" at bounding box center [480, 366] width 483 height 565
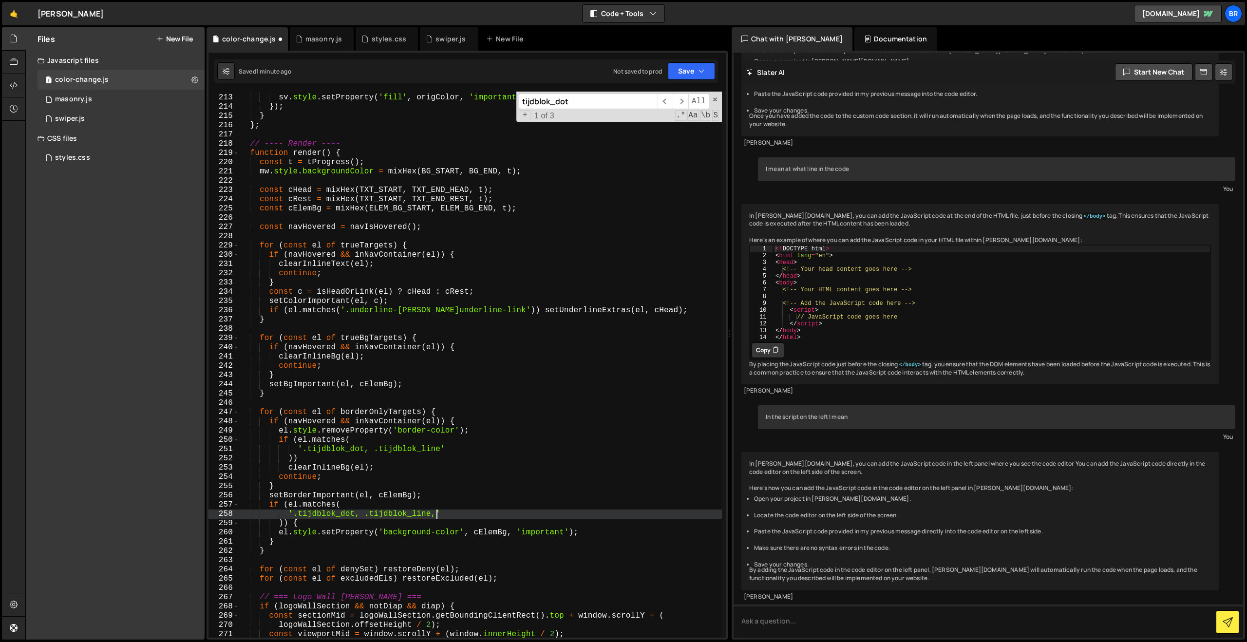
type textarea "'.tijdblok_dot, .tijdblok_line'"
click at [683, 75] on button "Save" at bounding box center [691, 71] width 47 height 18
click at [684, 105] on div "Saved 1 minute ago" at bounding box center [658, 106] width 101 height 12
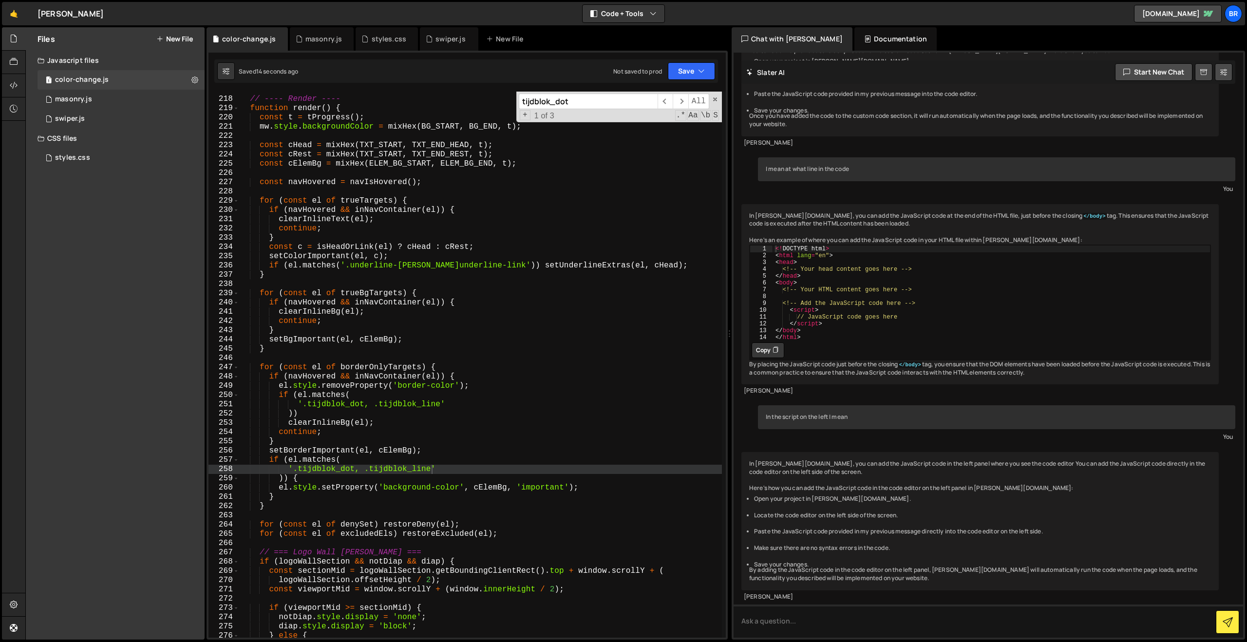
scroll to position [2192, 0]
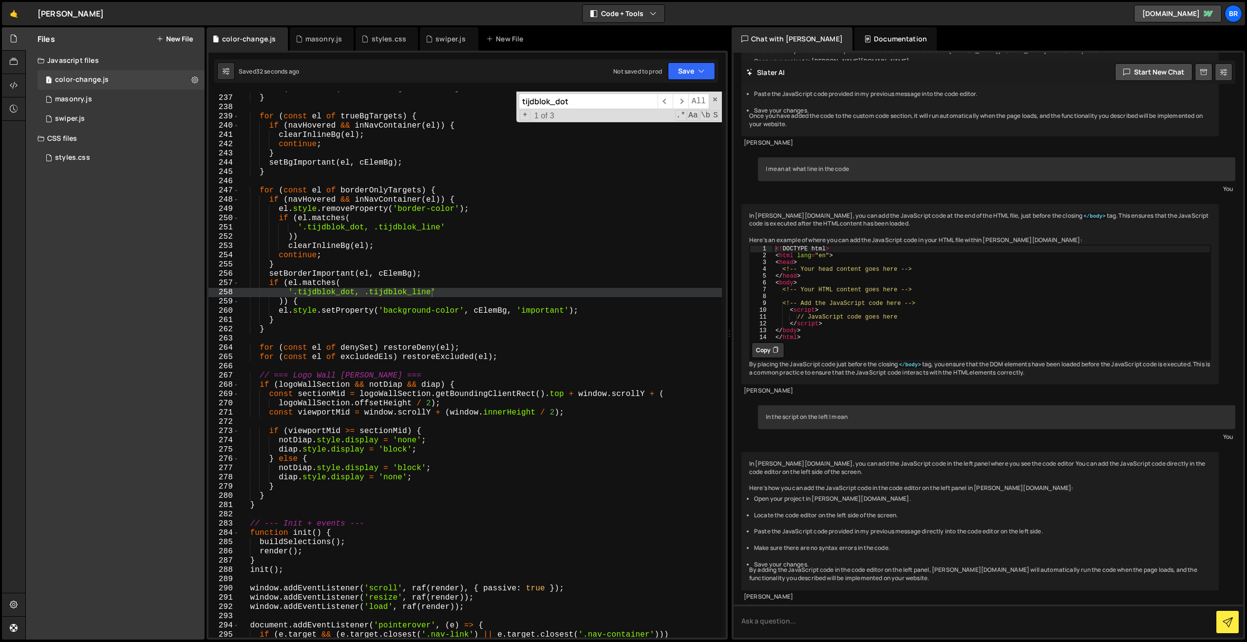
click at [625, 103] on input "tijdblok_dot" at bounding box center [588, 102] width 139 height 16
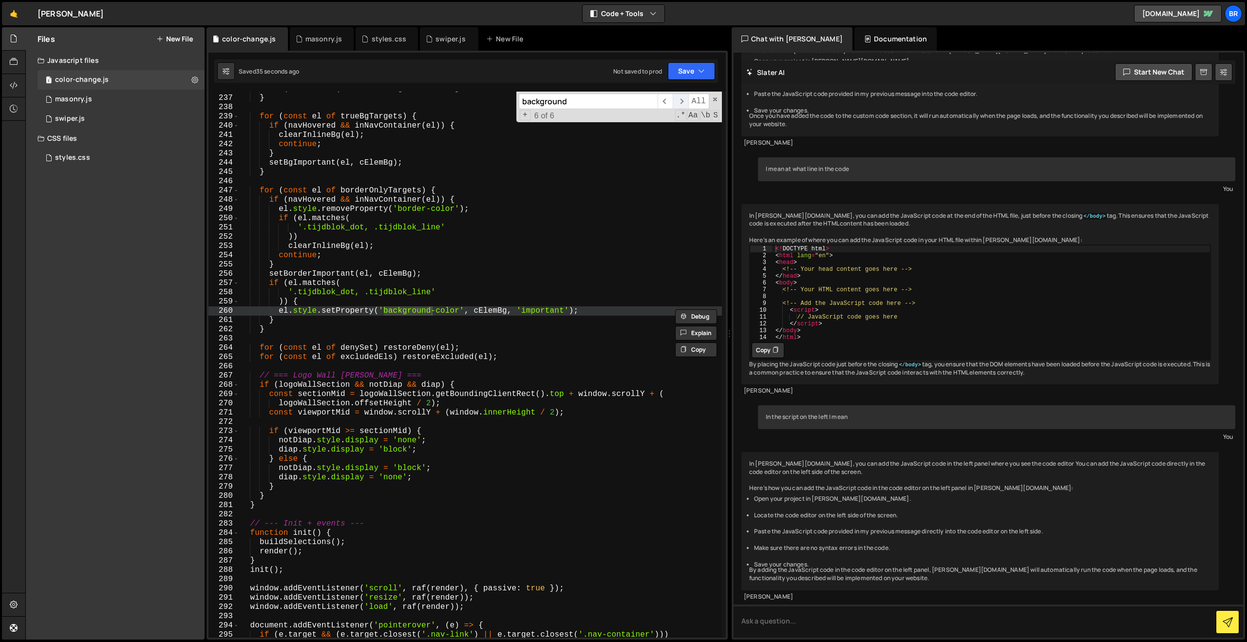
type input "background"
click at [684, 100] on span "​" at bounding box center [680, 102] width 15 height 16
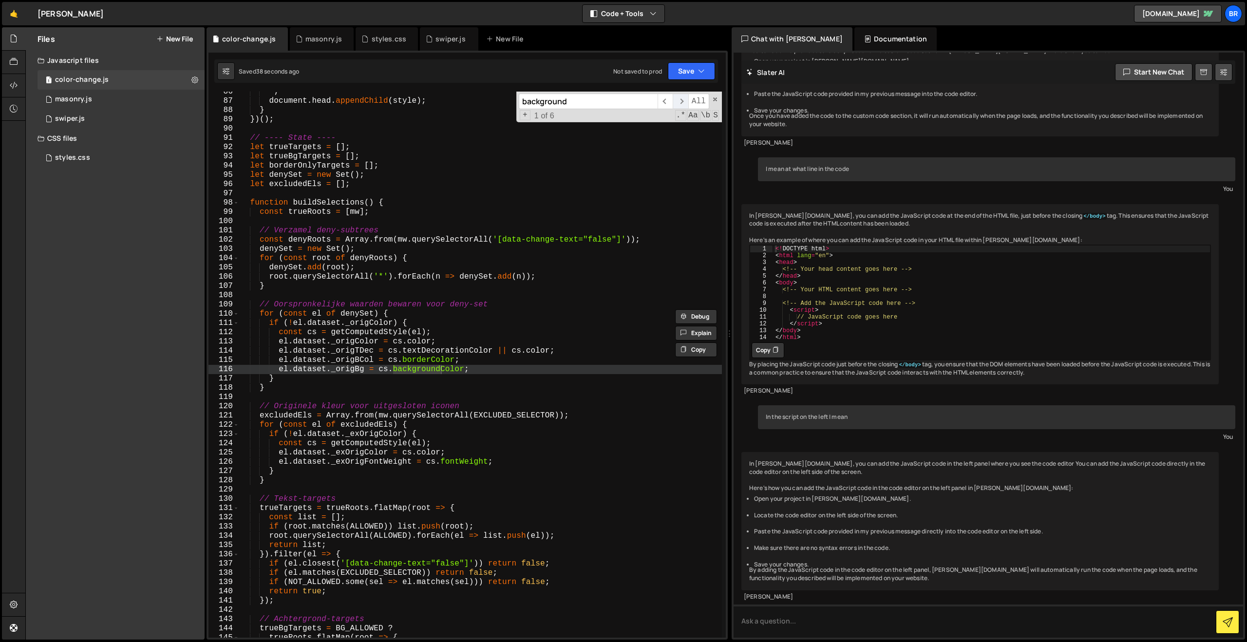
click at [683, 101] on span "​" at bounding box center [680, 102] width 15 height 16
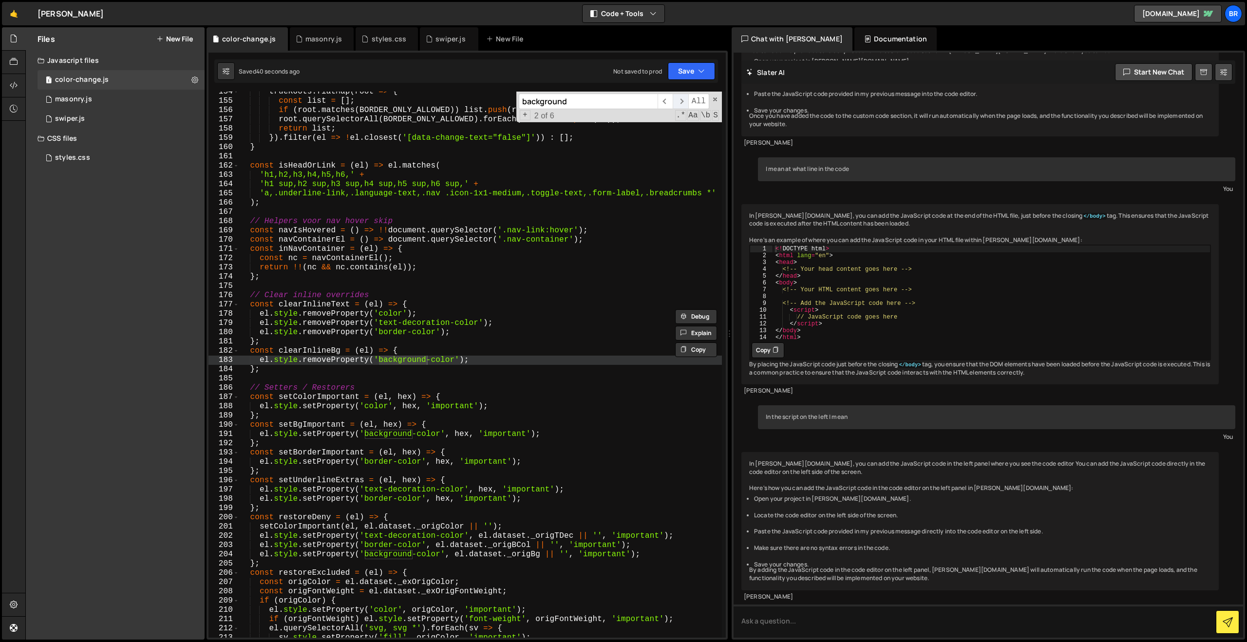
click at [683, 101] on span "​" at bounding box center [680, 102] width 15 height 16
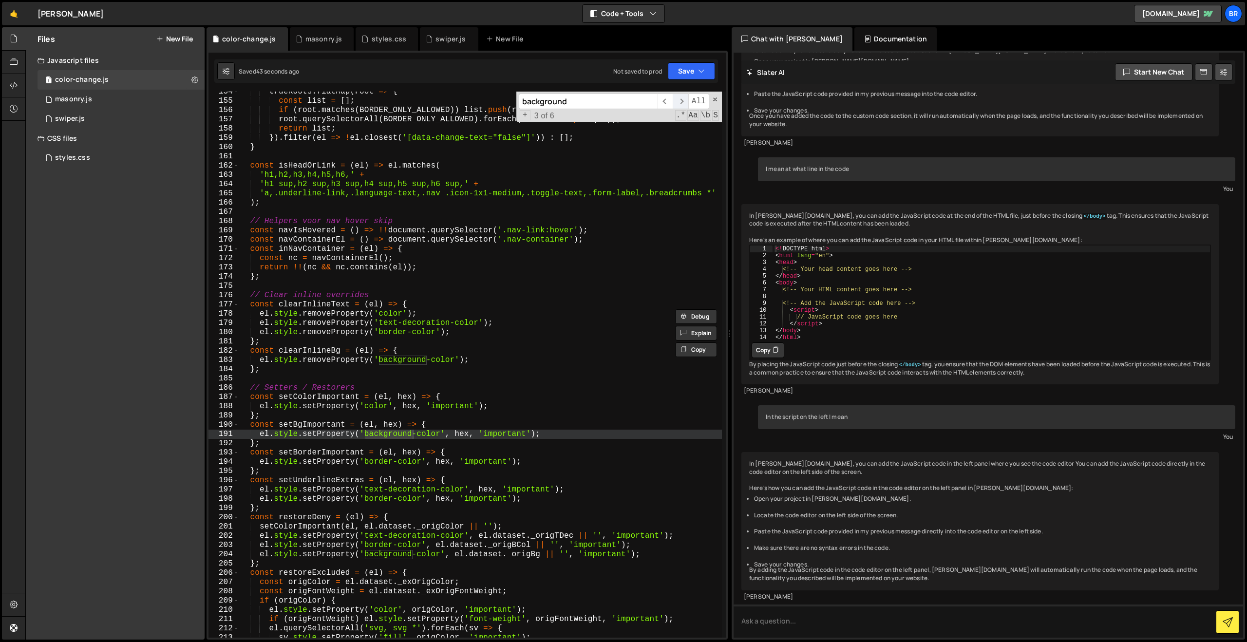
click at [683, 101] on span "​" at bounding box center [680, 102] width 15 height 16
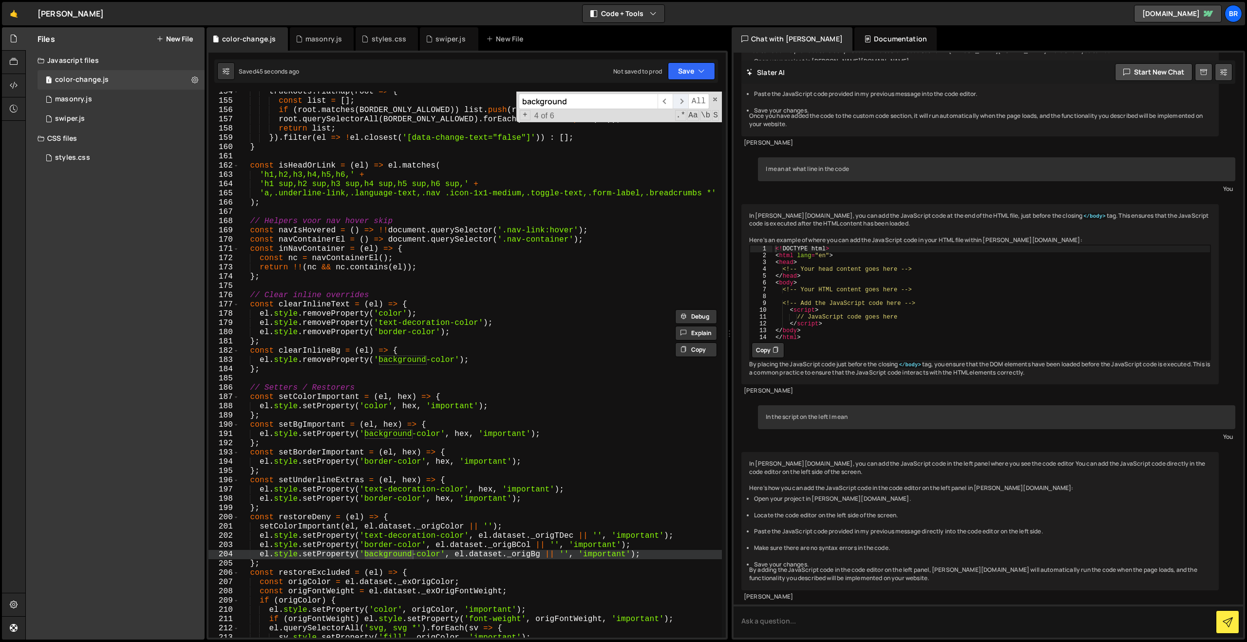
click at [683, 101] on span "​" at bounding box center [680, 102] width 15 height 16
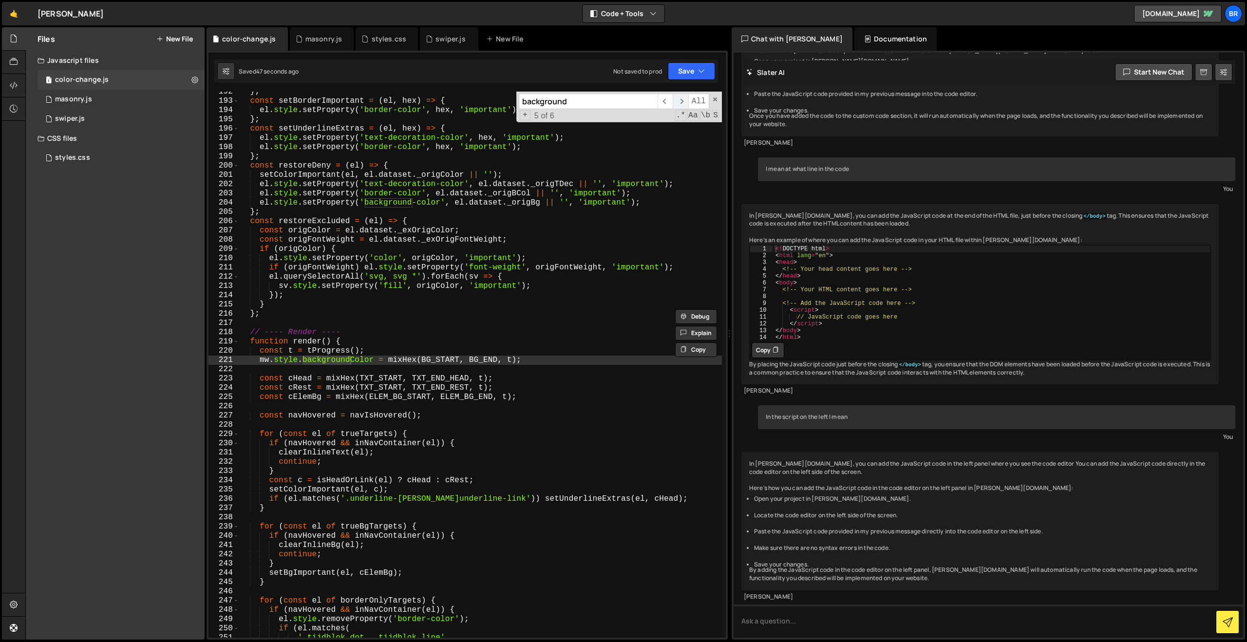
click at [683, 101] on span "​" at bounding box center [680, 102] width 15 height 16
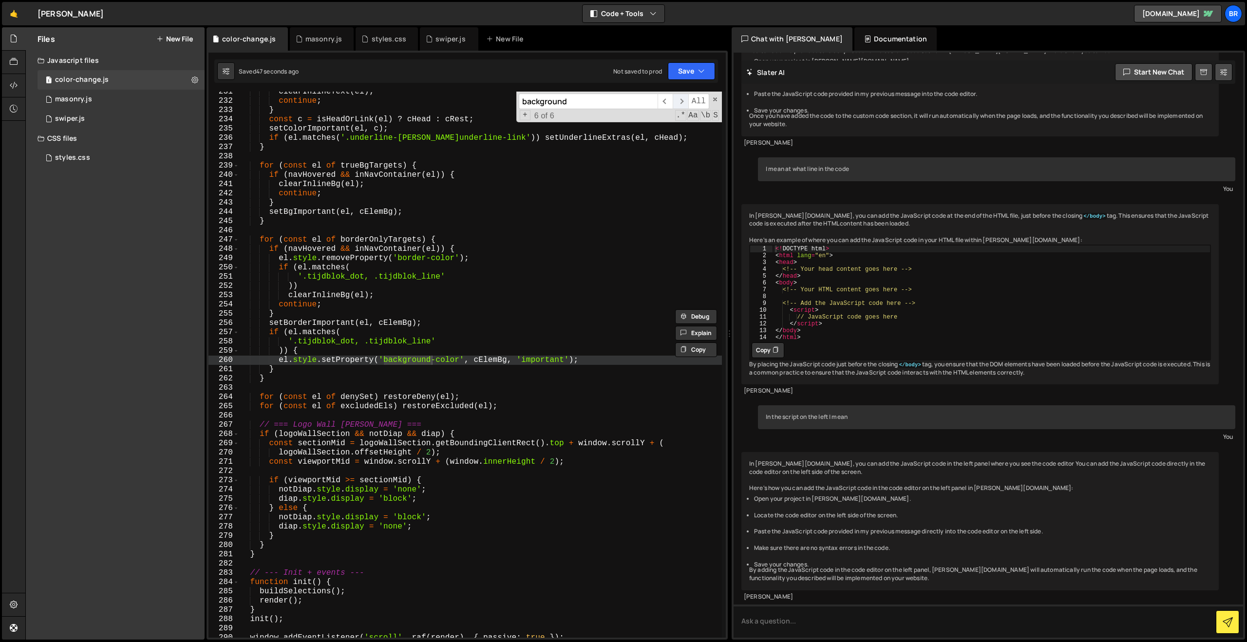
scroll to position [2142, 0]
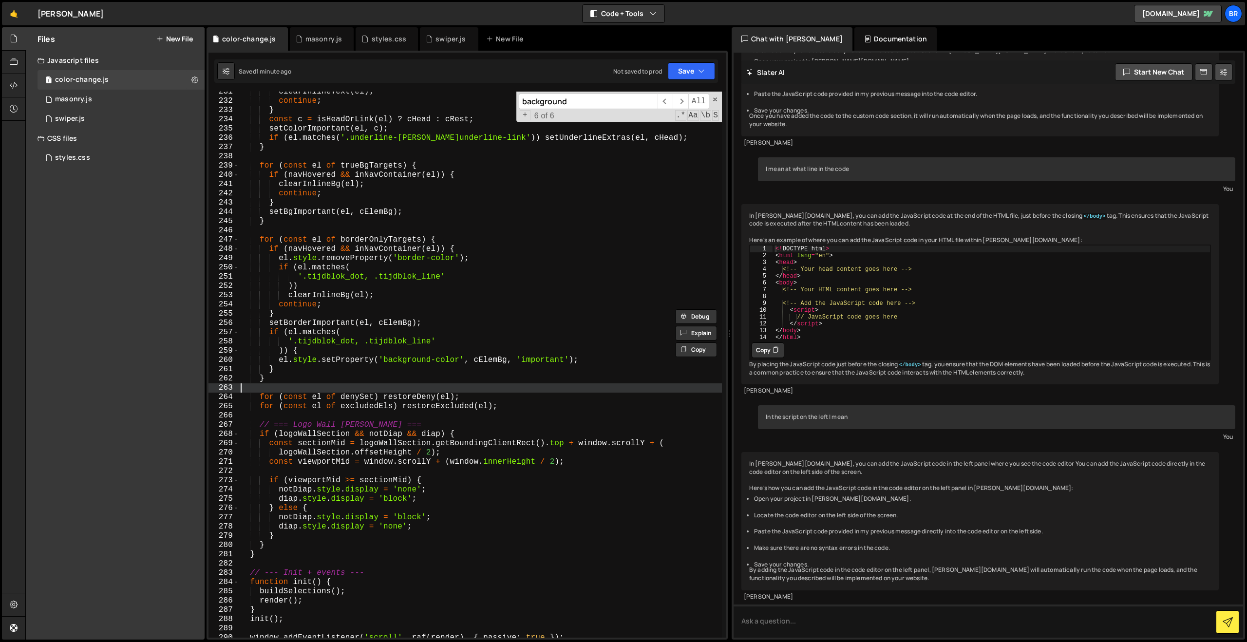
click at [455, 385] on div "clearInlineText ( el ) ; continue ; } const c = isHeadOrLink ( el ) ? cHead : c…" at bounding box center [480, 369] width 483 height 565
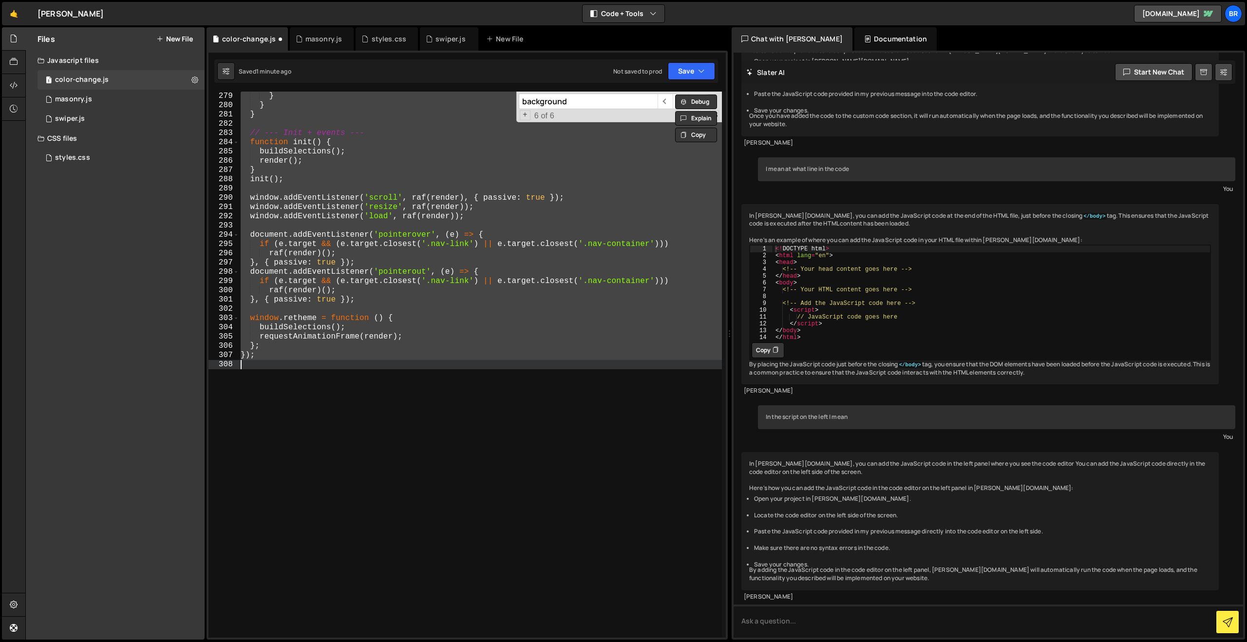
scroll to position [2059, 0]
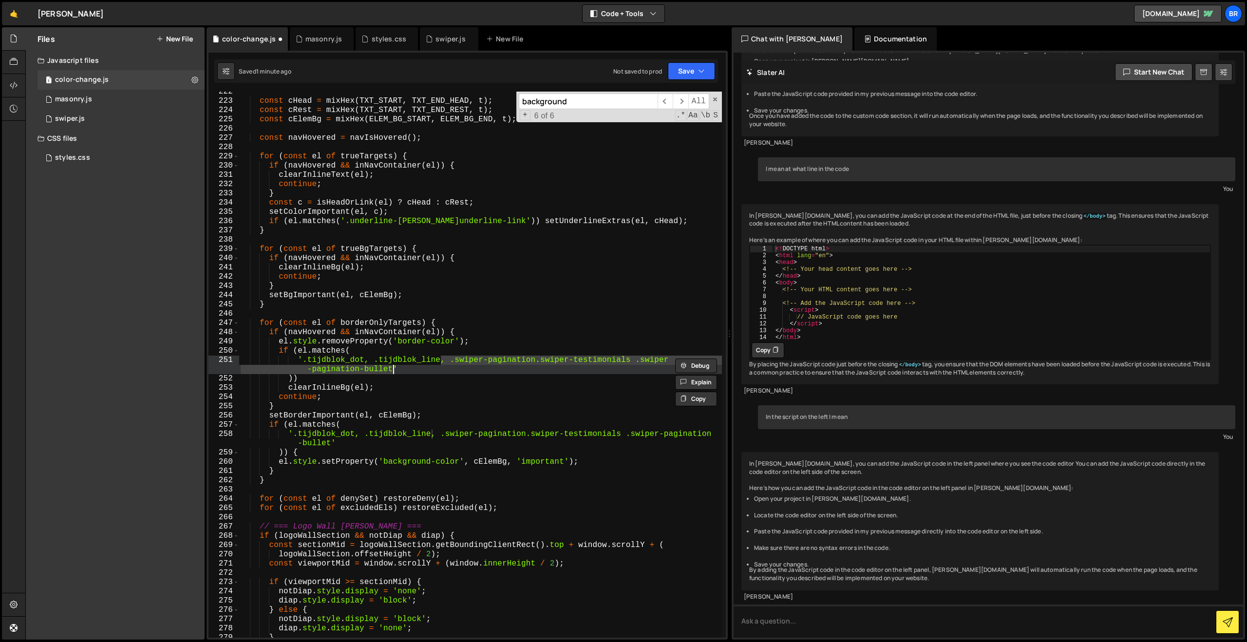
click at [547, 356] on div "const cHead = mixHex ( TXT_START , TXT_END_HEAD , t ) ; const cRest = mixHex ( …" at bounding box center [480, 365] width 483 height 546
drag, startPoint x: 451, startPoint y: 363, endPoint x: 393, endPoint y: 370, distance: 58.4
click at [393, 370] on div "const cHead = mixHex ( TXT_START , TXT_END_HEAD , t ) ; const cRest = mixHex ( …" at bounding box center [480, 369] width 483 height 565
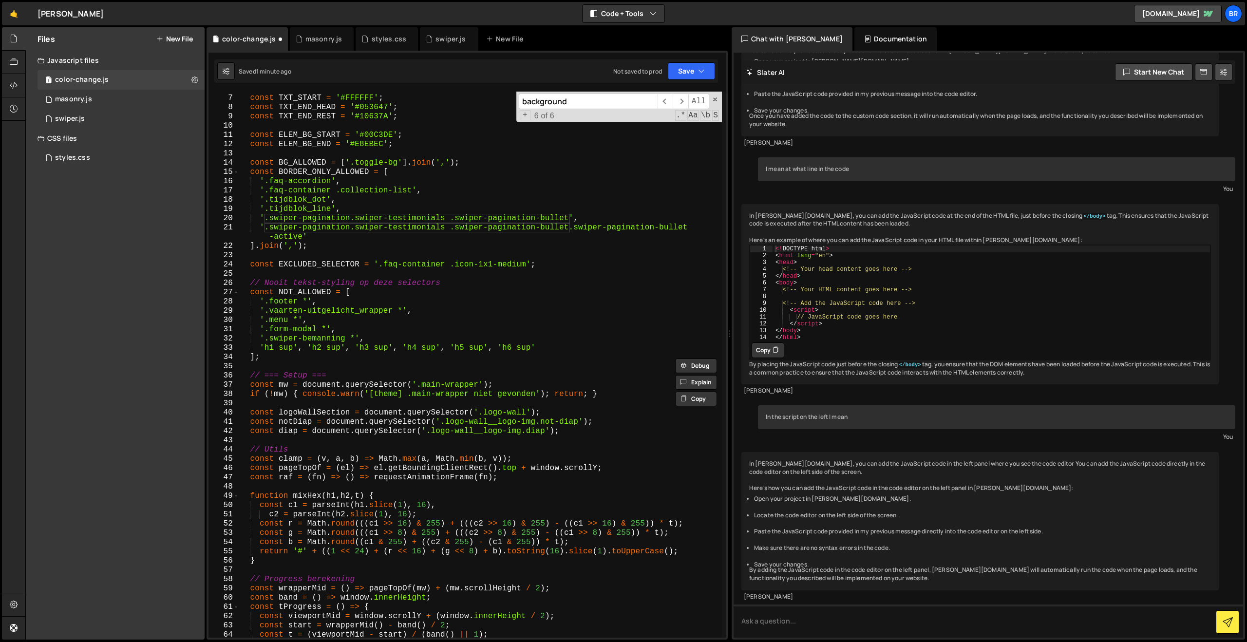
scroll to position [37, 0]
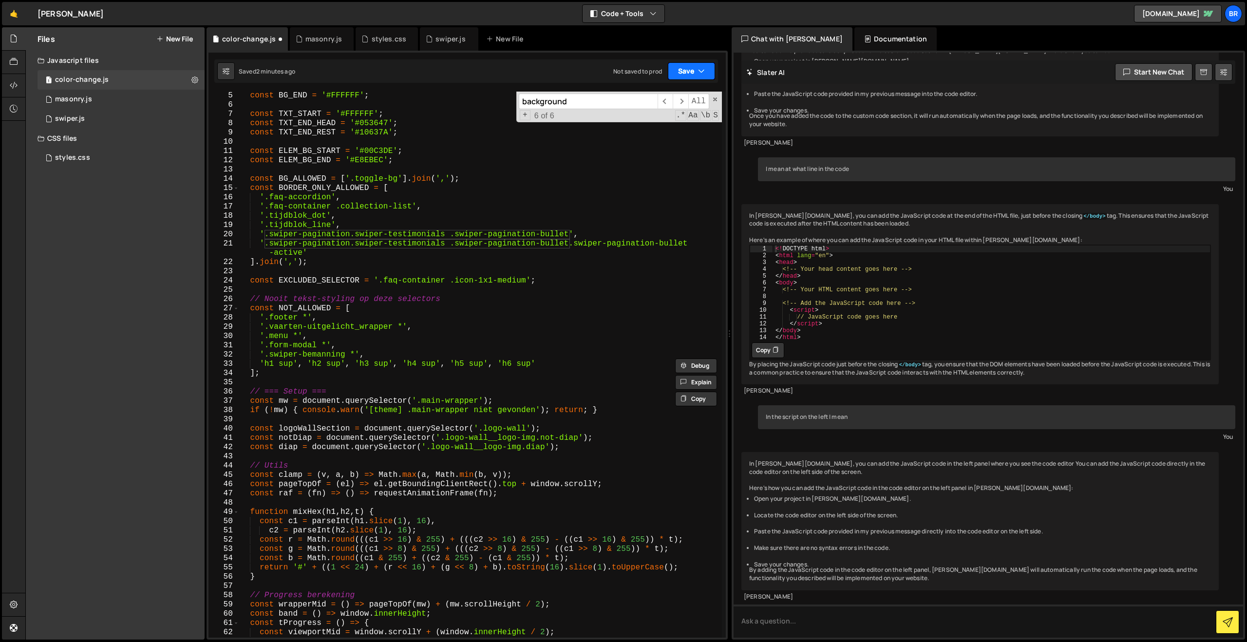
click at [685, 76] on button "Save" at bounding box center [691, 71] width 47 height 18
click at [660, 106] on div "2 minutes ago" at bounding box center [644, 105] width 38 height 8
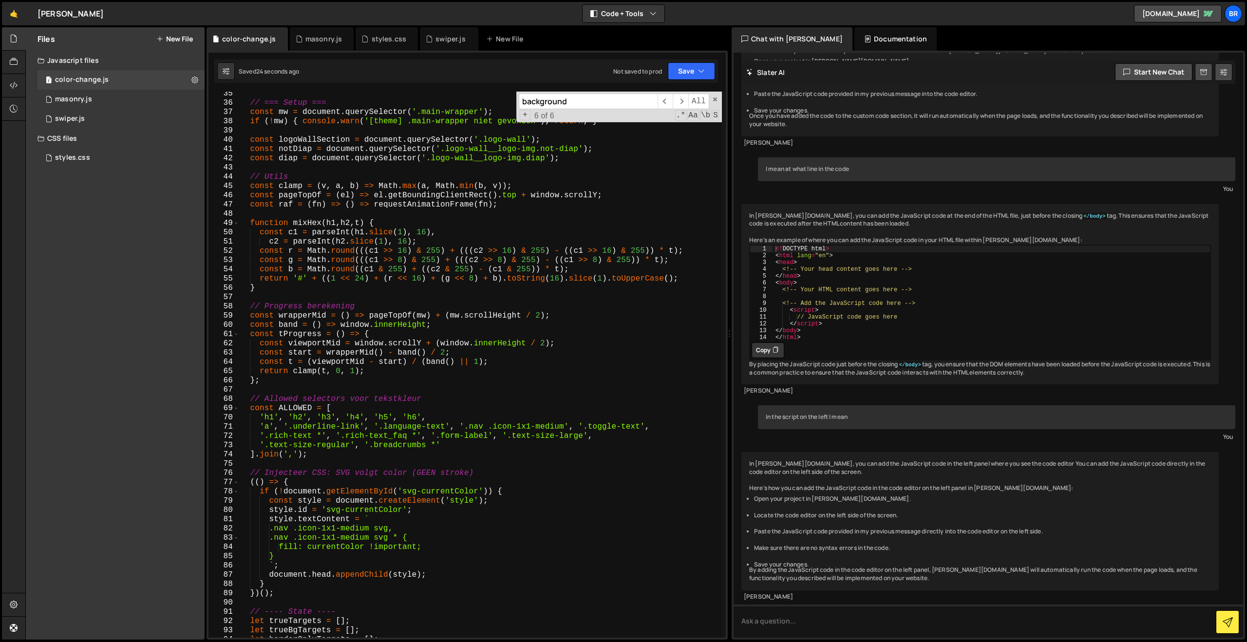
scroll to position [326, 0]
click at [514, 373] on div "// === Setup === const mw = document . querySelector ( '.main-wrapper' ) ; if (…" at bounding box center [480, 371] width 483 height 565
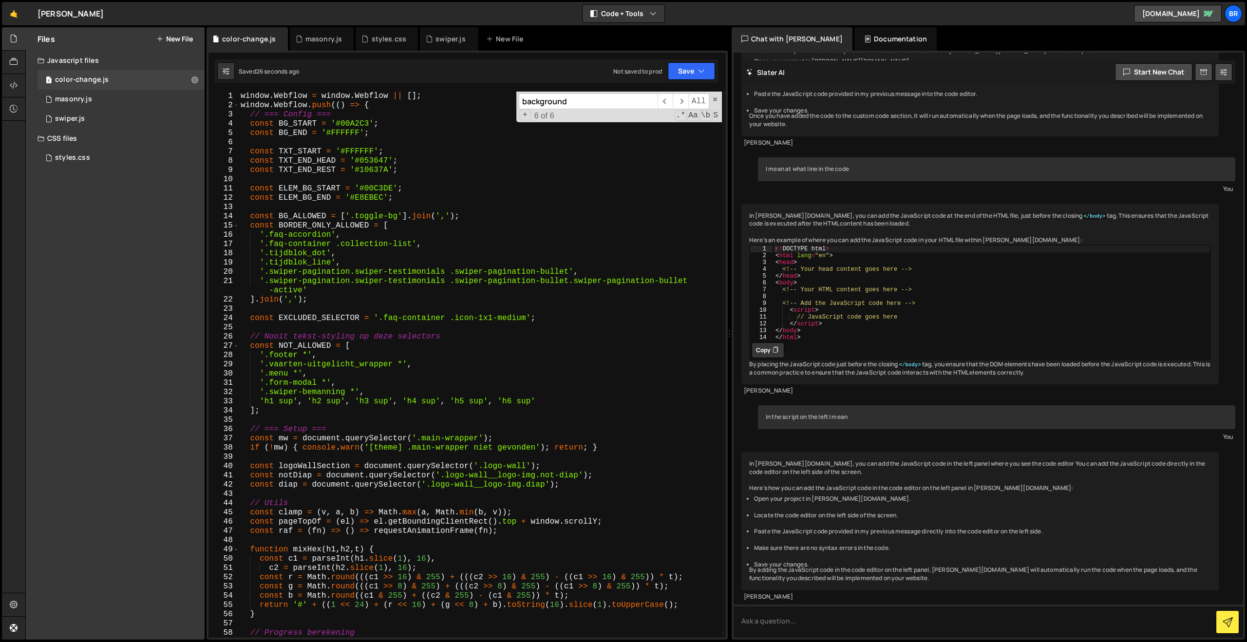
scroll to position [0, 0]
drag, startPoint x: 575, startPoint y: 269, endPoint x: 329, endPoint y: 290, distance: 246.9
click at [329, 290] on div "window . Webflow = window . Webflow || [ ] ; window . Webflow . push (( ) => { …" at bounding box center [480, 374] width 483 height 565
type textarea "'.swiper-pagination.swiper-testimonials .swiper-pagination-bullet'"
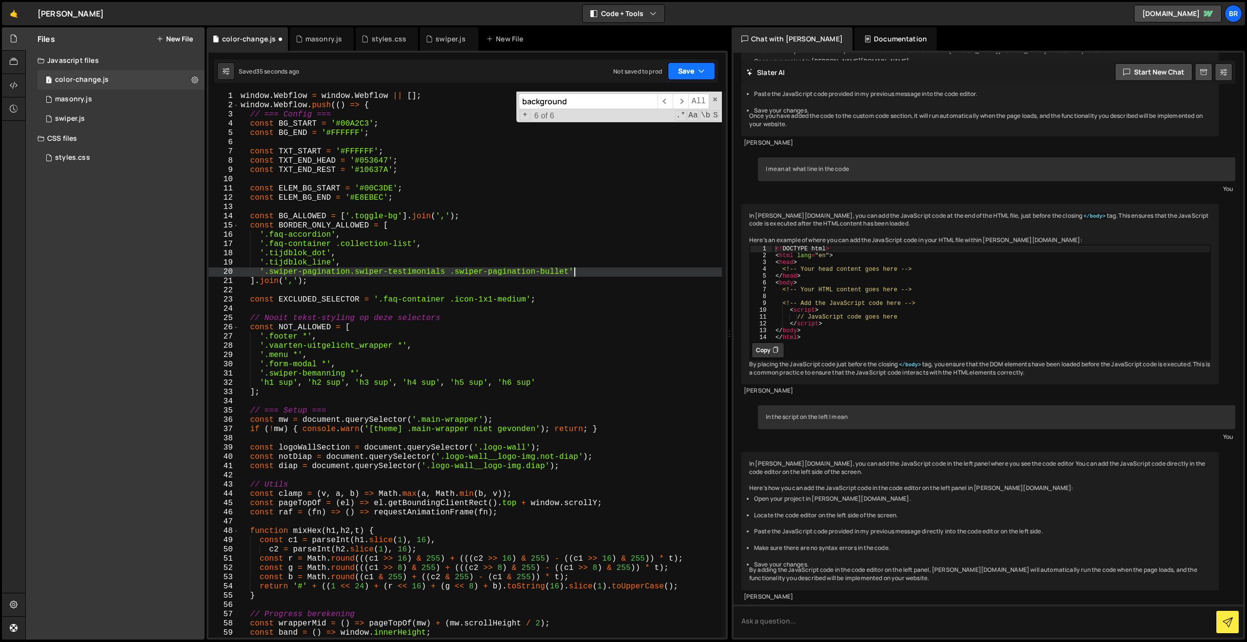
click at [677, 68] on button "Save" at bounding box center [691, 71] width 47 height 18
click at [681, 104] on div "Saved 36 seconds ago" at bounding box center [658, 106] width 101 height 12
